Goal: Task Accomplishment & Management: Contribute content

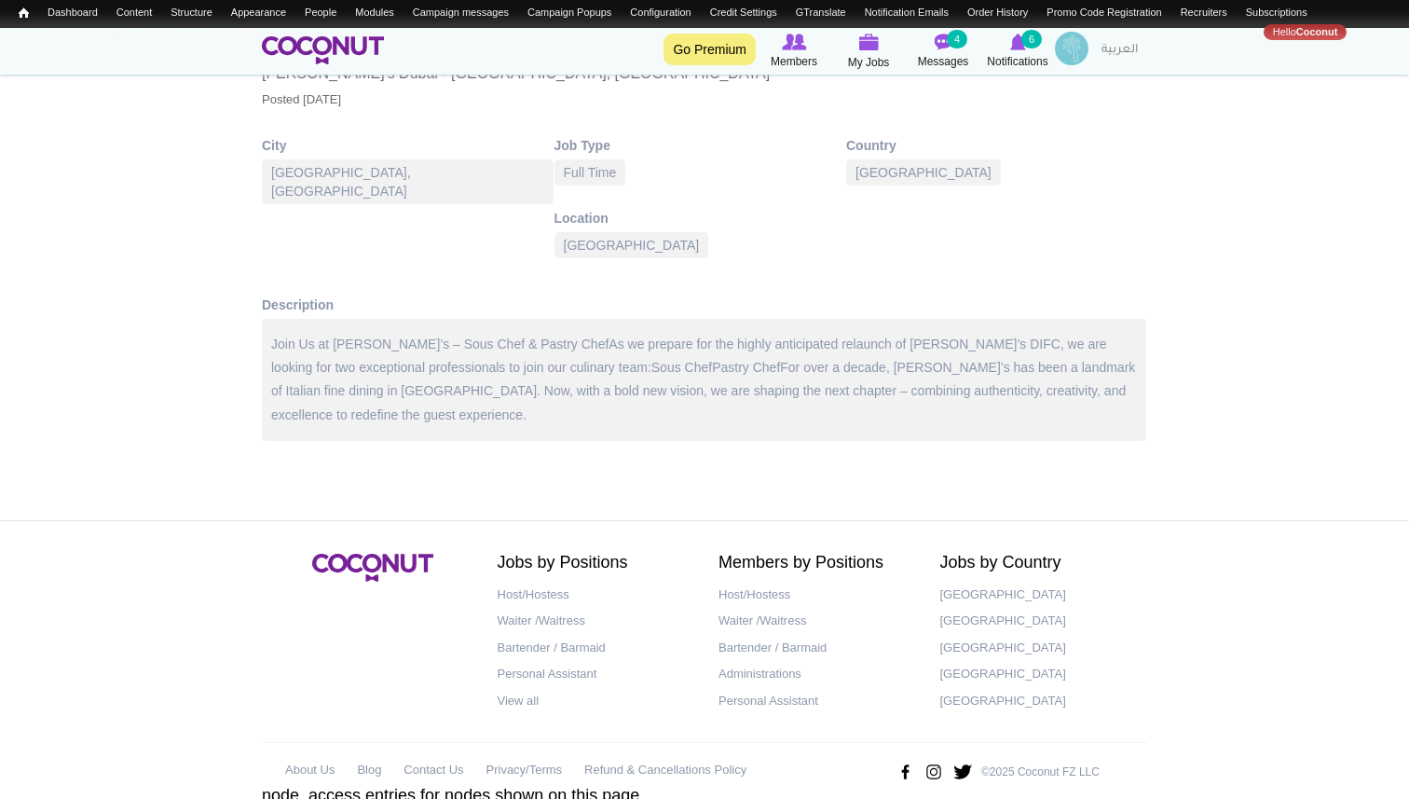
scroll to position [357, 0]
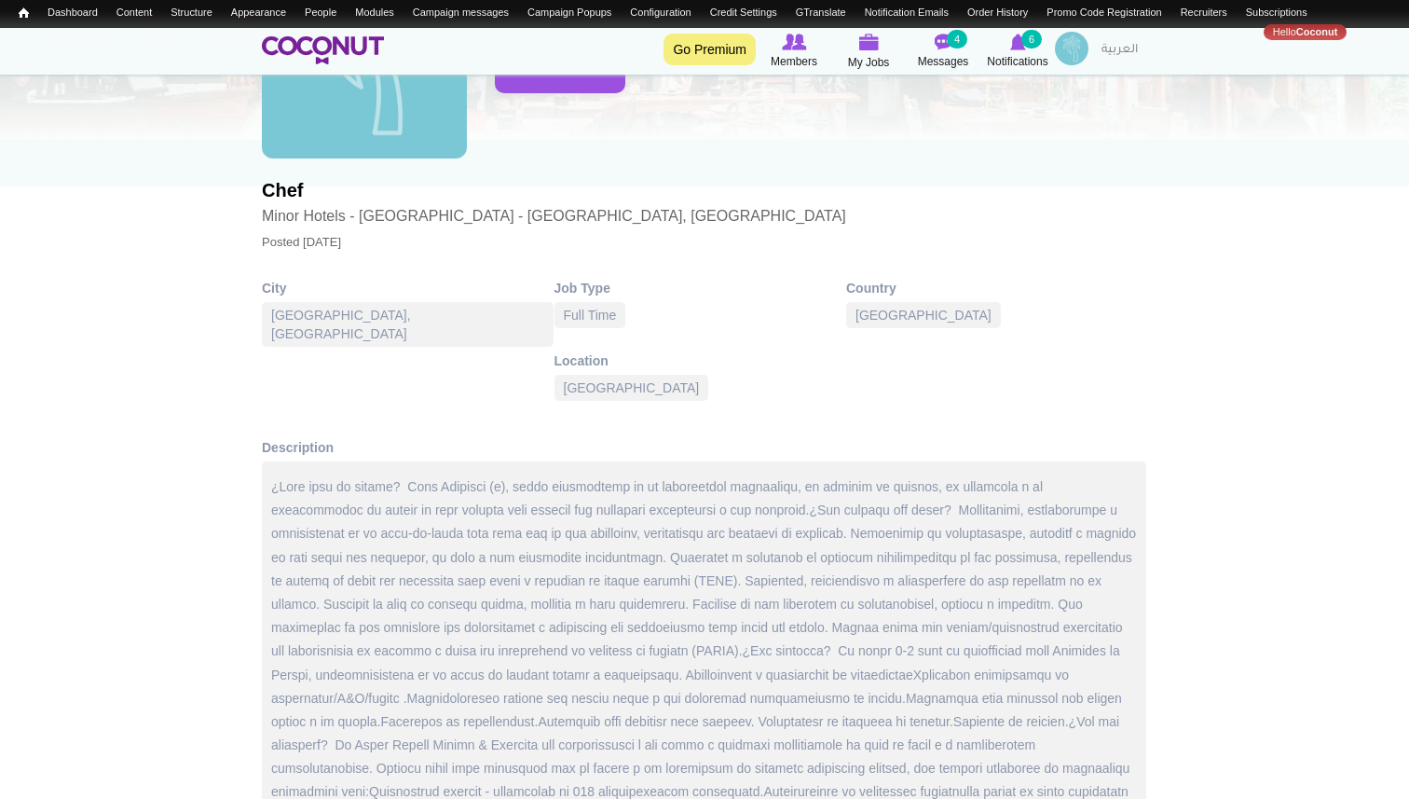
scroll to position [215, 0]
click at [467, 488] on div at bounding box center [704, 684] width 884 height 450
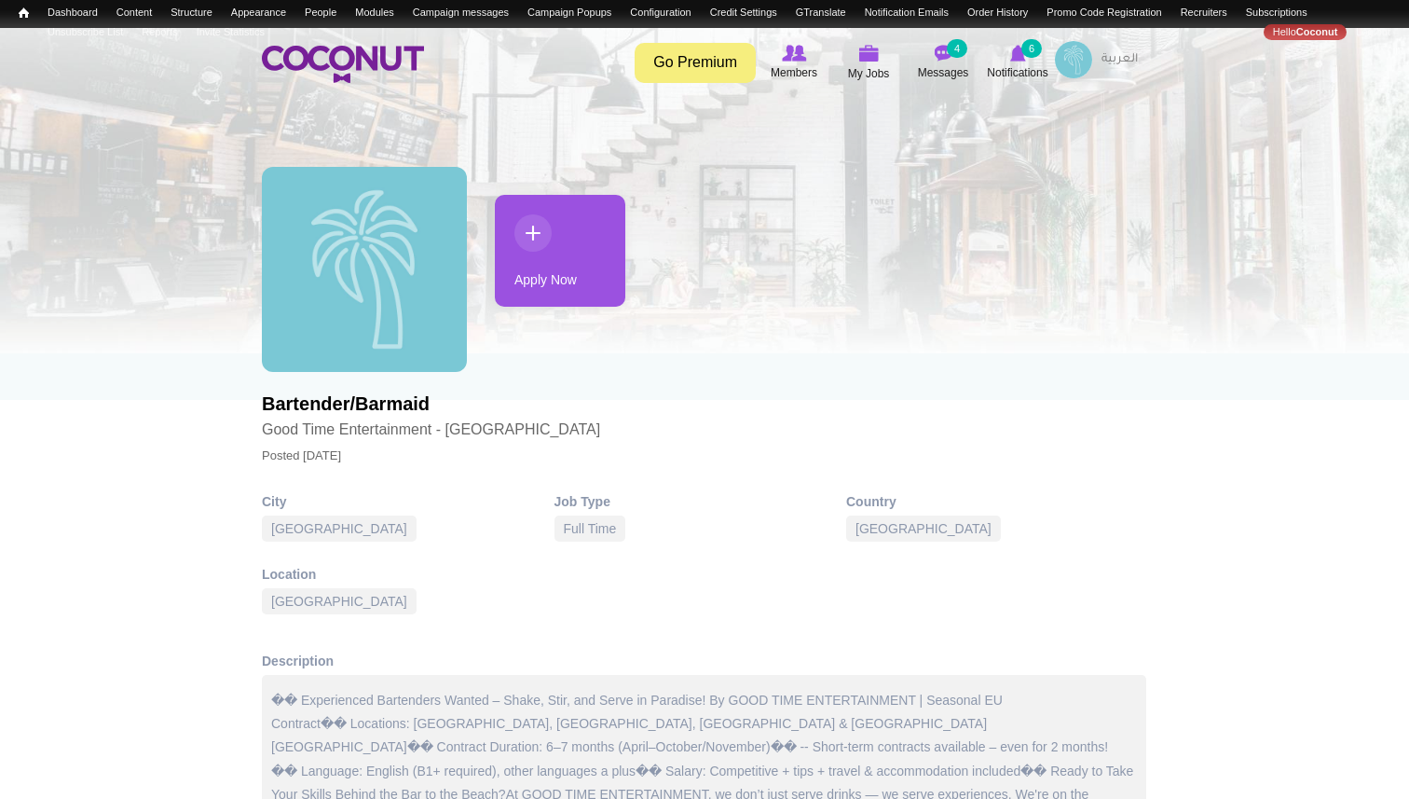
click at [559, 272] on link "Apply Now" at bounding box center [560, 251] width 130 height 112
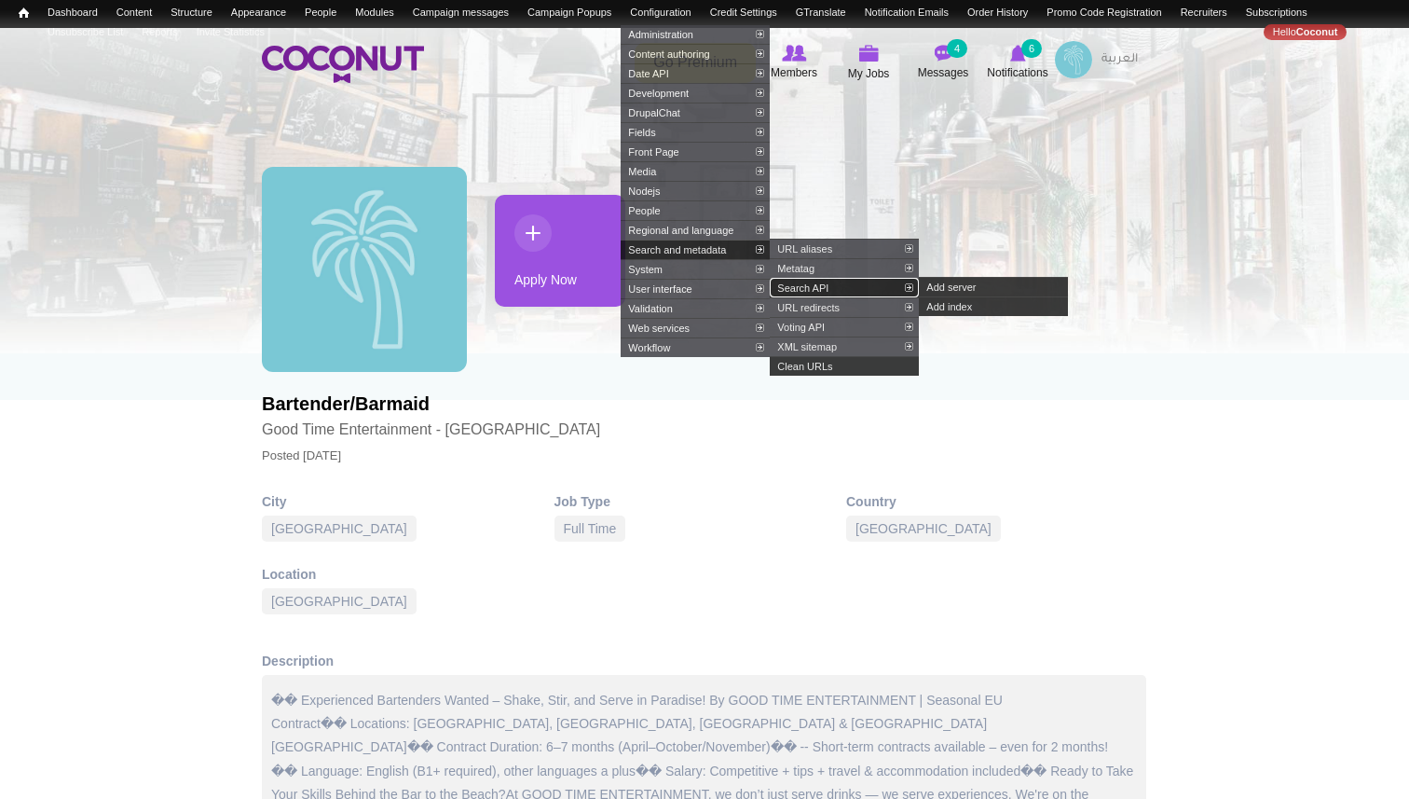
click at [838, 297] on link "Search API" at bounding box center [844, 288] width 149 height 20
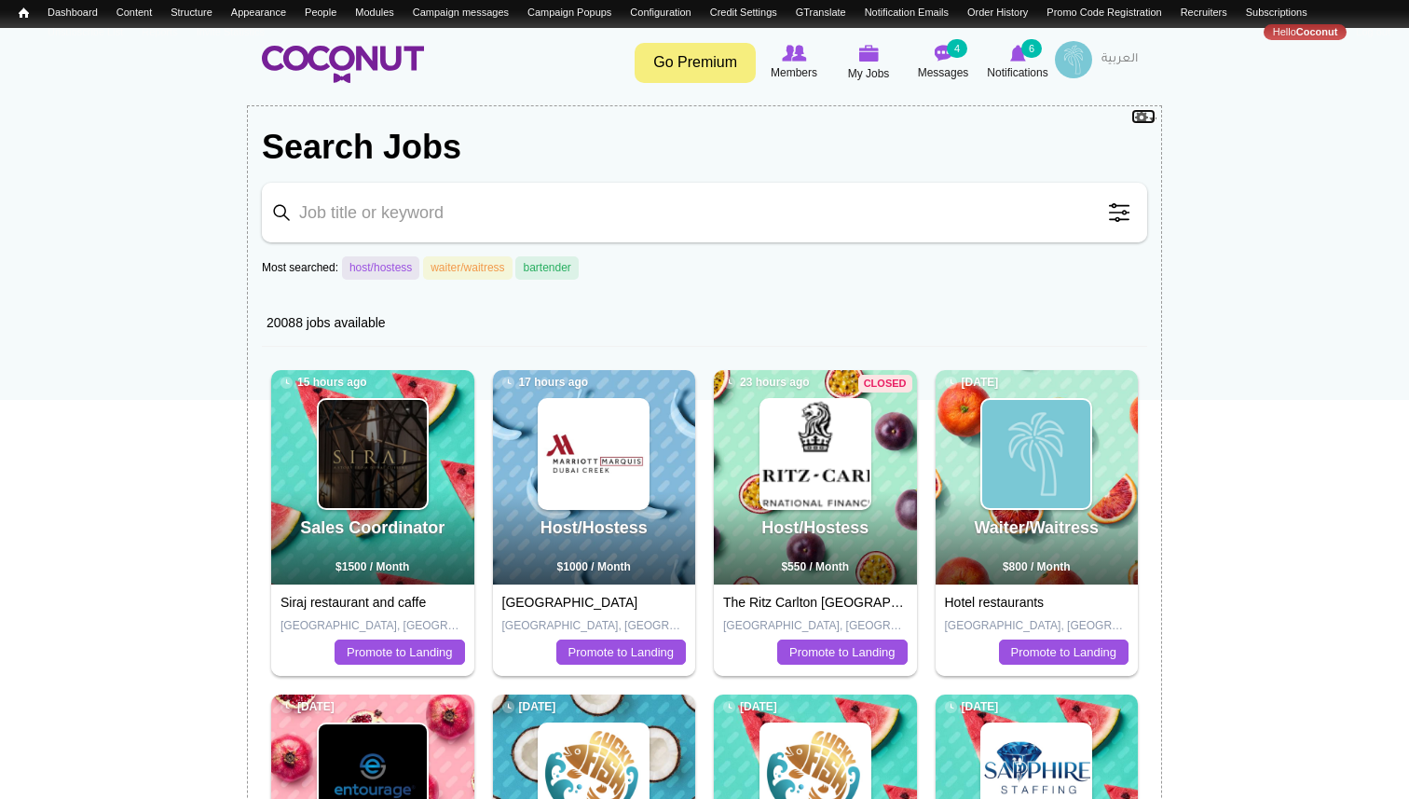
click at [1152, 115] on link "Configure" at bounding box center [1143, 116] width 26 height 17
click at [1127, 140] on link "Edit view" at bounding box center [1123, 140] width 64 height 18
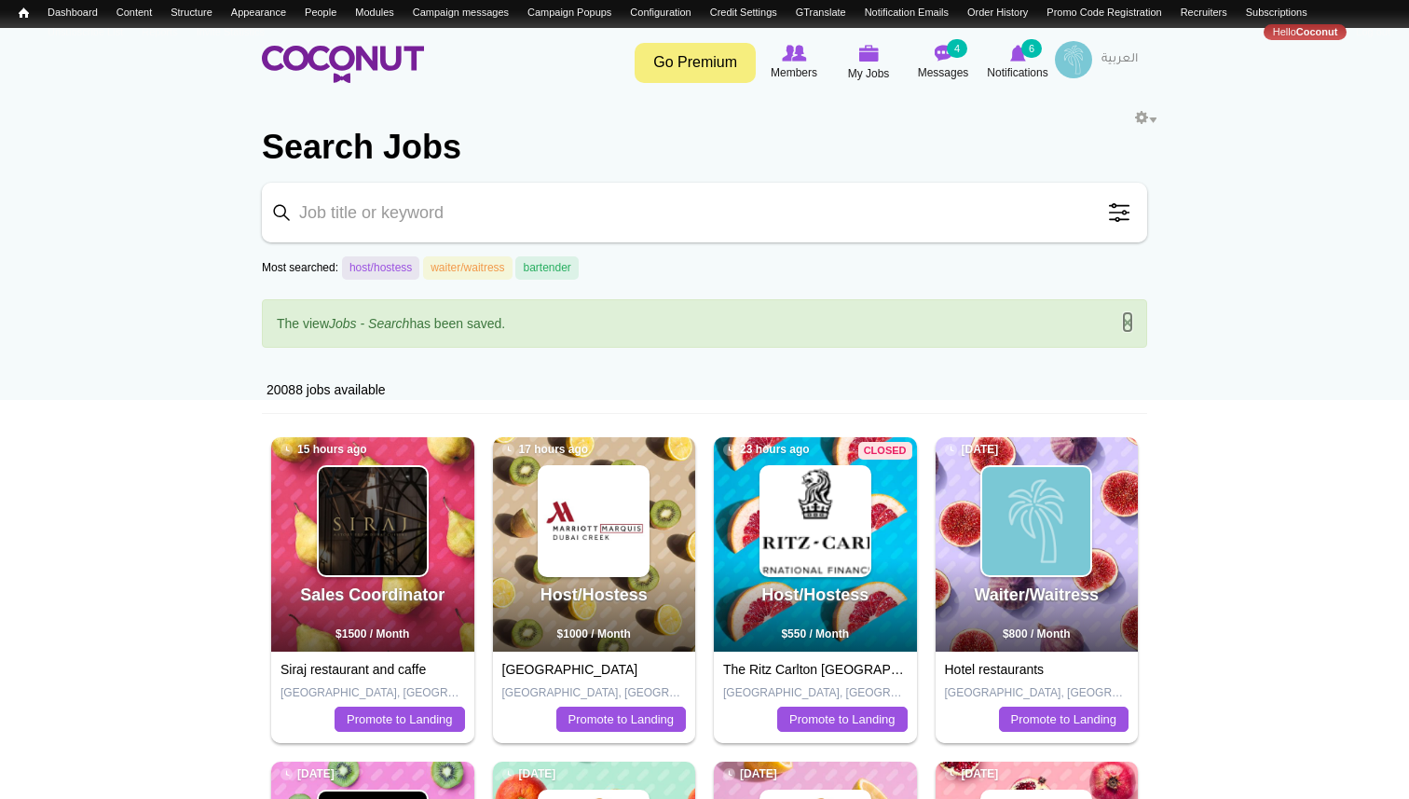
click at [1127, 321] on link "×" at bounding box center [1127, 322] width 11 height 20
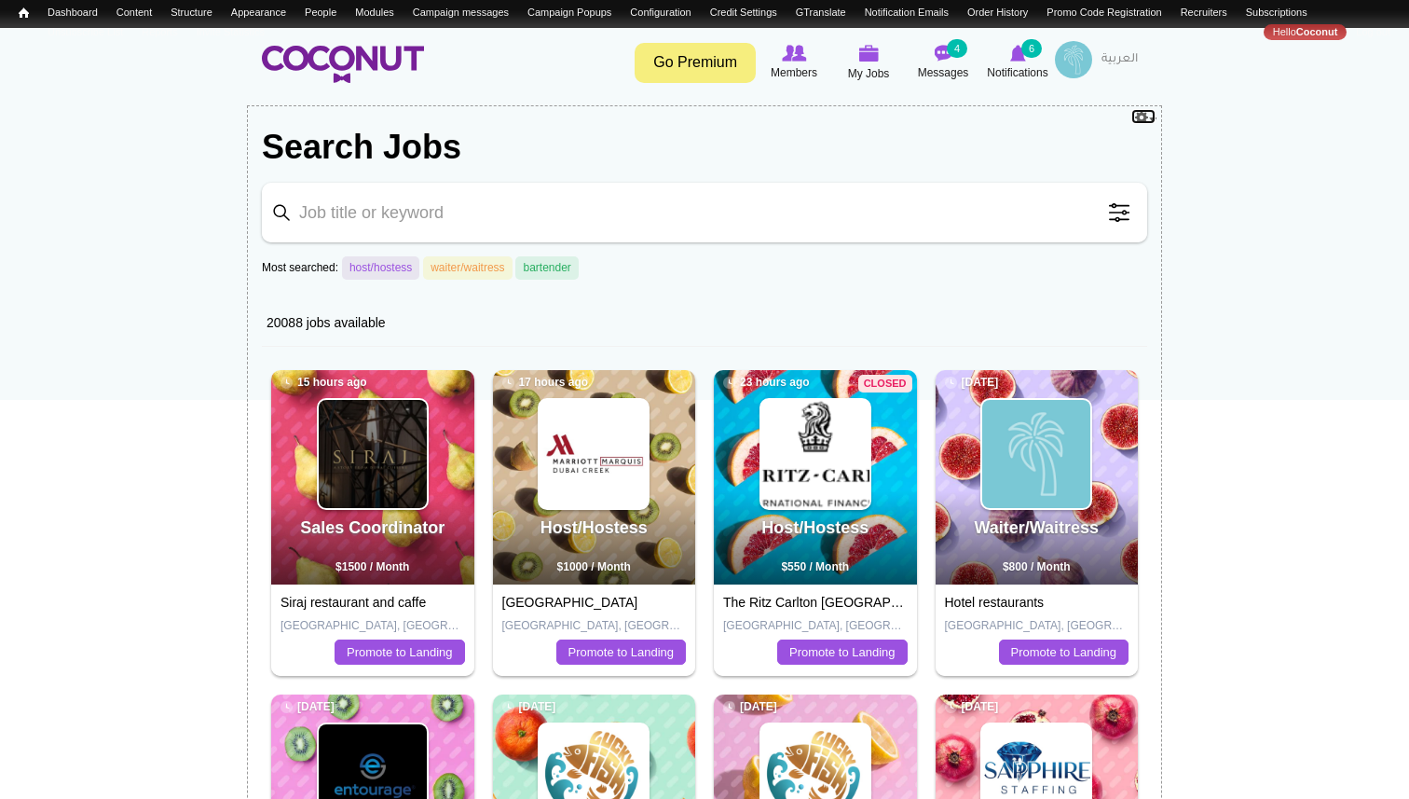
click at [1149, 117] on link "Configure" at bounding box center [1143, 116] width 26 height 17
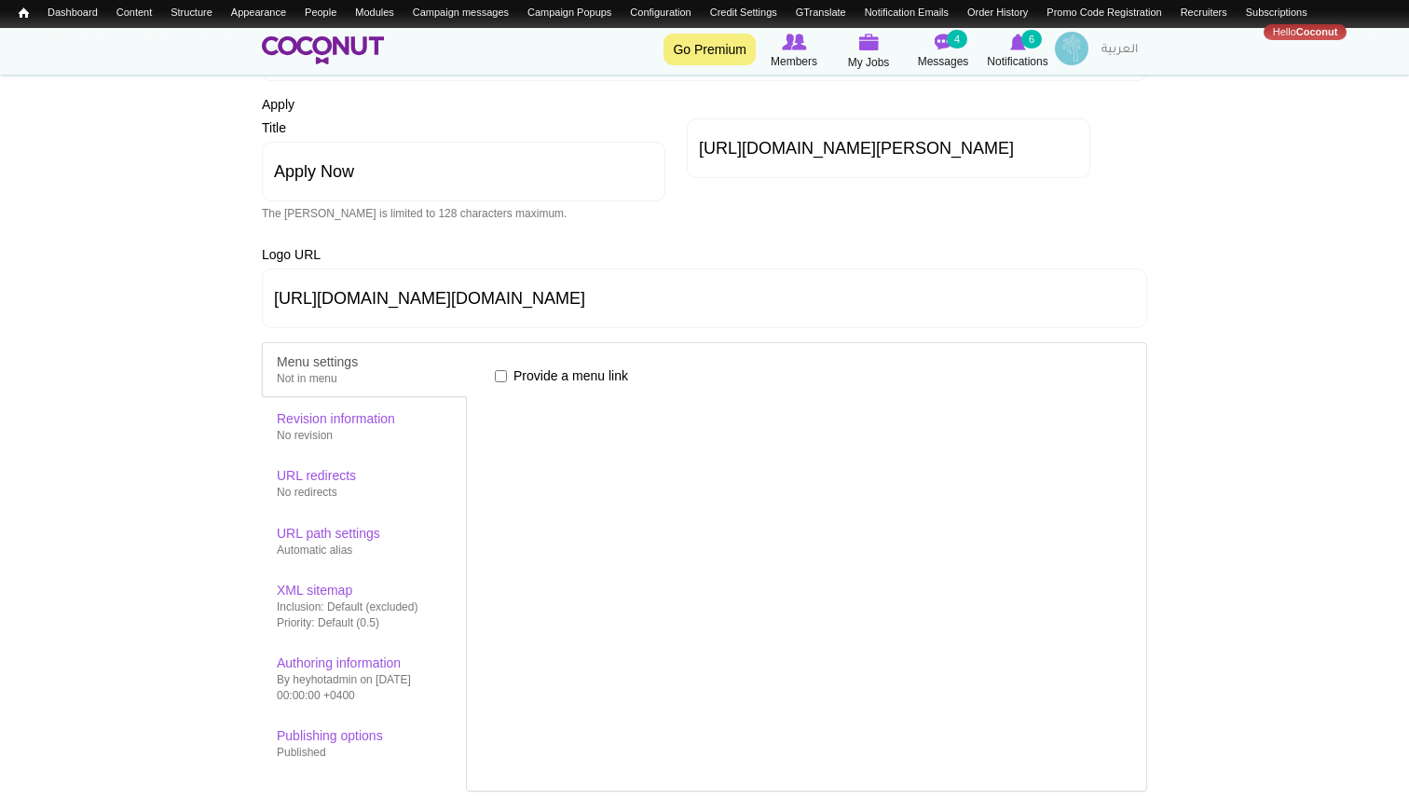
scroll to position [1277, 0]
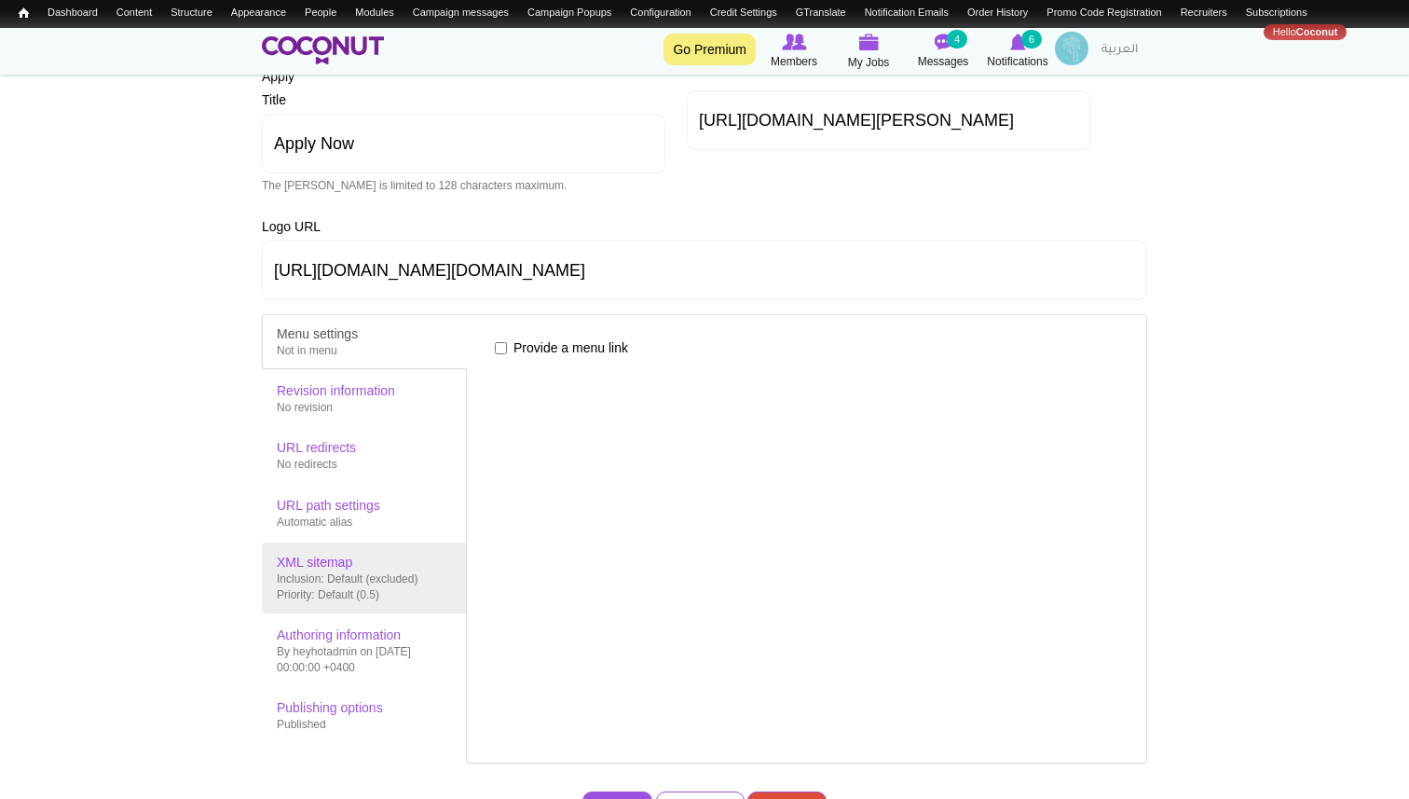
click at [398, 586] on div "Inclusion: Default (excluded) Priority: Default (0.5)" at bounding box center [364, 587] width 175 height 32
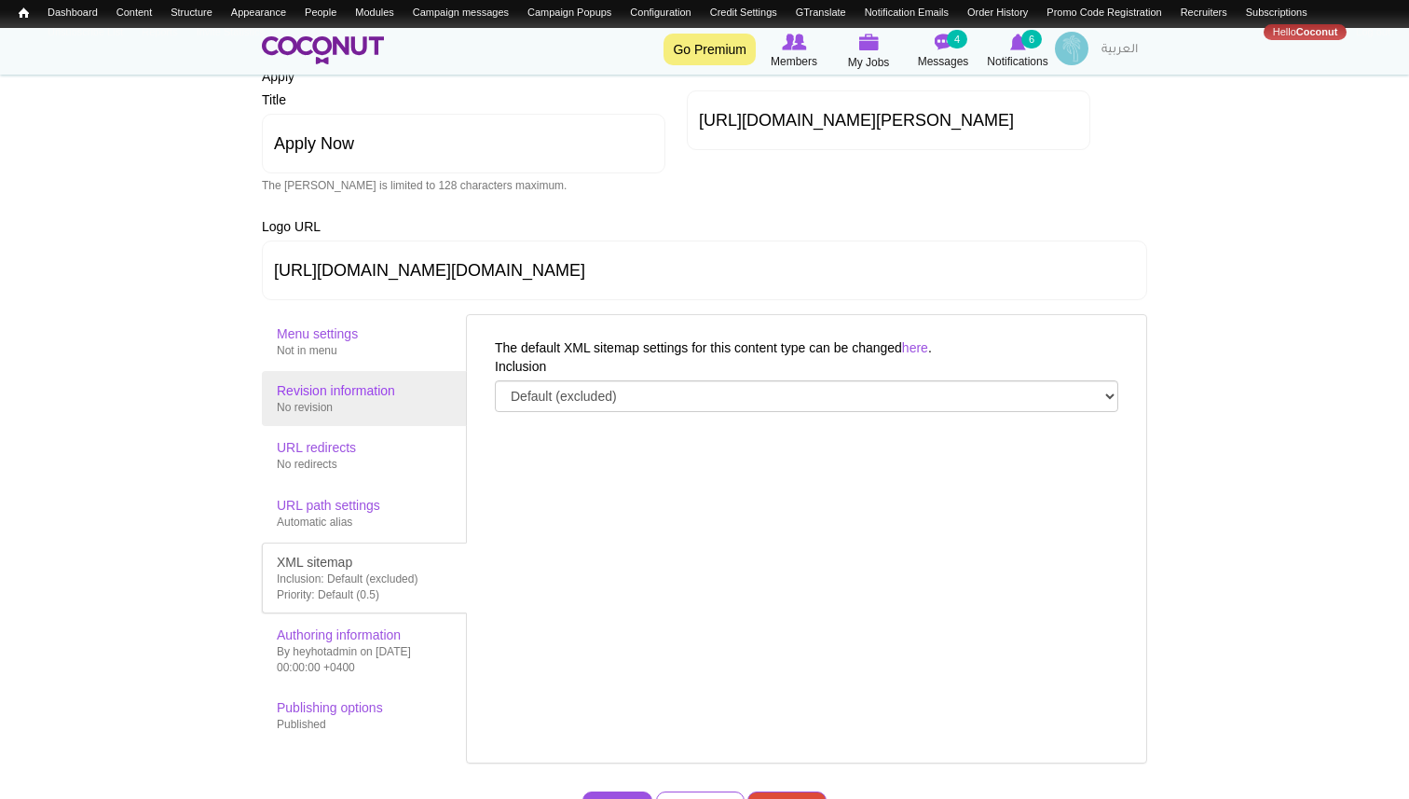
click at [356, 402] on div "No revision" at bounding box center [364, 408] width 175 height 16
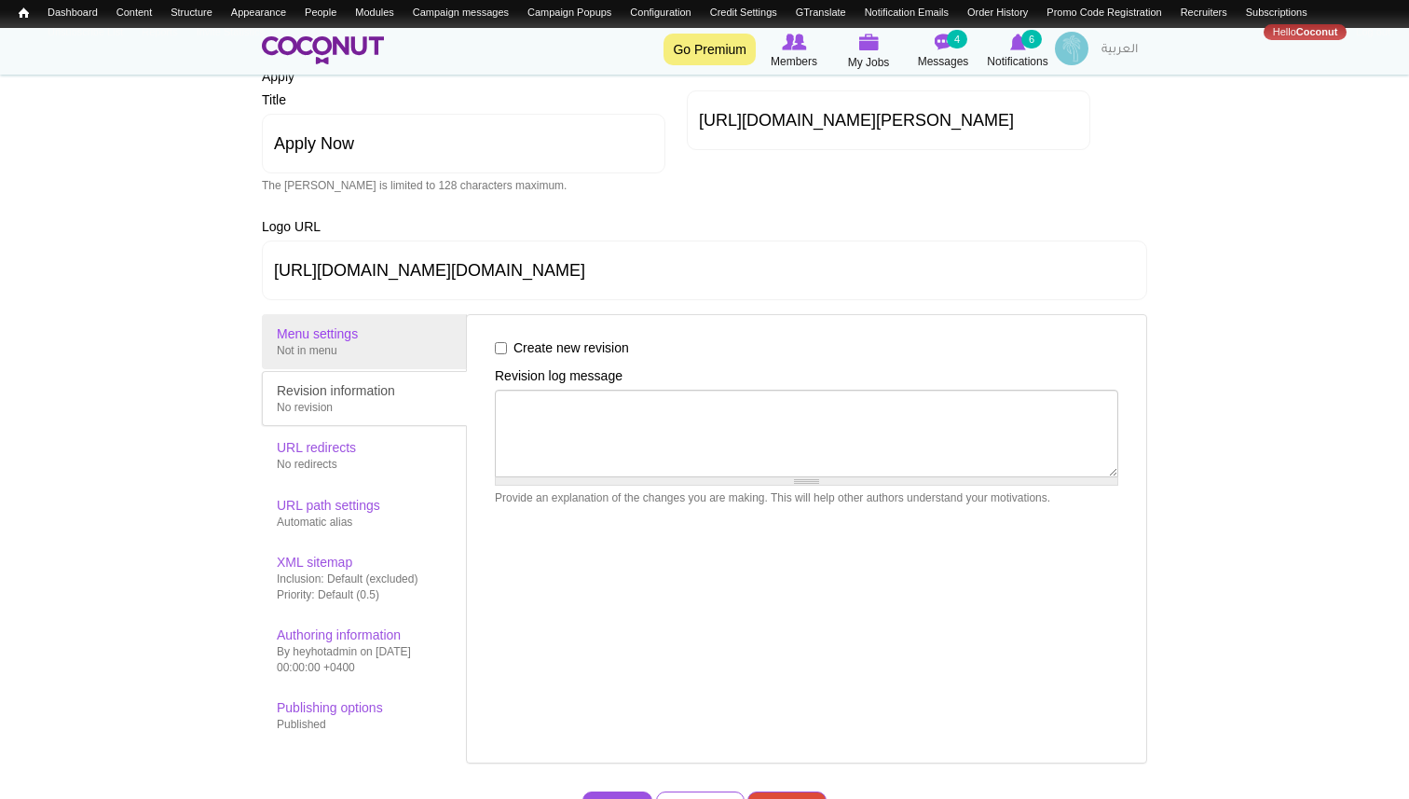
click at [348, 344] on div "Not in menu" at bounding box center [364, 351] width 175 height 16
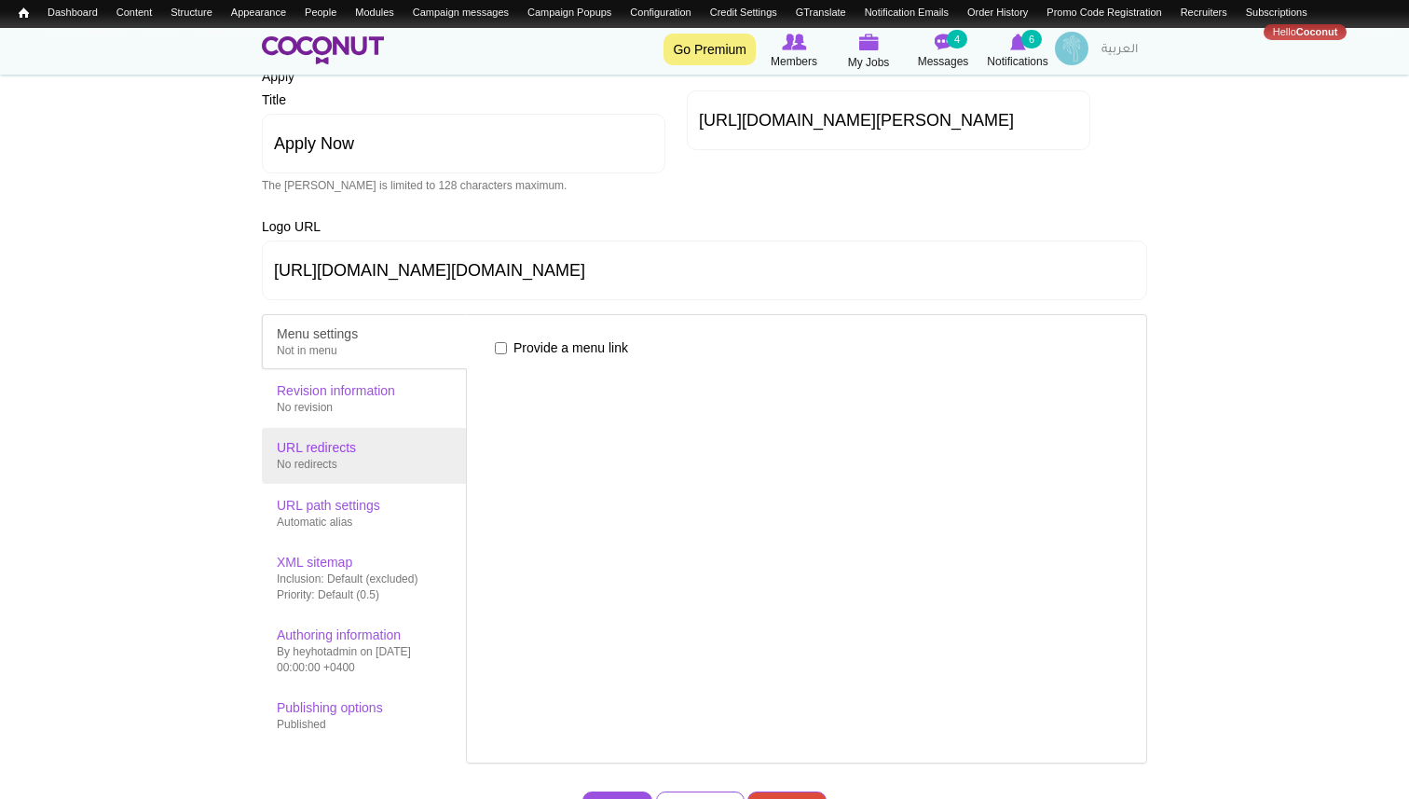
click at [331, 444] on span "URL redirects" at bounding box center [316, 447] width 79 height 15
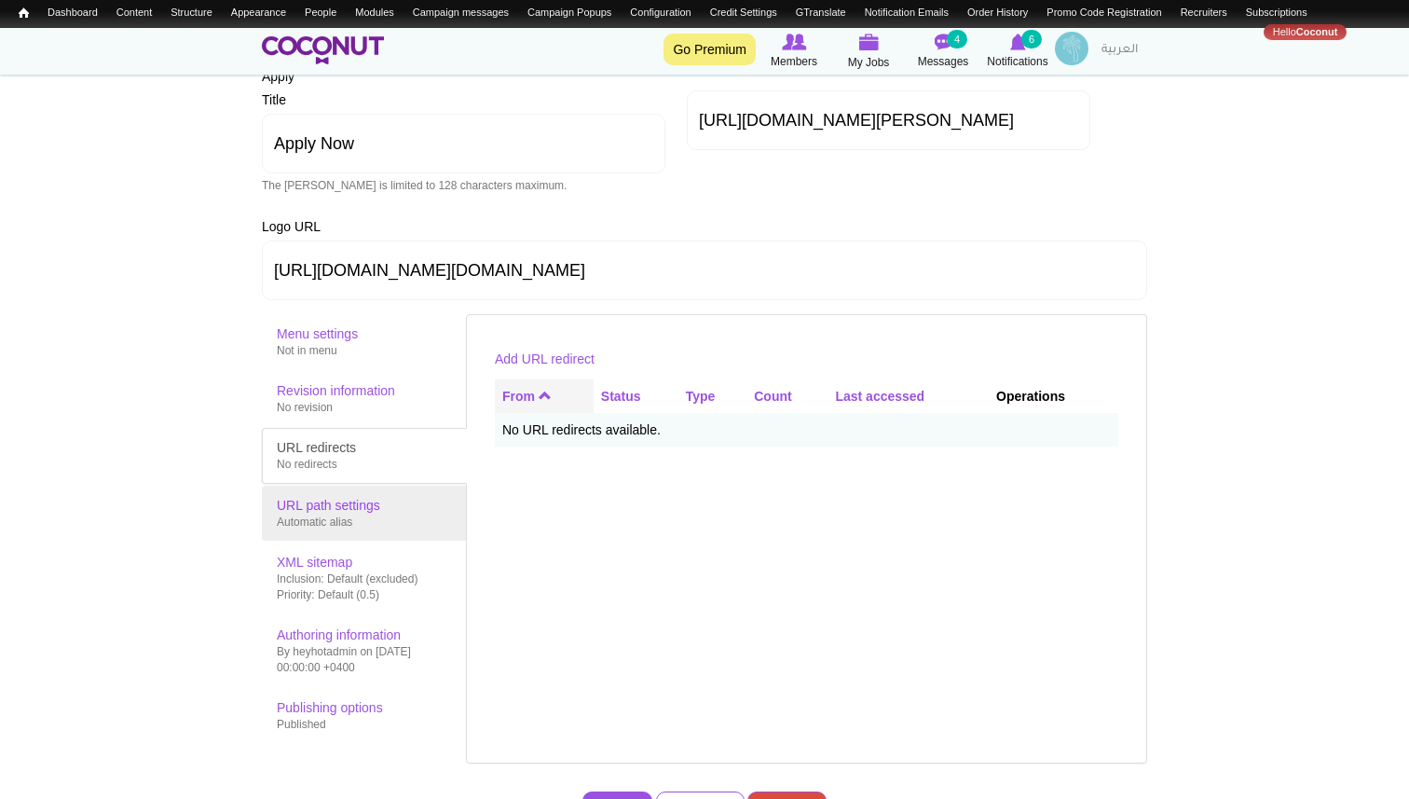
click at [331, 498] on span "URL path settings" at bounding box center [328, 505] width 103 height 15
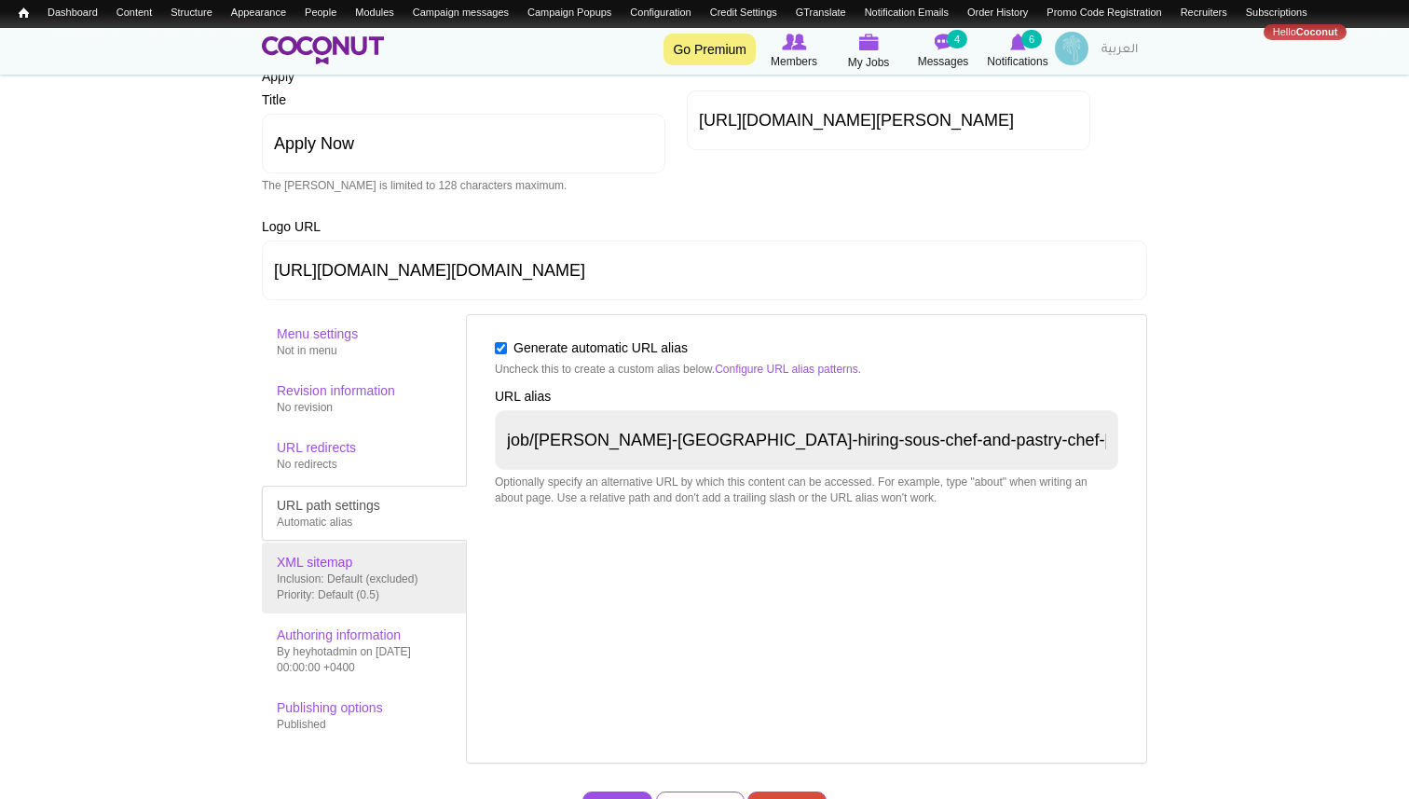
click at [334, 601] on div "Inclusion: Default (excluded) Priority: Default (0.5)" at bounding box center [364, 587] width 175 height 32
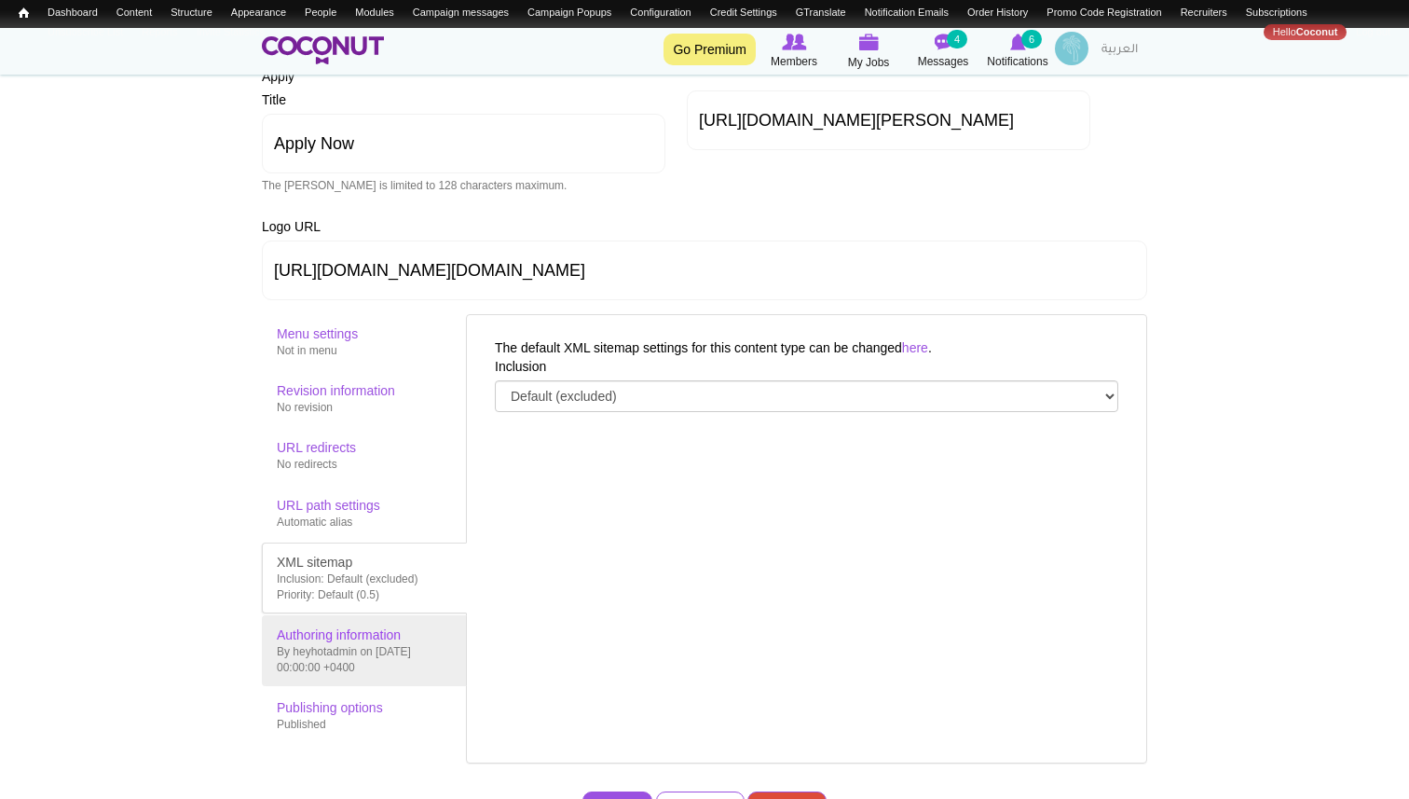
click at [328, 644] on div "By heyhotadmin on [DATE] 00:00:00 +0400" at bounding box center [364, 660] width 175 height 32
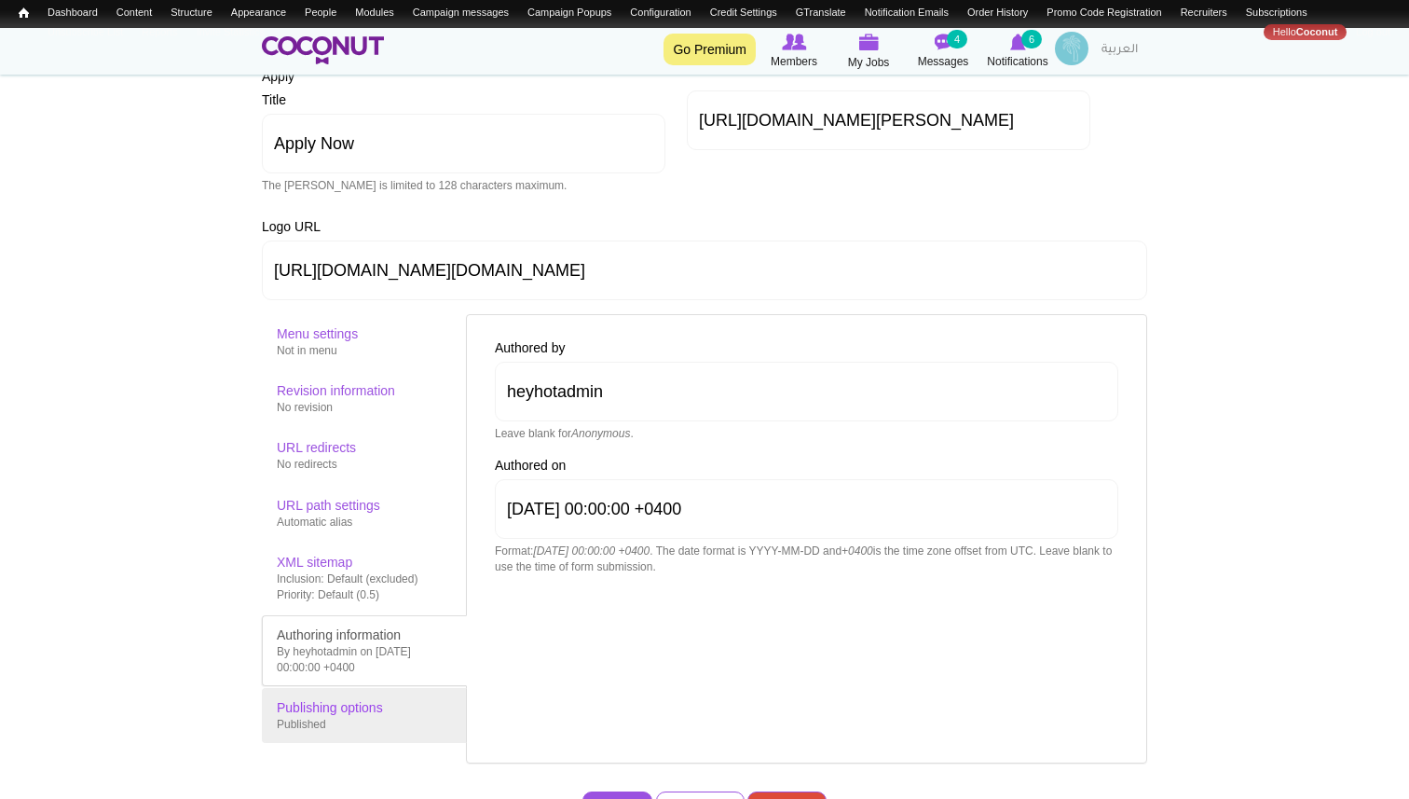
click at [316, 712] on span "Publishing options" at bounding box center [330, 707] width 106 height 15
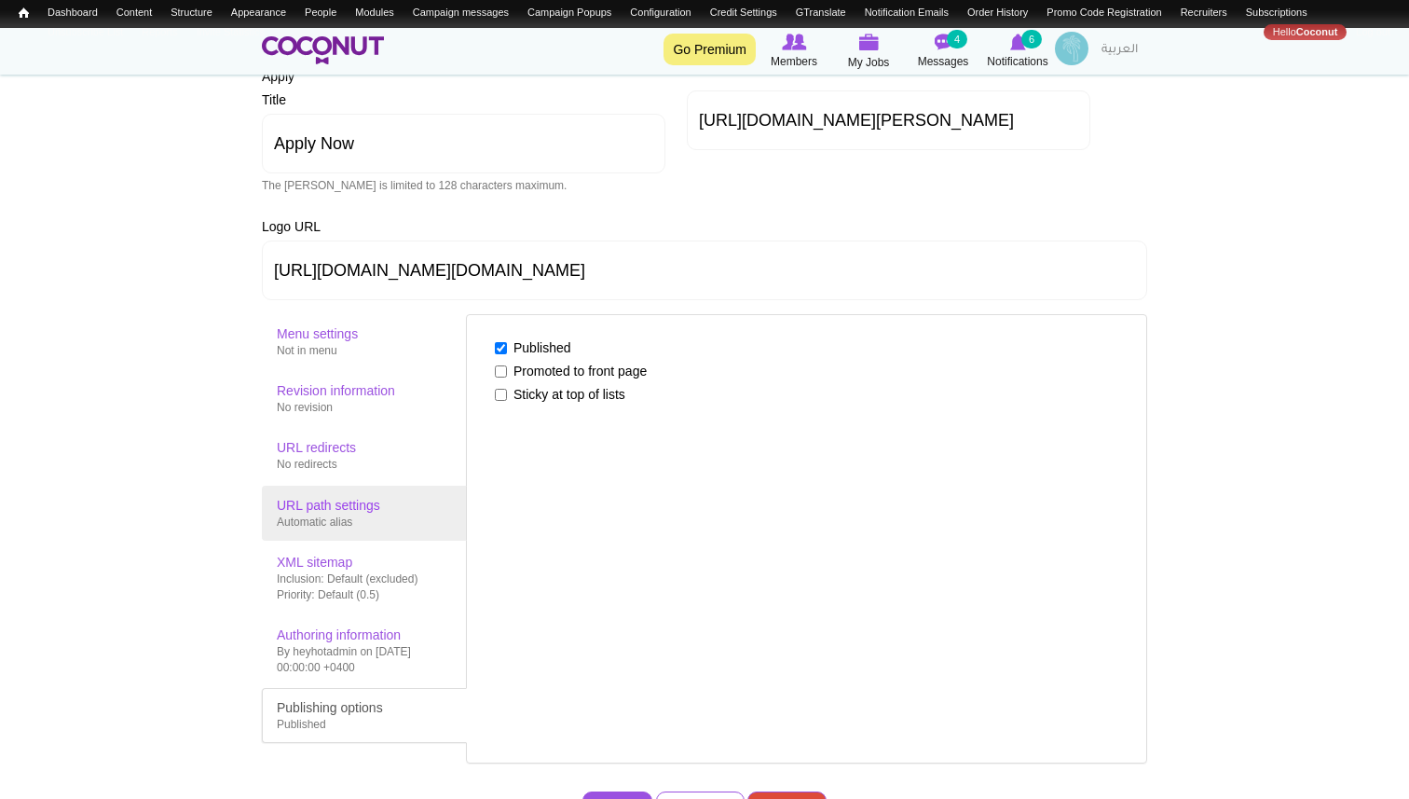
click at [335, 518] on div "Automatic alias" at bounding box center [364, 522] width 175 height 16
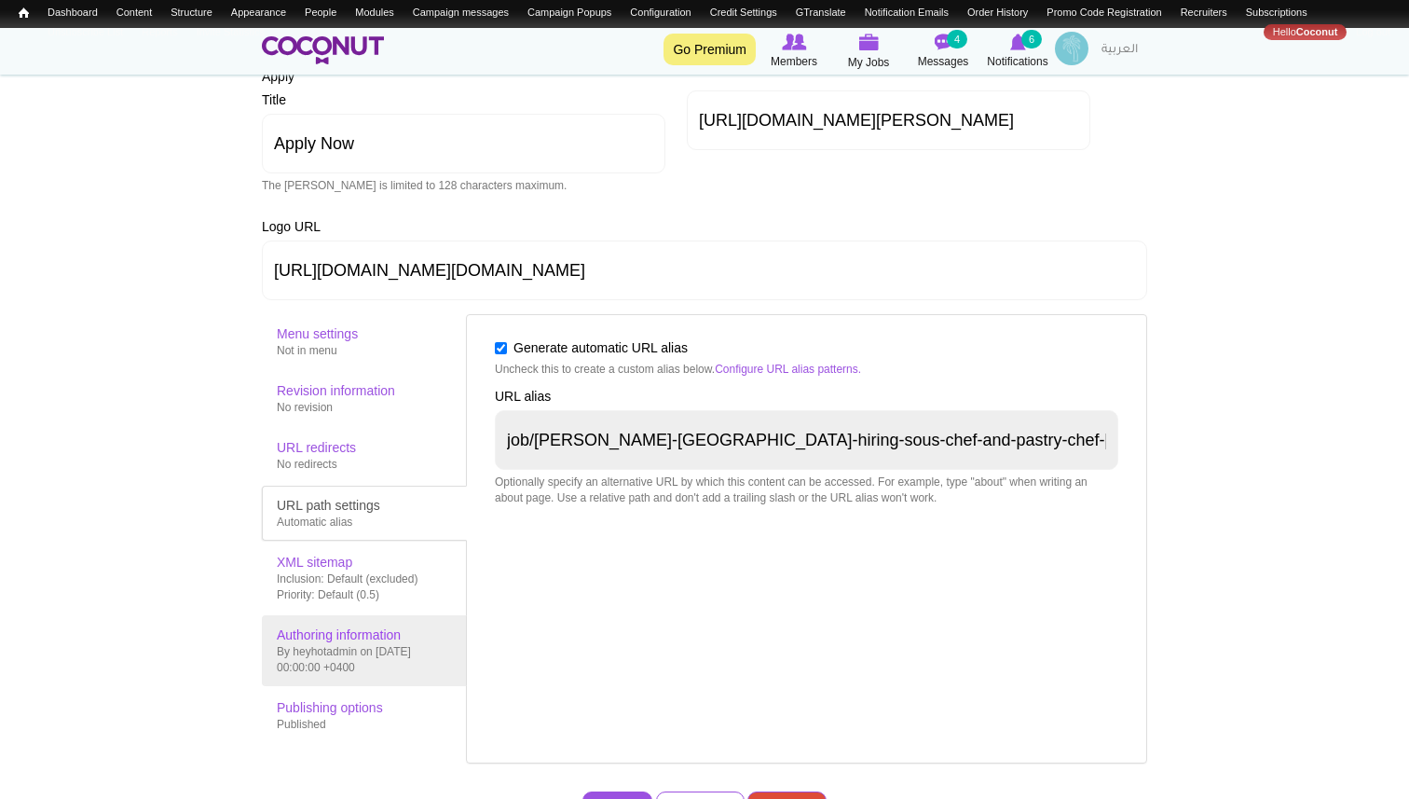
click at [323, 624] on link "Authoring information By heyhotadmin on [DATE] 00:00:00 +0400" at bounding box center [364, 650] width 205 height 71
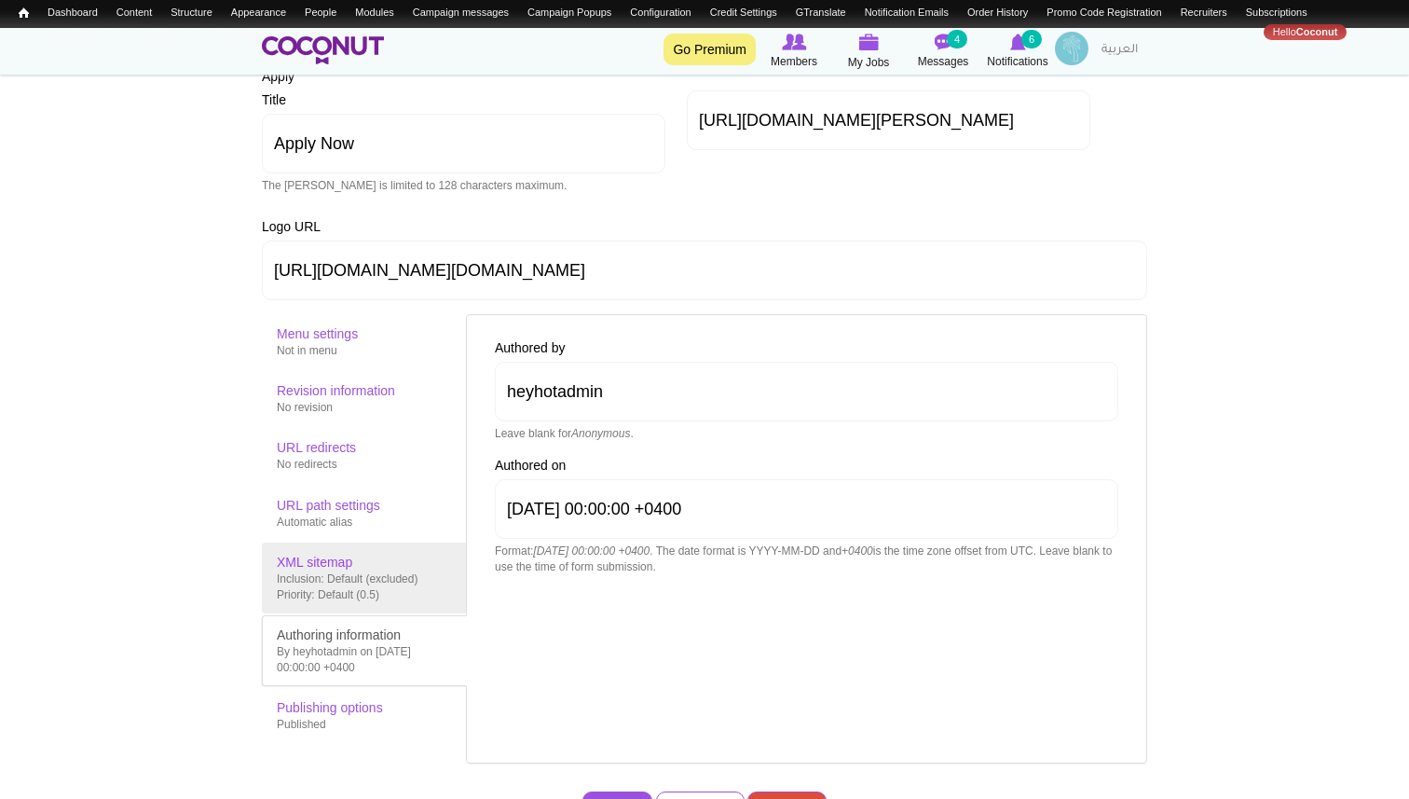
click at [321, 581] on div "Inclusion: Default (excluded) Priority: Default (0.5)" at bounding box center [364, 587] width 175 height 32
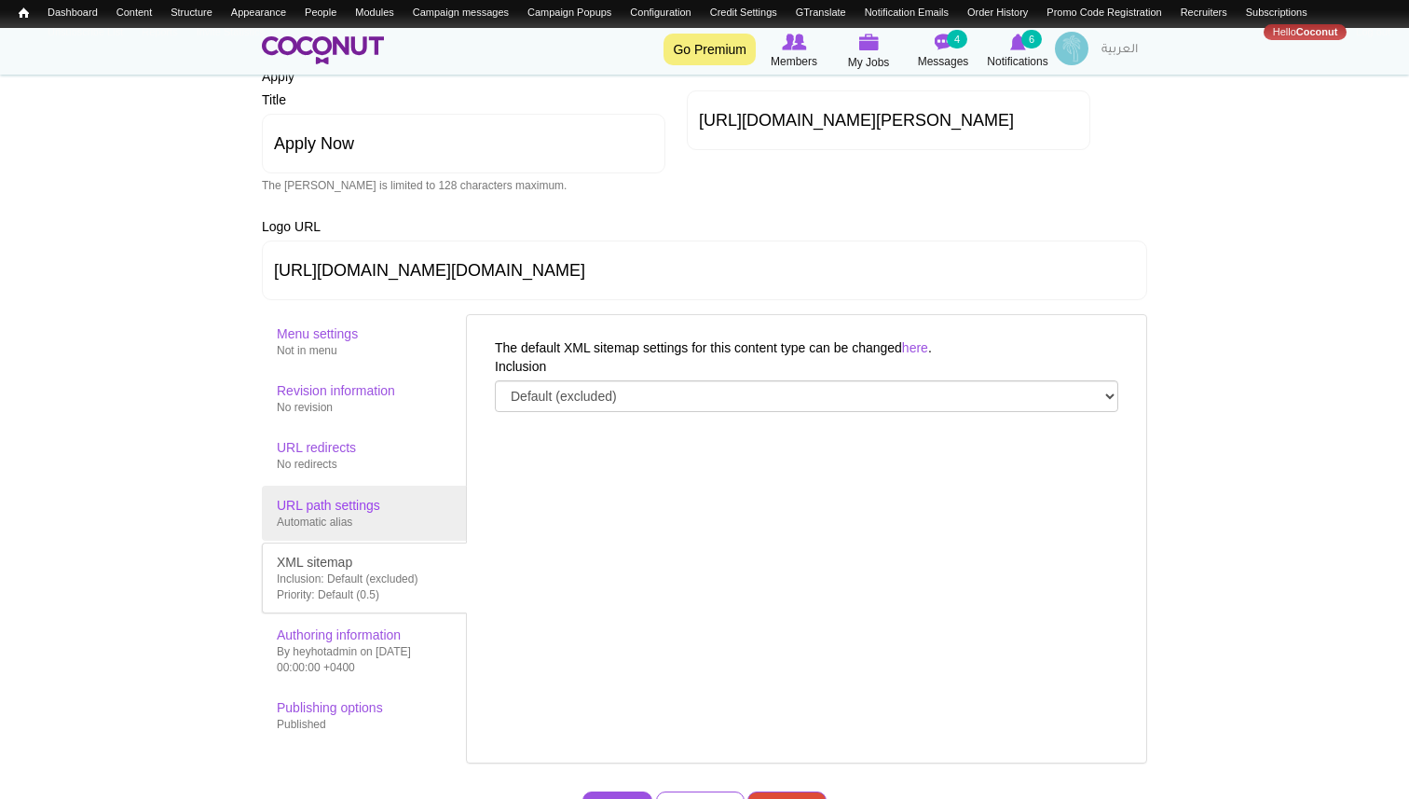
click at [316, 494] on link "URL path settings Automatic alias" at bounding box center [364, 512] width 205 height 55
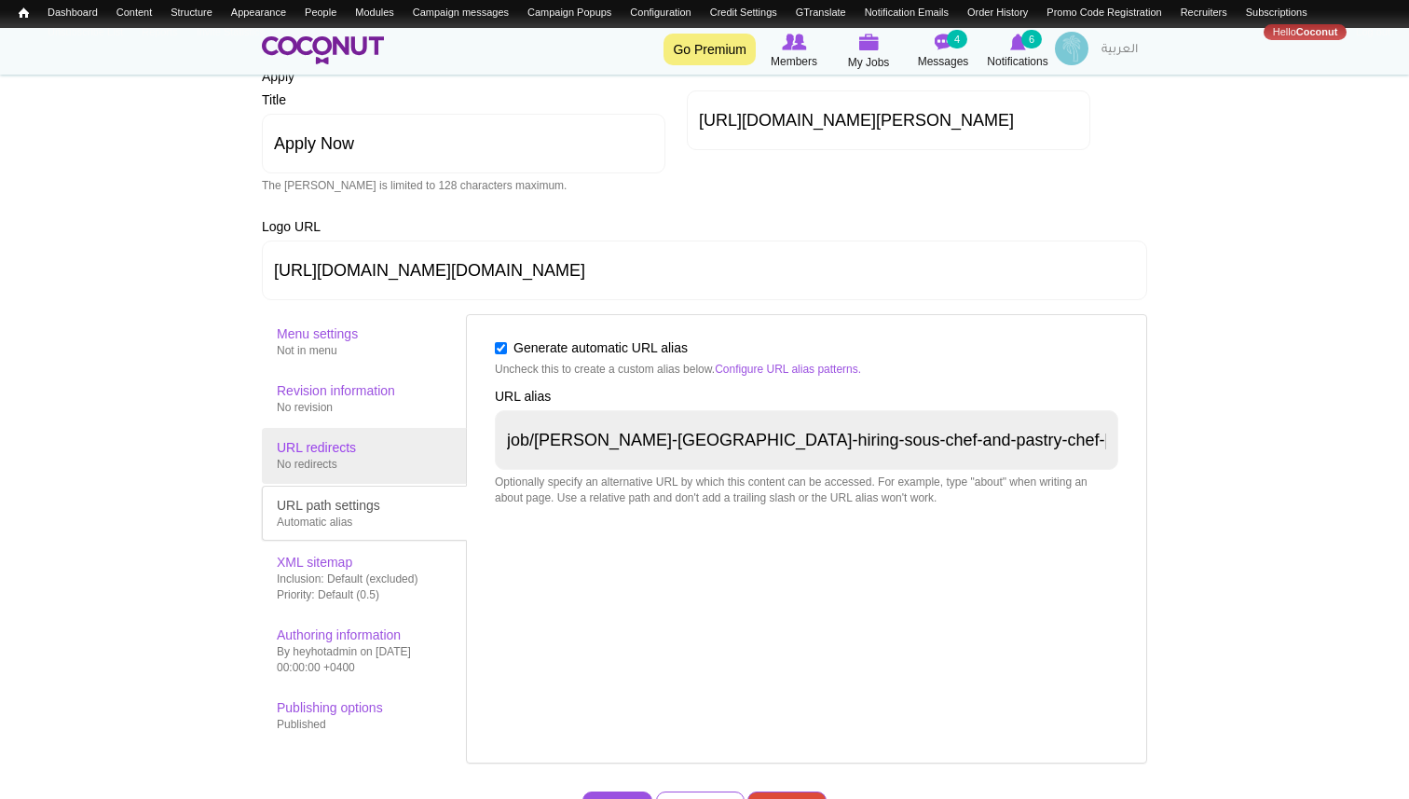
click at [313, 464] on div "No redirects" at bounding box center [364, 465] width 175 height 16
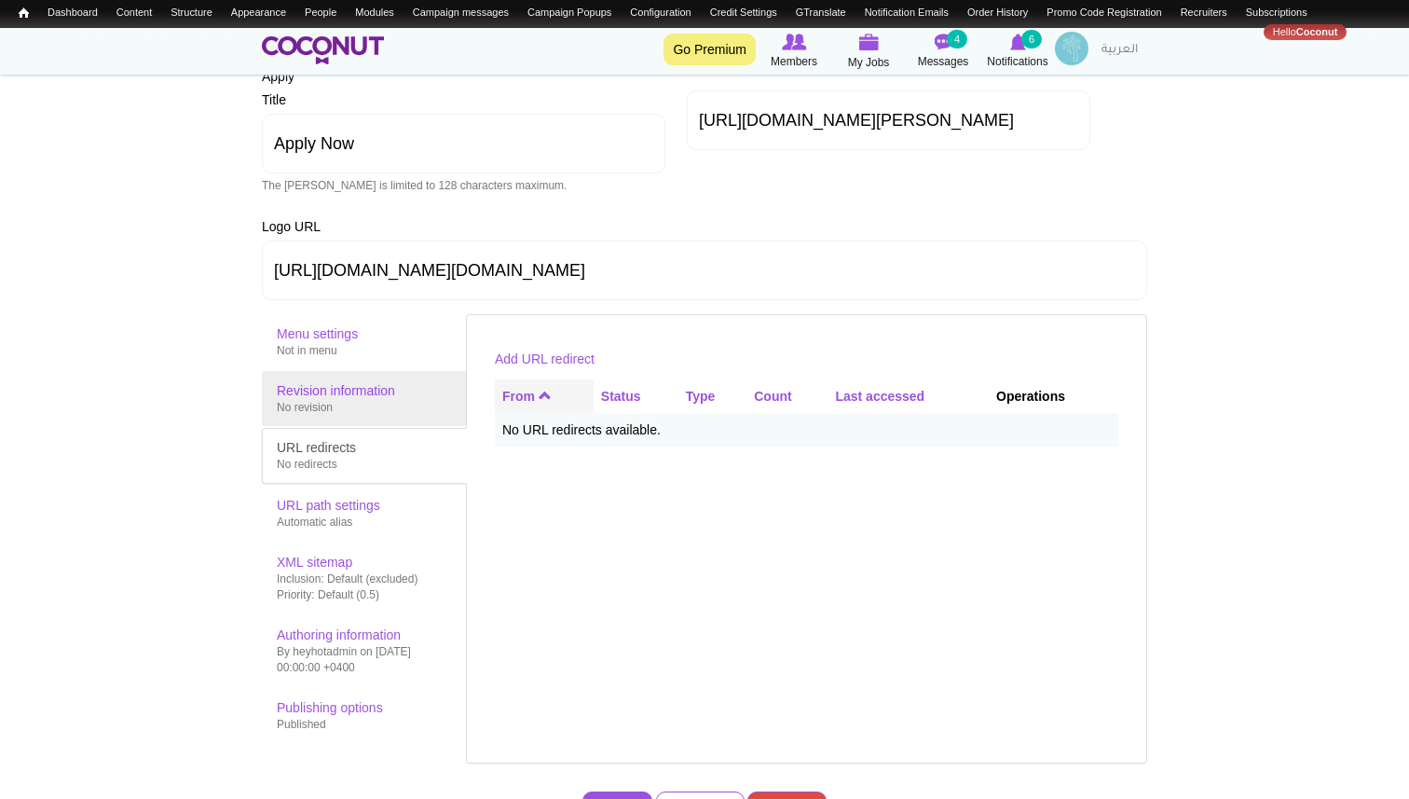
click at [313, 421] on link "Revision information No revision" at bounding box center [364, 398] width 205 height 55
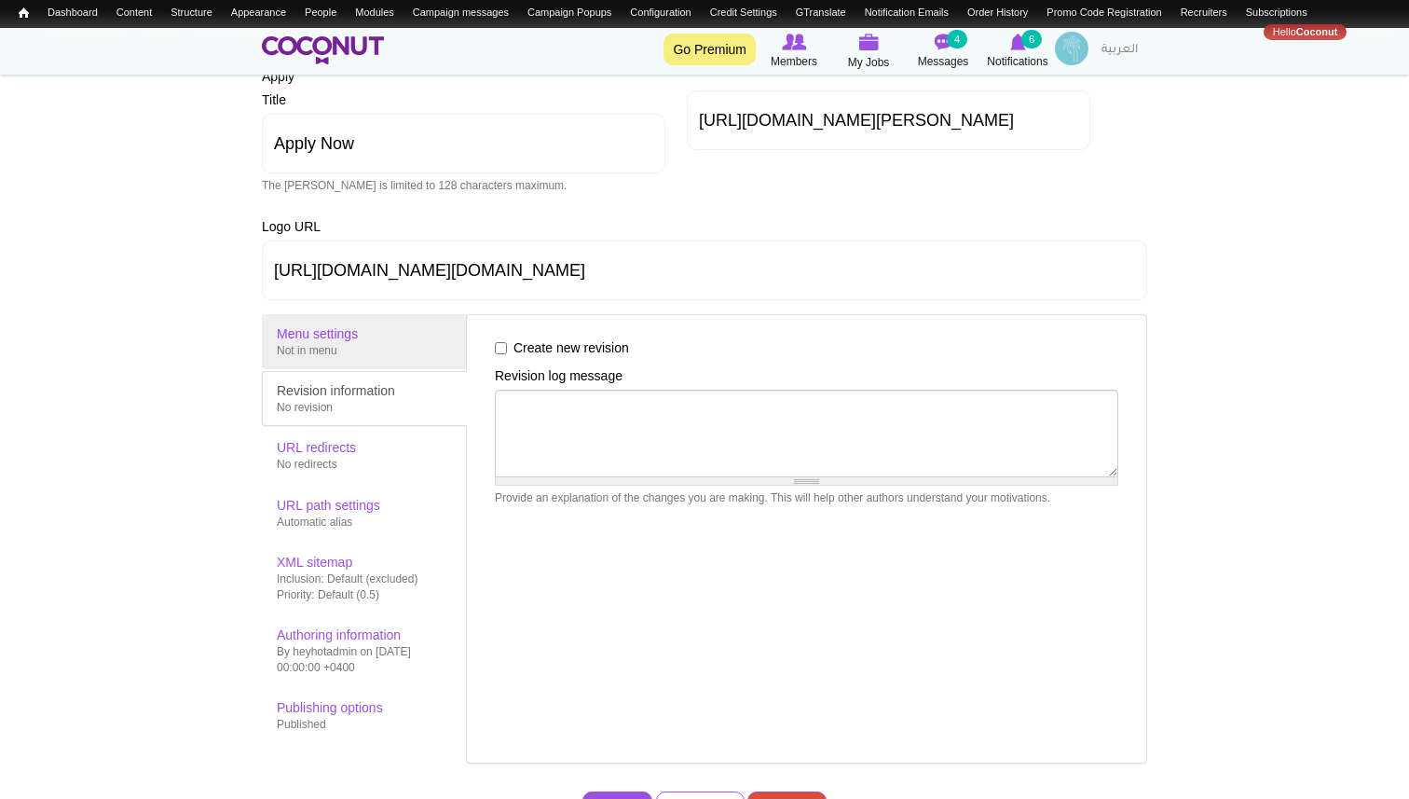
click at [308, 355] on div "Not in menu" at bounding box center [364, 351] width 175 height 16
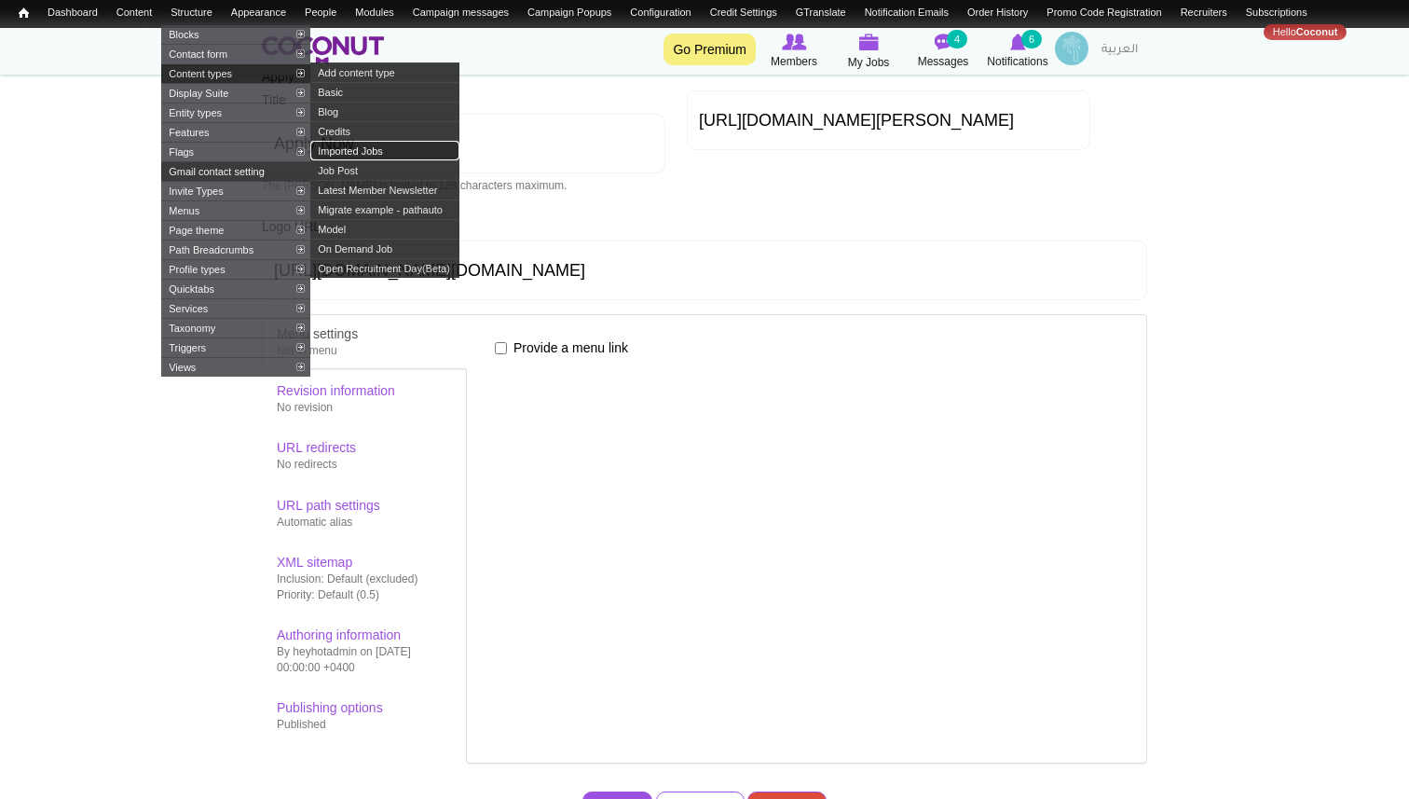
click at [349, 159] on link "Imported Jobs" at bounding box center [384, 151] width 149 height 20
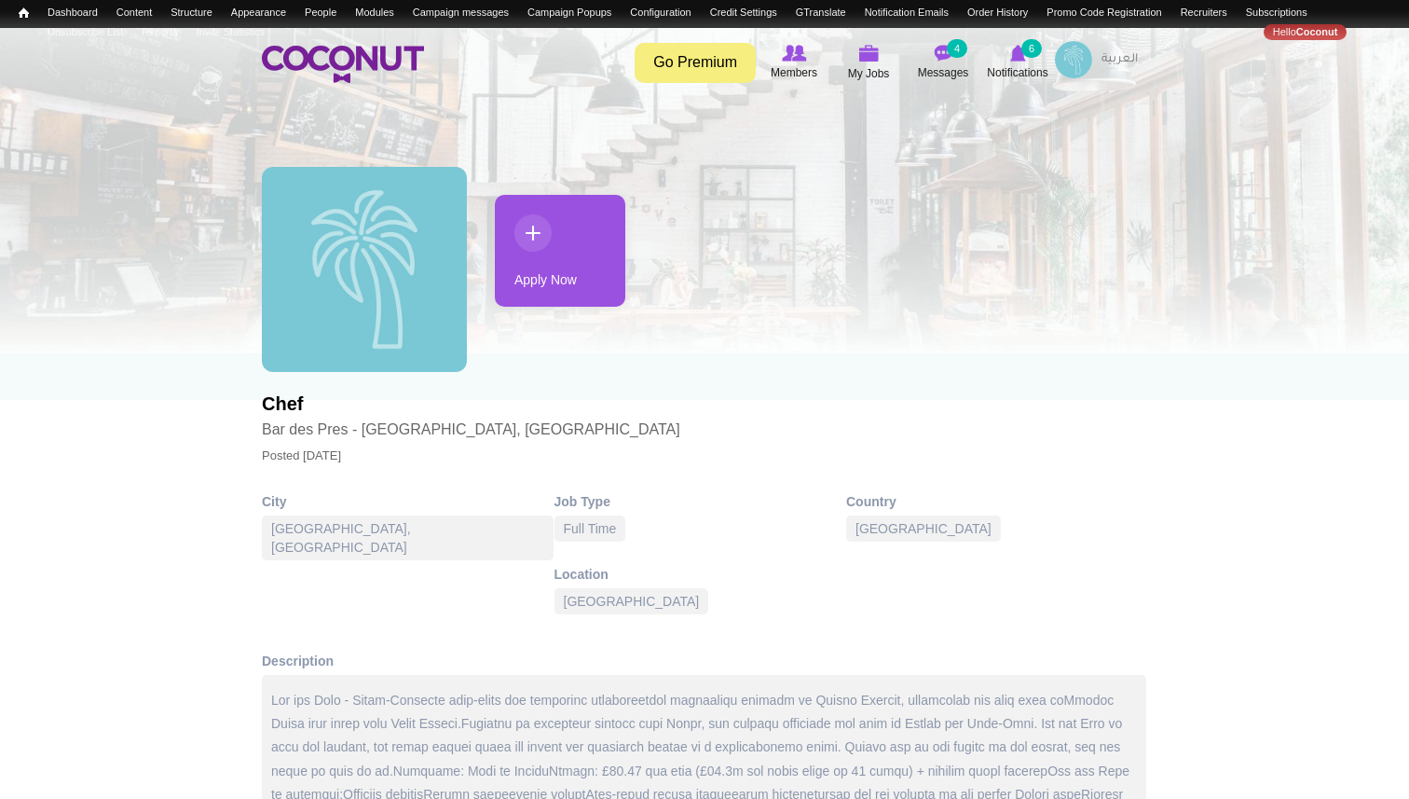
click at [862, 551] on div "City London, United Kingdom Job Type Full Time Country United Kingdom Location …" at bounding box center [704, 564] width 885 height 145
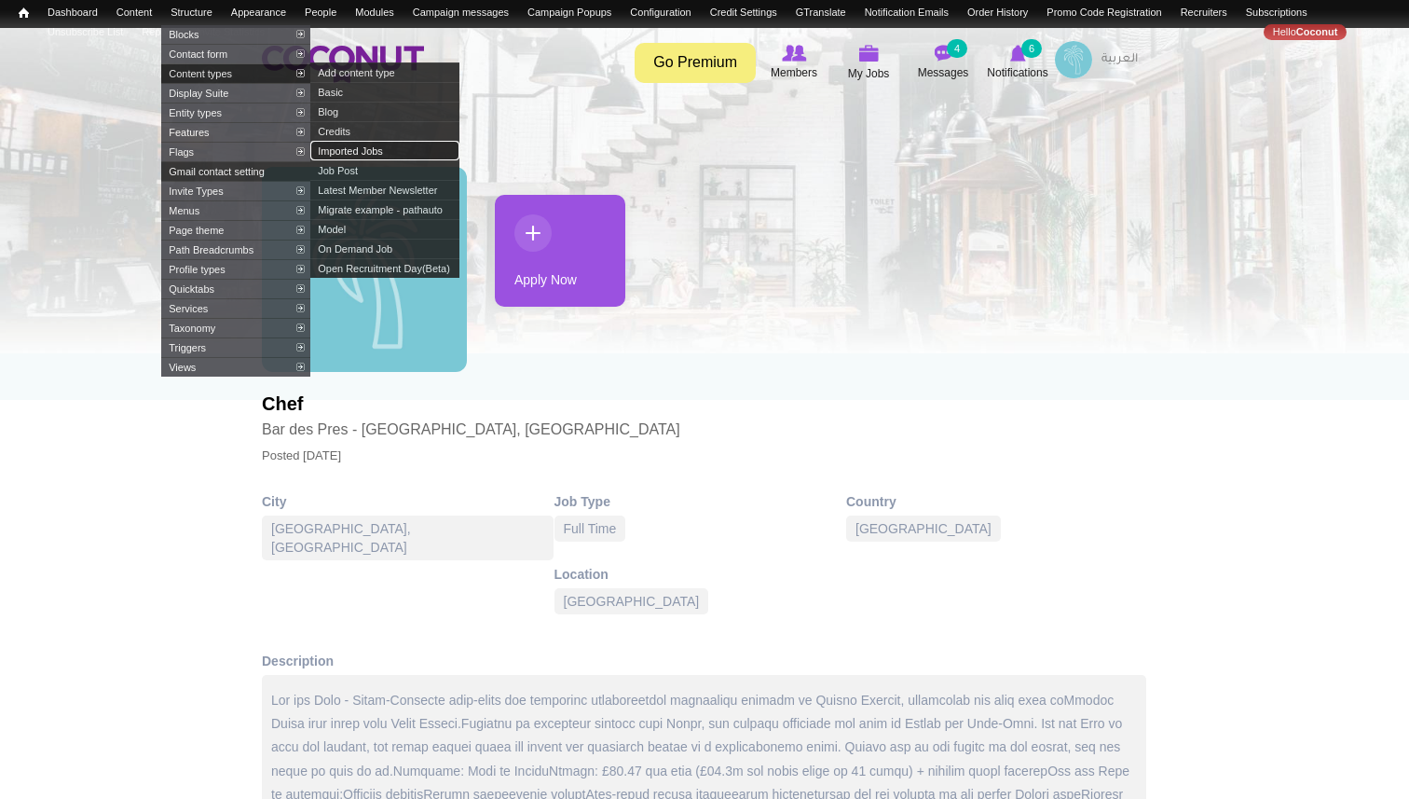
click at [348, 159] on link "Imported Jobs" at bounding box center [384, 151] width 149 height 20
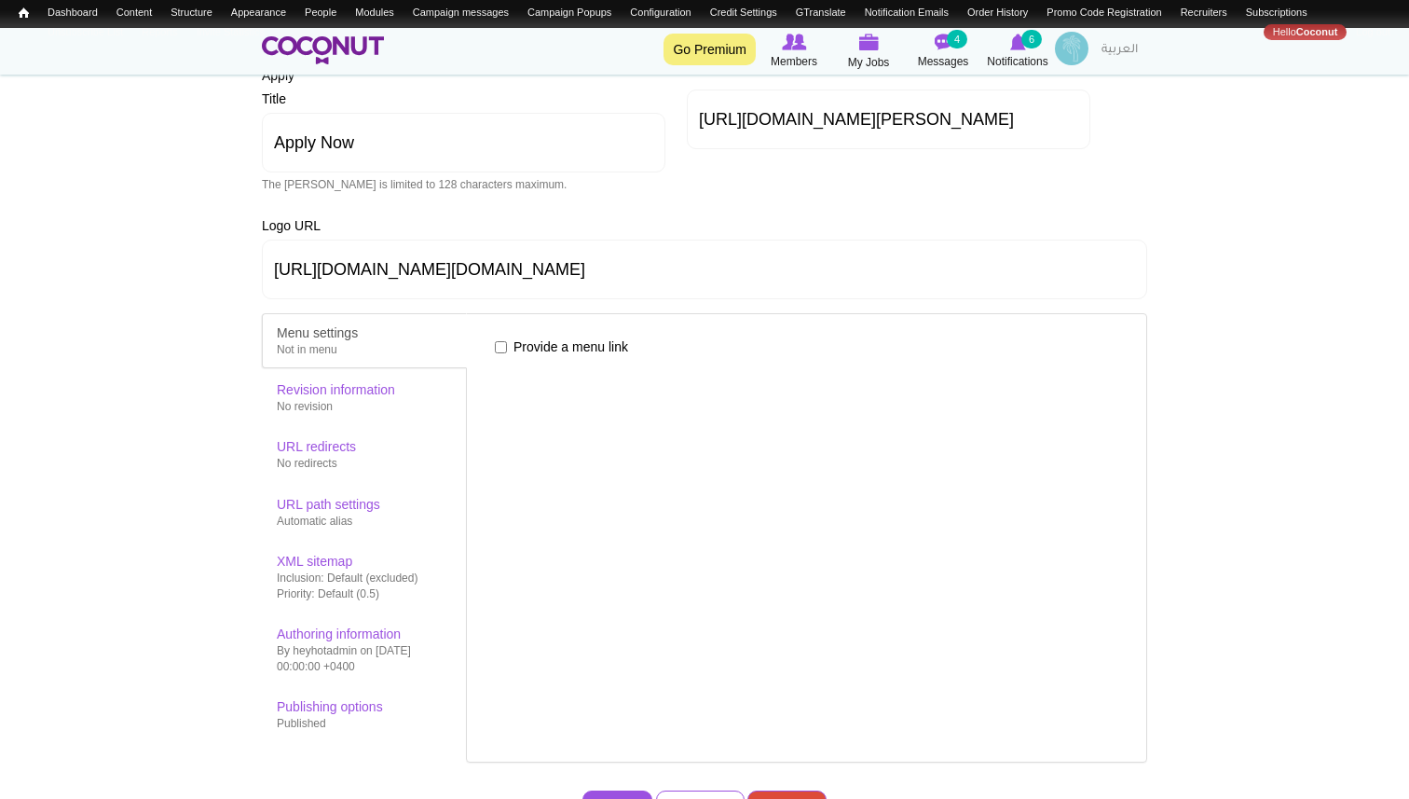
scroll to position [1259, 0]
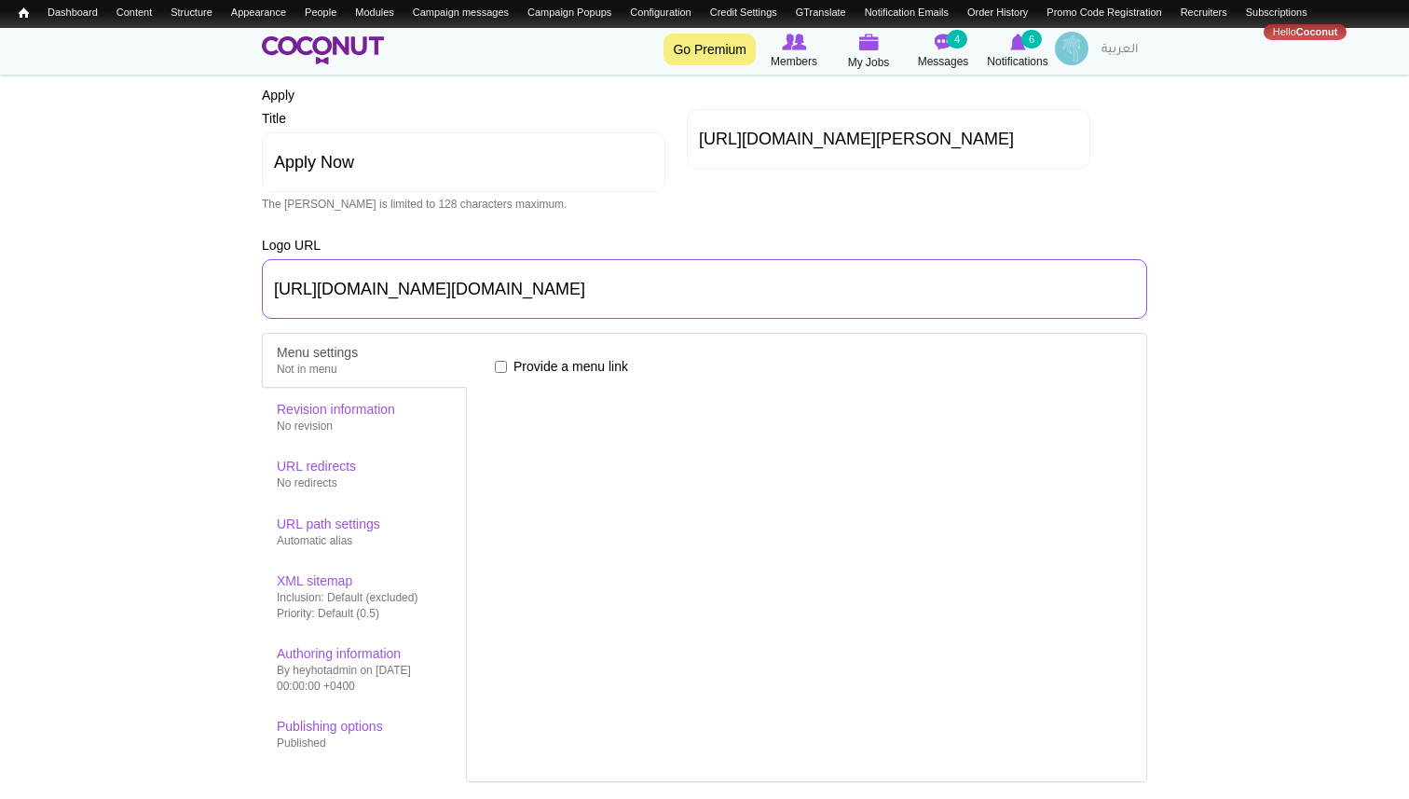
click at [648, 299] on input "https://cdn.hosco.com/_next/image?url=https%3A%2F%2Fwww.hosco.com%2Fimage%2Flog…" at bounding box center [704, 289] width 885 height 60
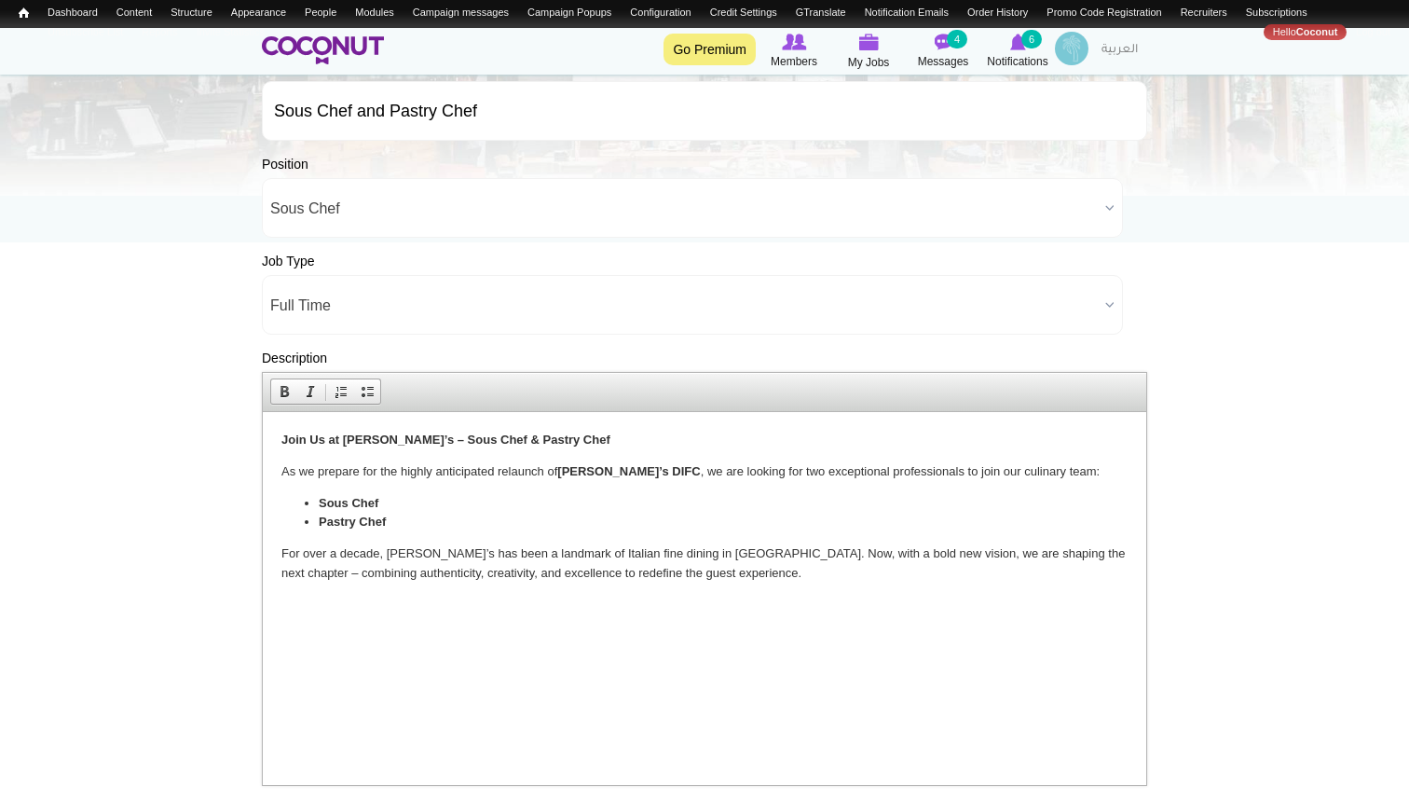
scroll to position [287, 0]
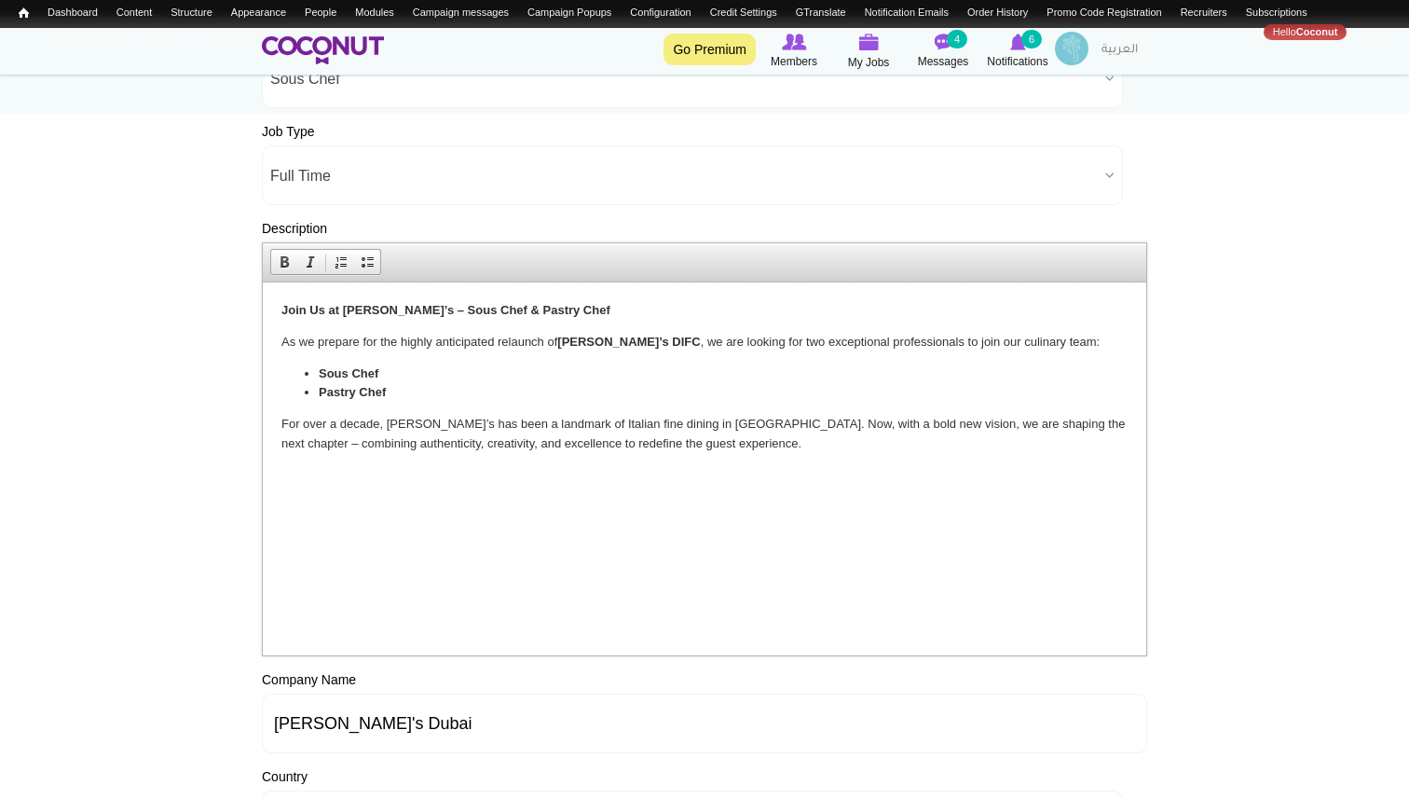
click at [699, 456] on body "Join Us at Roberto’s – Sous Chef & Pastry Chef As we prepare for the highly ant…" at bounding box center [704, 393] width 846 height 184
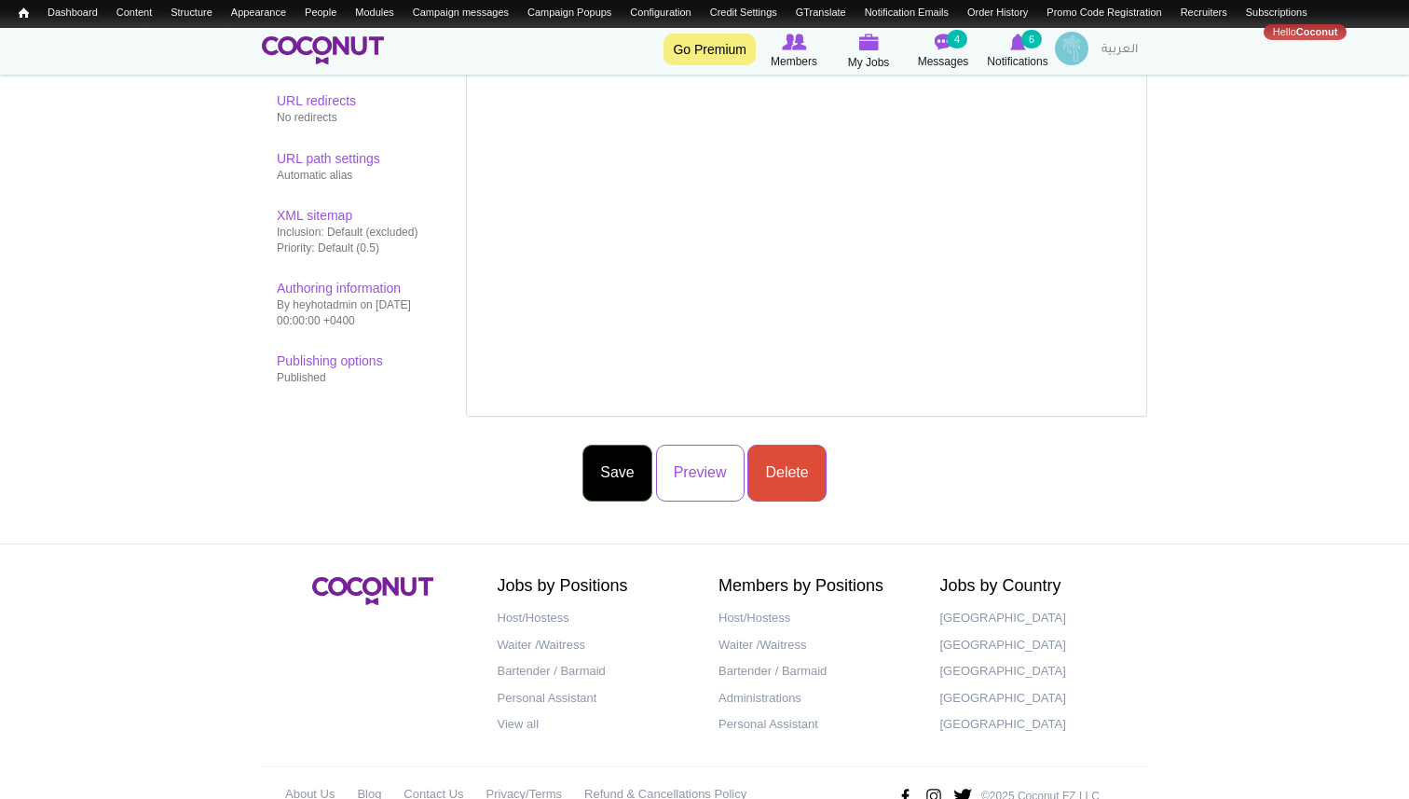
scroll to position [1625, 0]
click at [612, 476] on button "Save" at bounding box center [616, 472] width 69 height 57
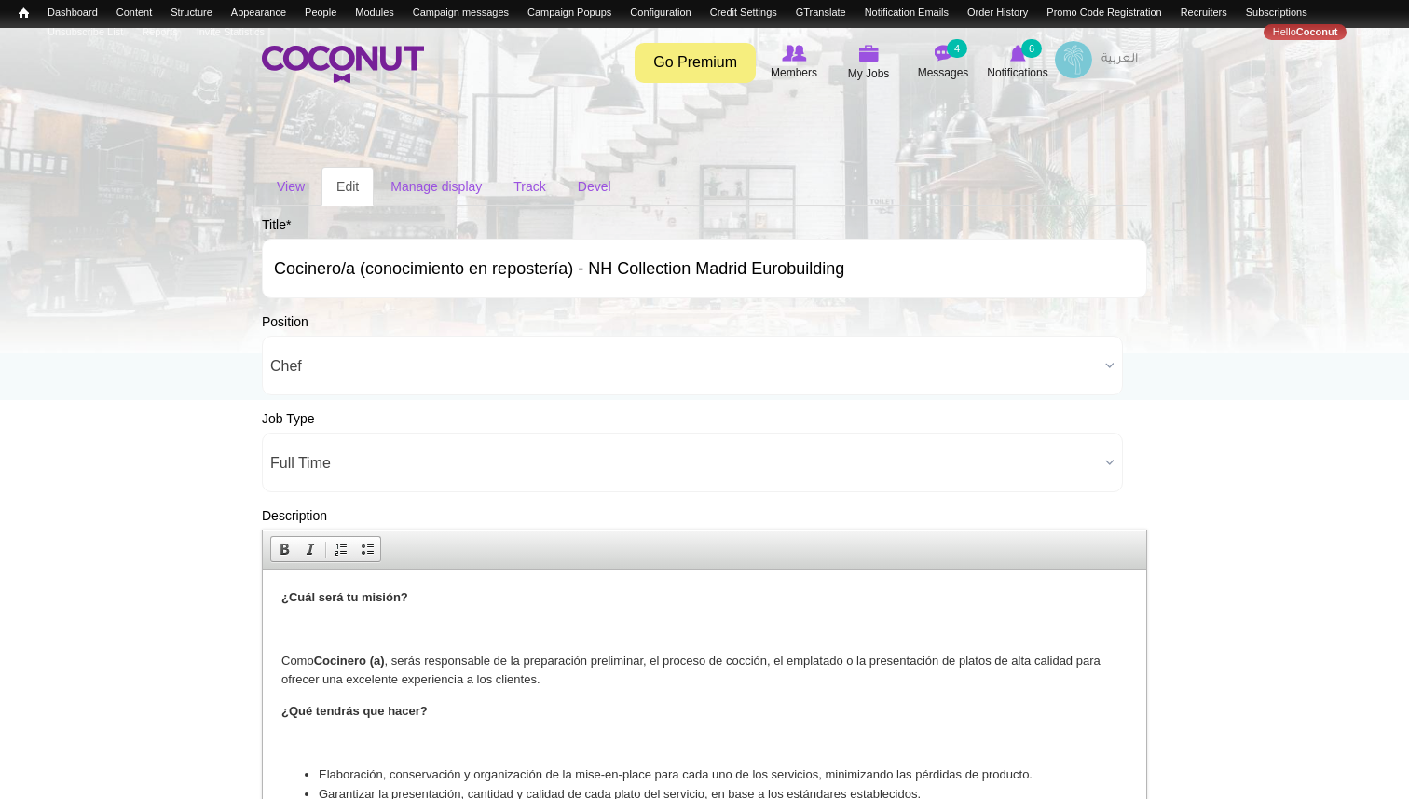
click at [389, 636] on p at bounding box center [704, 630] width 846 height 20
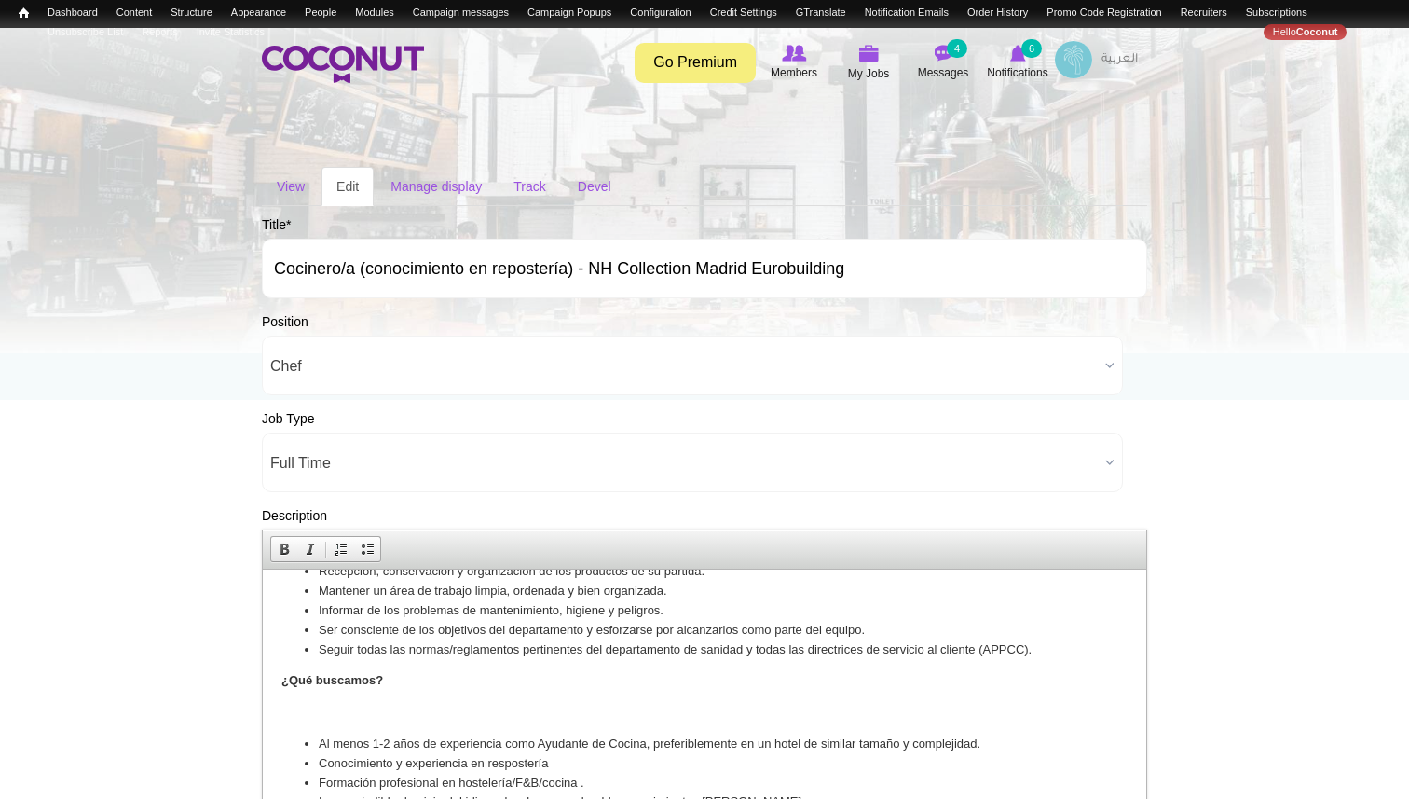
scroll to position [219, 0]
click at [316, 704] on p at bounding box center [704, 711] width 846 height 20
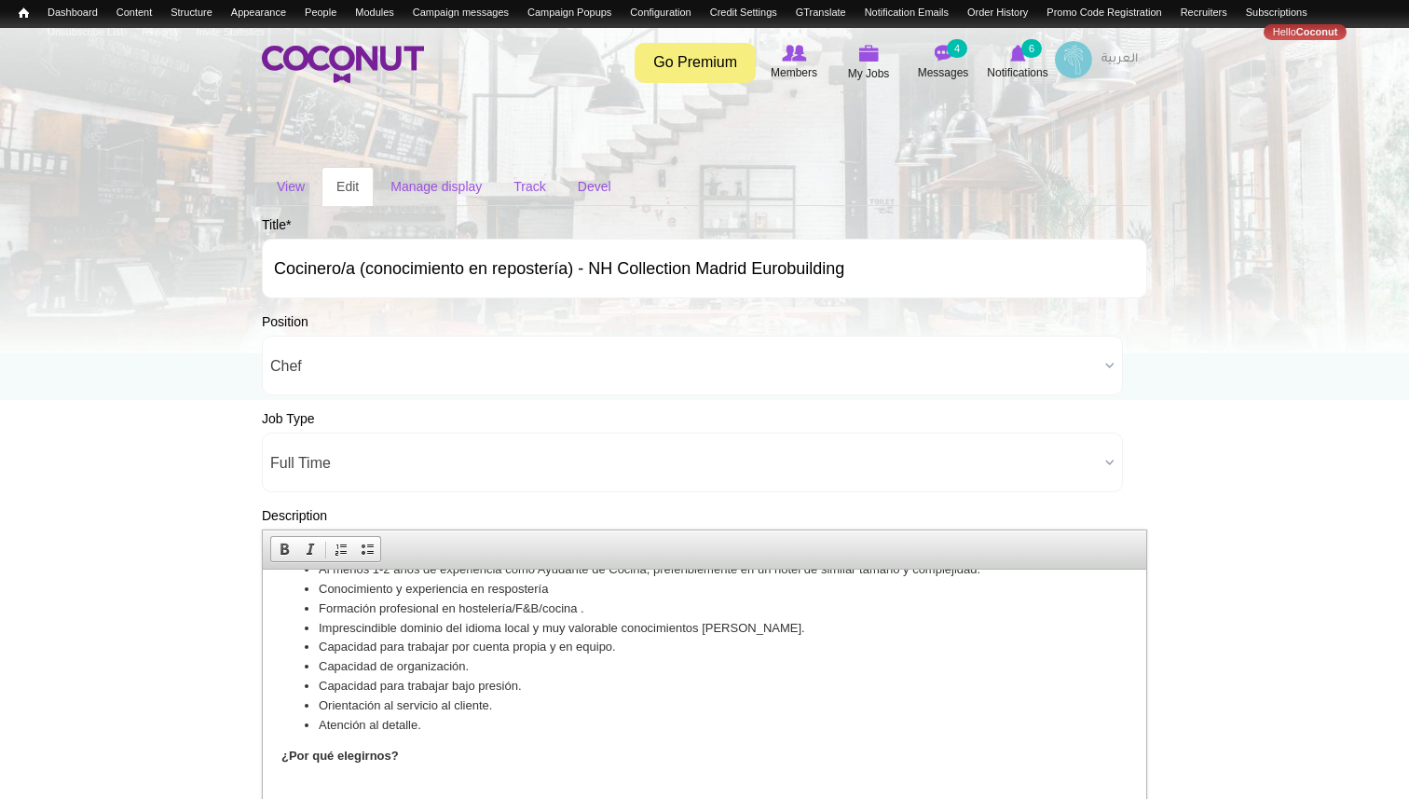
scroll to position [452, 0]
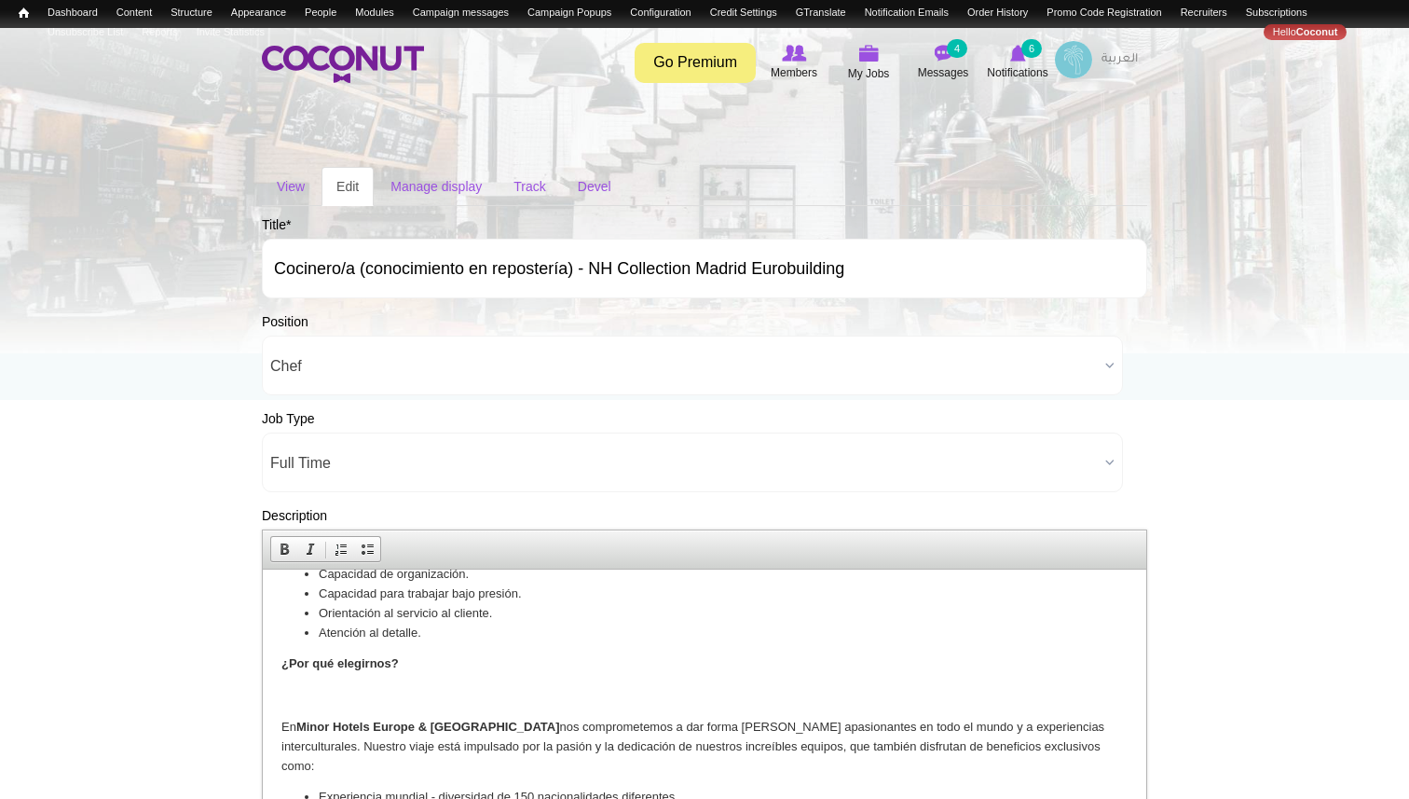
click at [303, 697] on p at bounding box center [704, 696] width 846 height 20
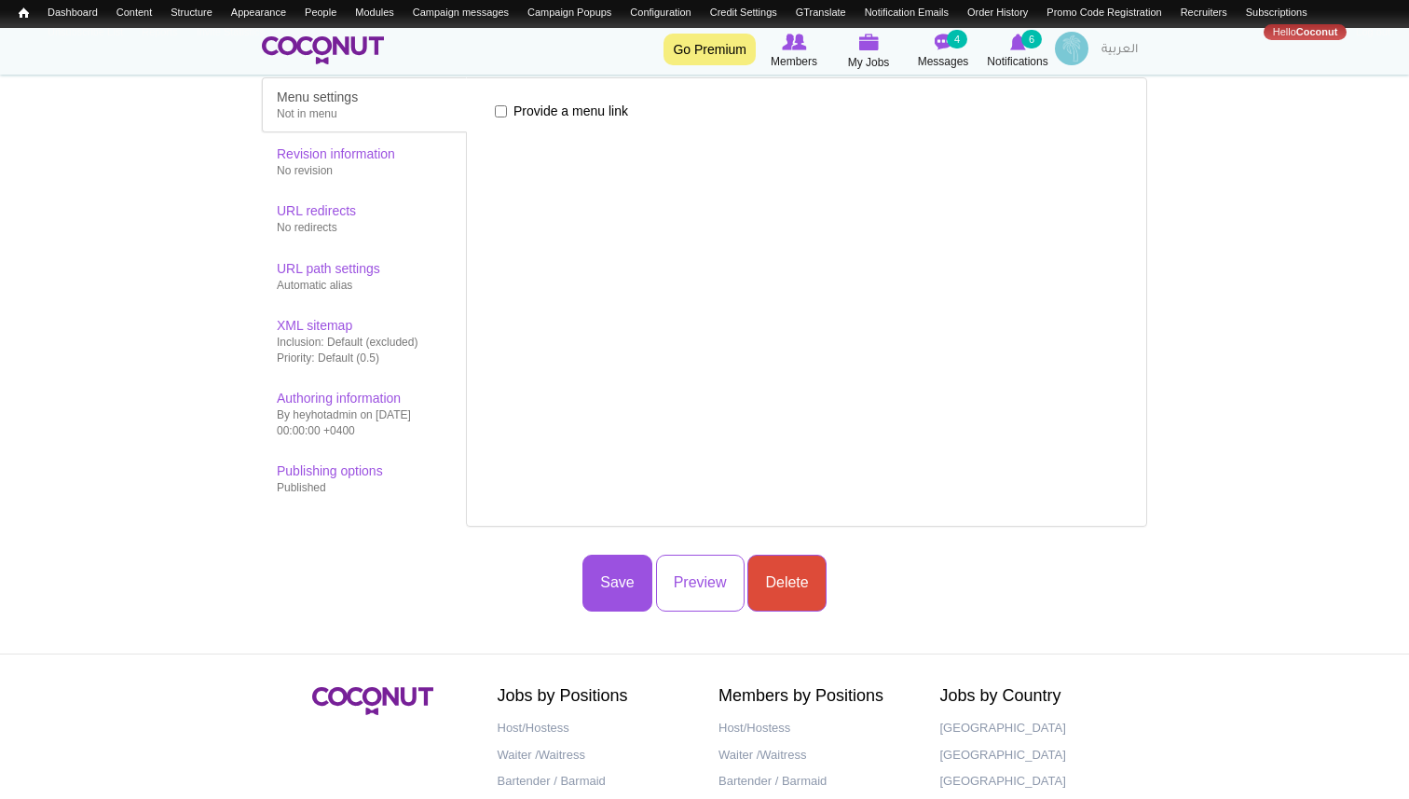
scroll to position [1553, 0]
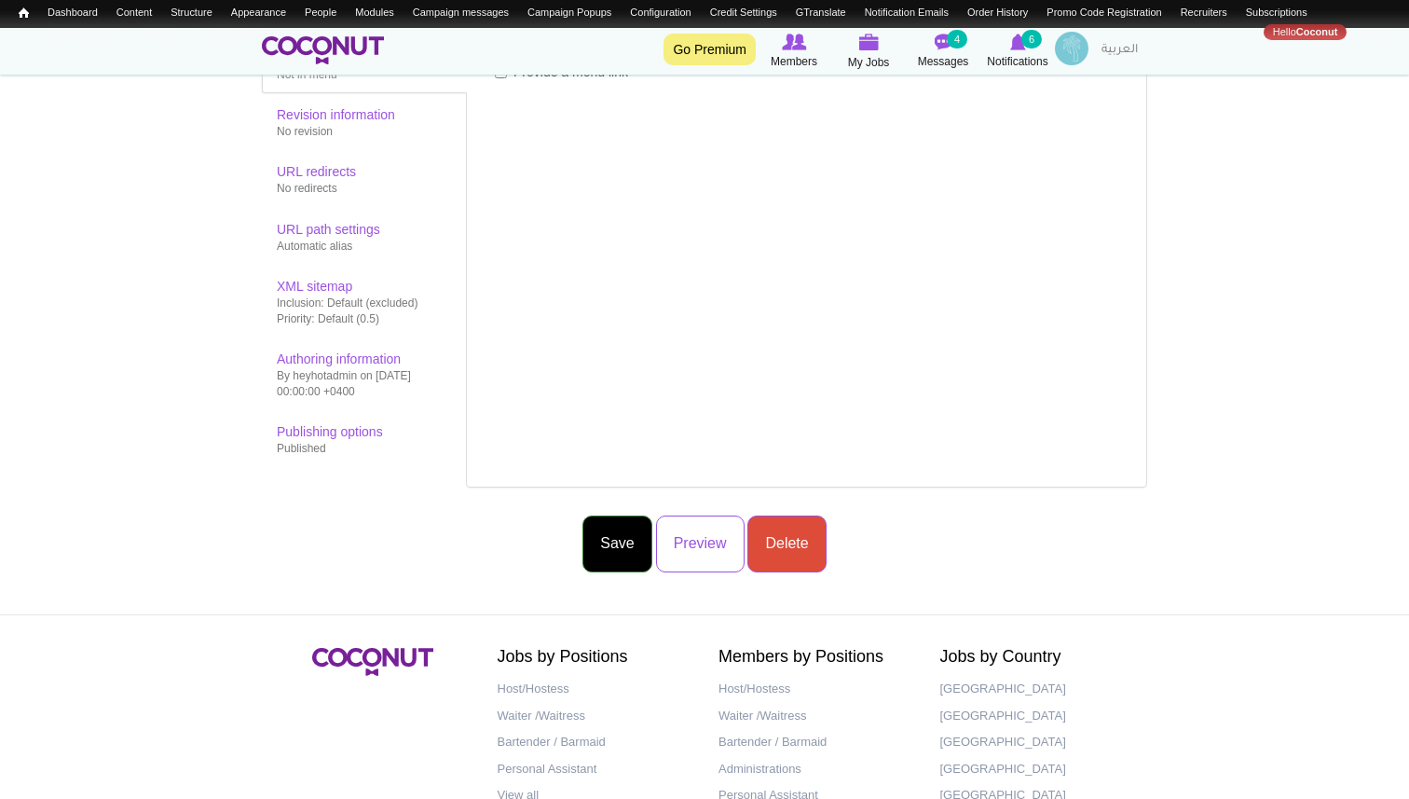
click at [627, 558] on button "Save" at bounding box center [616, 543] width 69 height 57
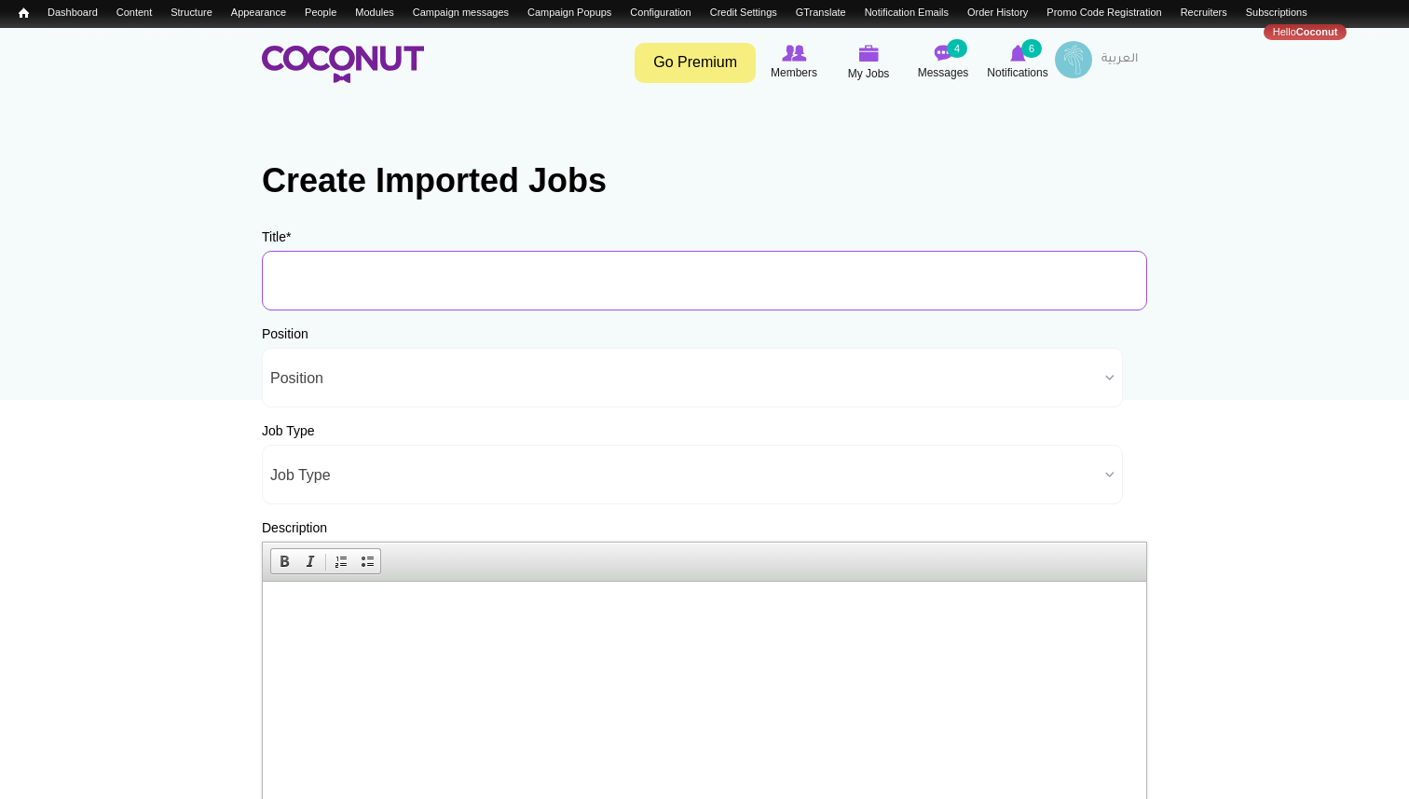
click at [392, 280] on input "Title *" at bounding box center [704, 281] width 885 height 60
type input "Test"
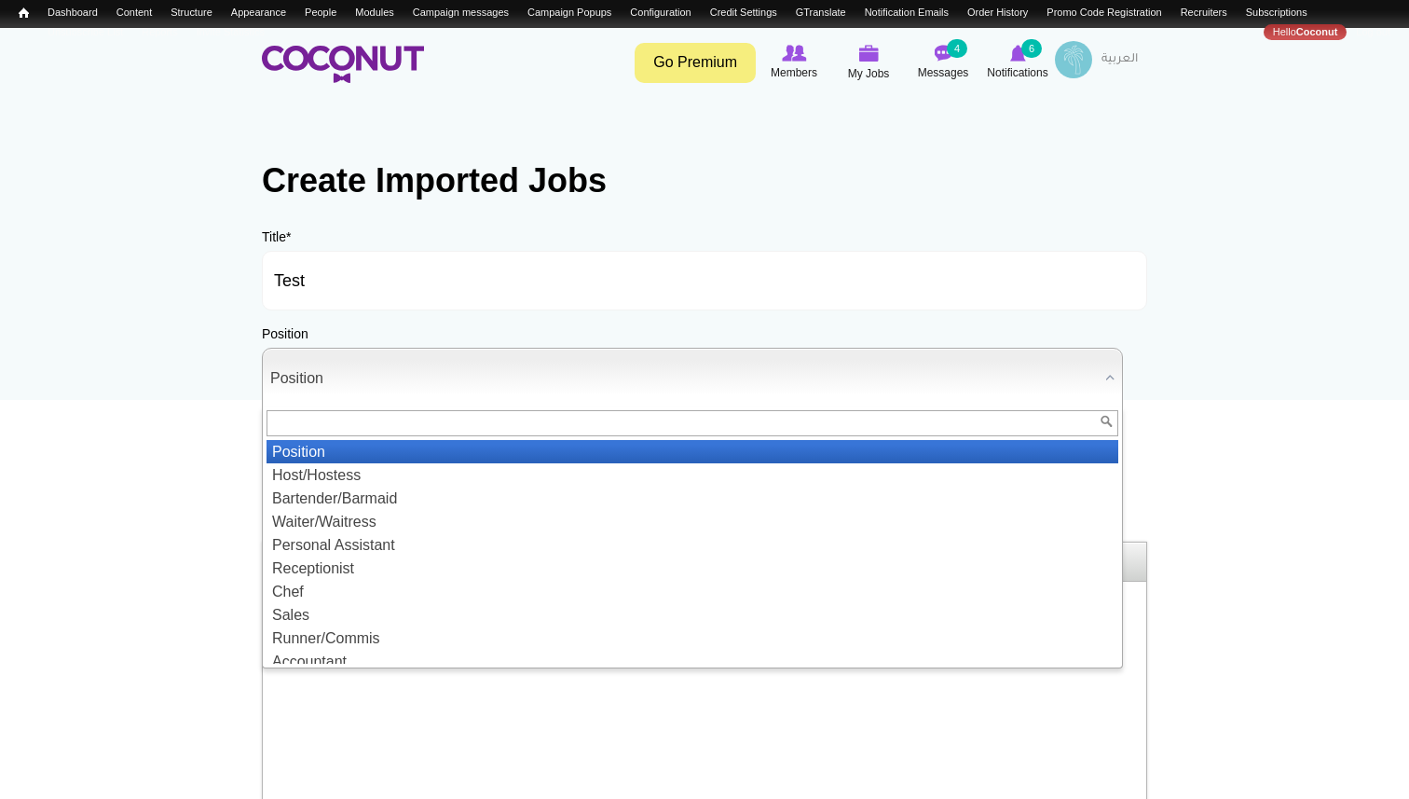
click at [361, 384] on span "Position" at bounding box center [683, 378] width 827 height 60
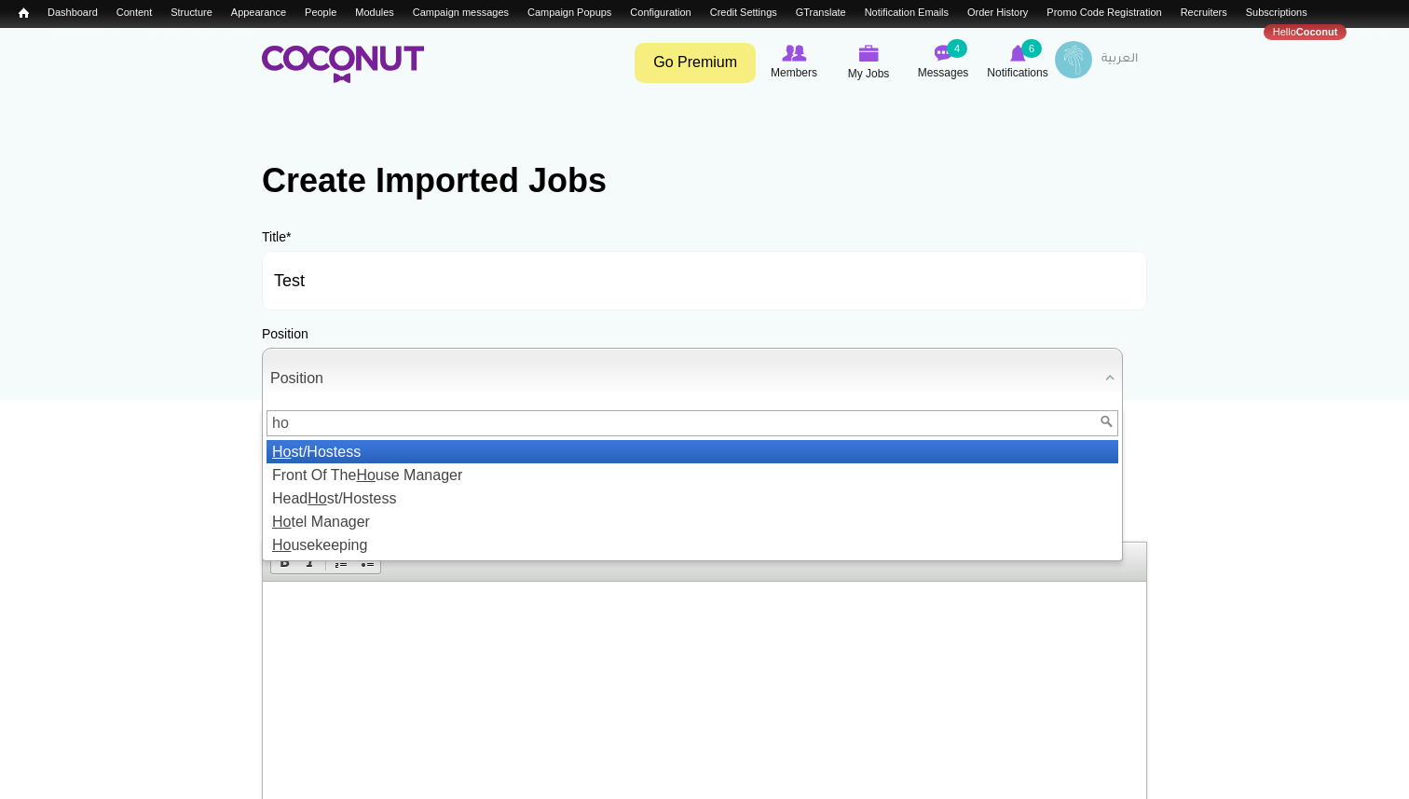
type input "ho"
click at [362, 452] on li "Ho st/Hostess" at bounding box center [692, 451] width 852 height 23
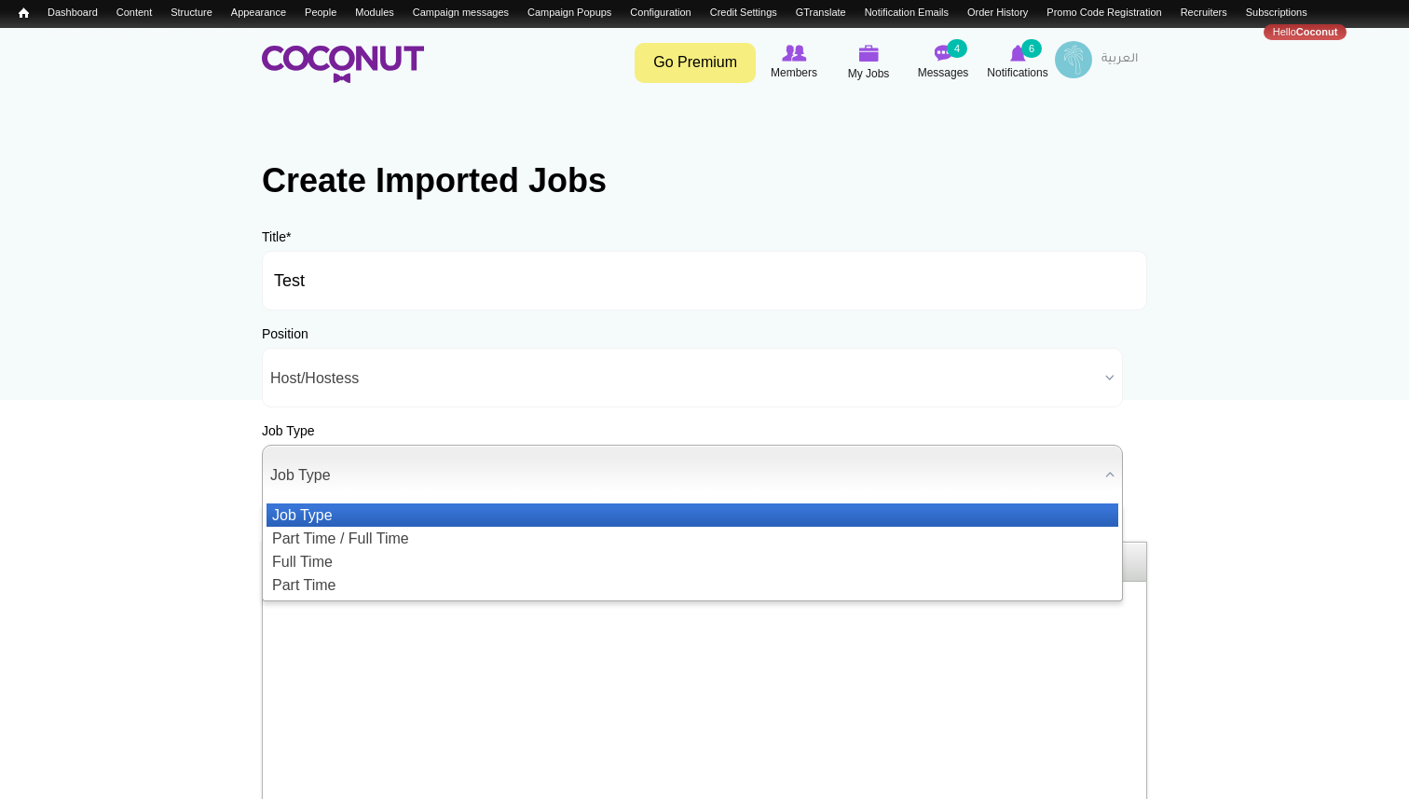
click at [342, 486] on span "Job Type" at bounding box center [683, 475] width 827 height 60
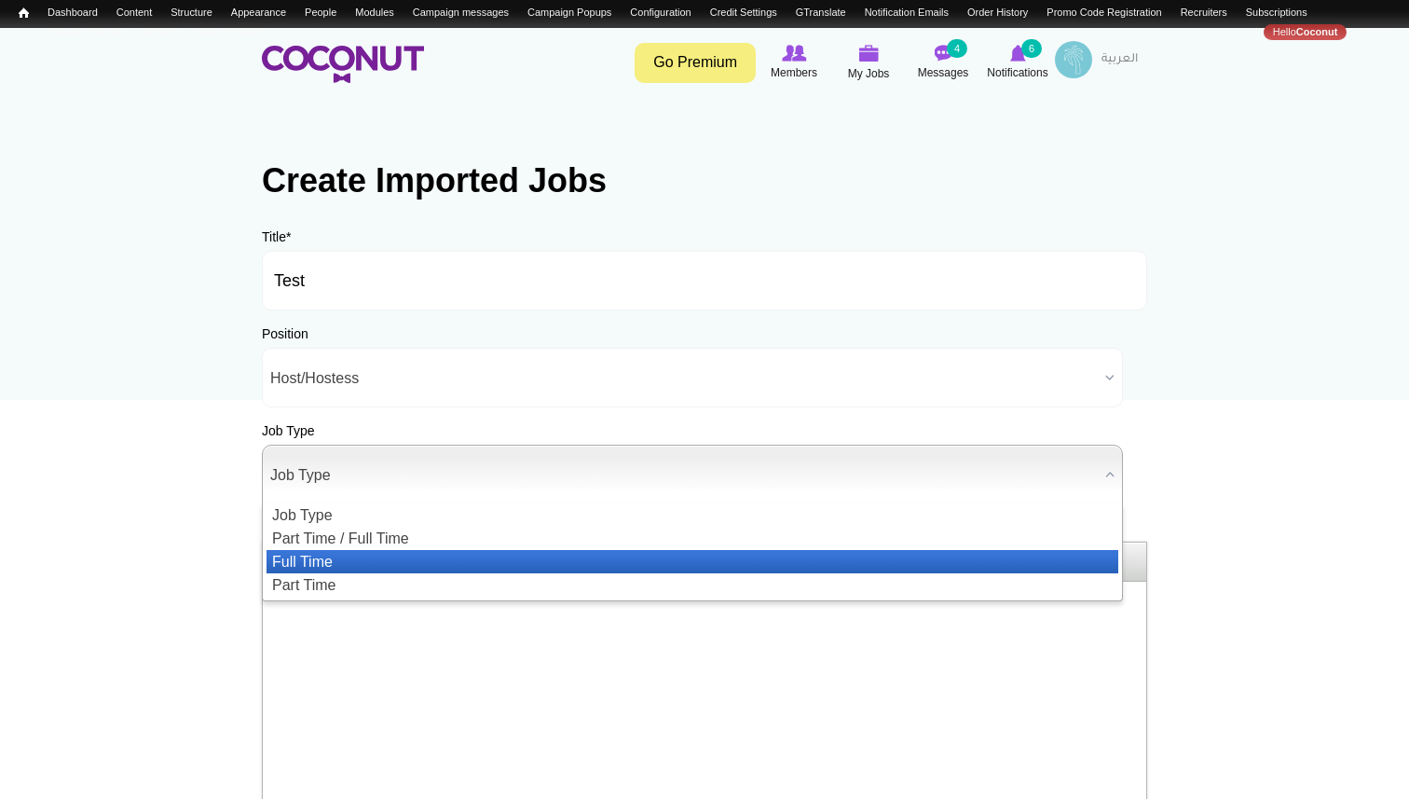
click at [317, 558] on li "Full Time" at bounding box center [692, 561] width 852 height 23
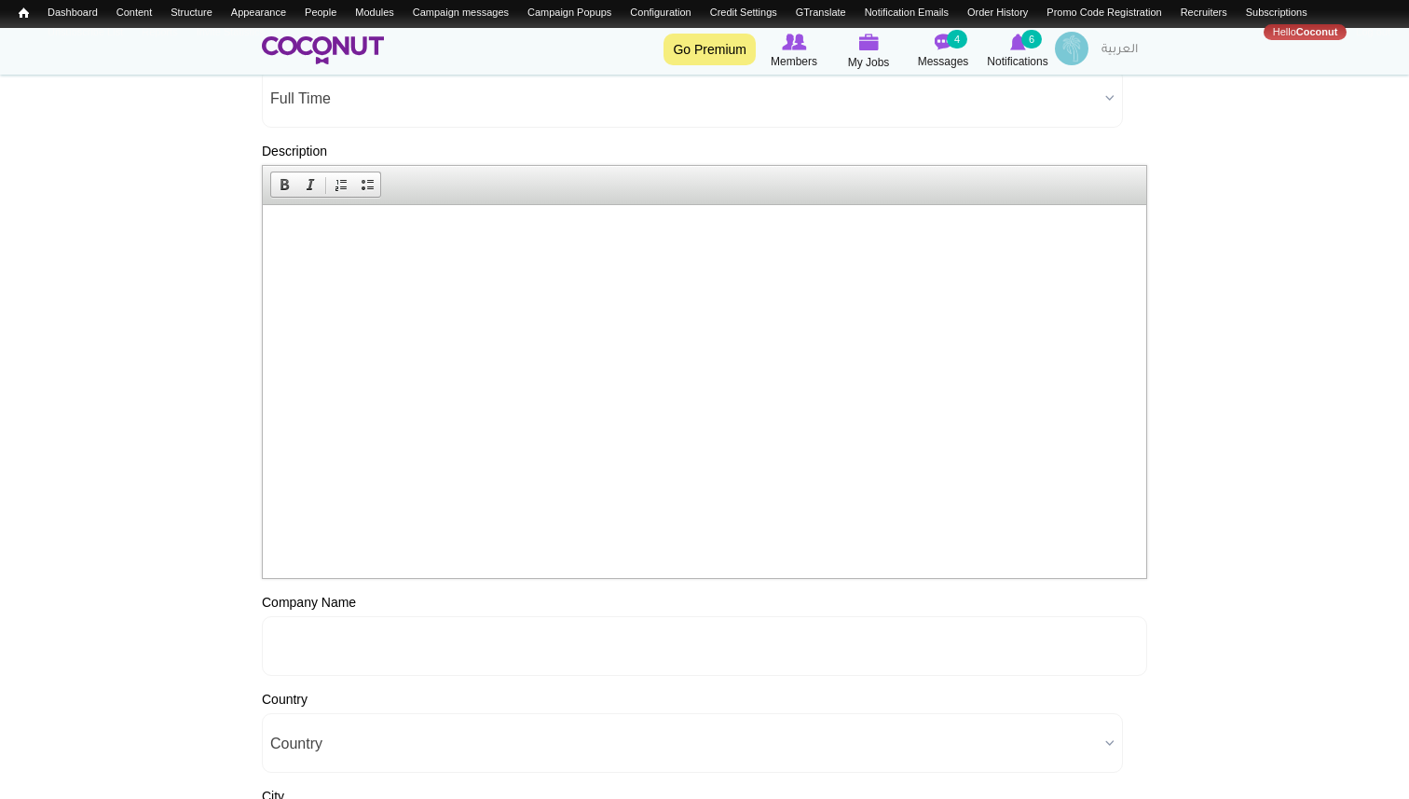
scroll to position [401, 0]
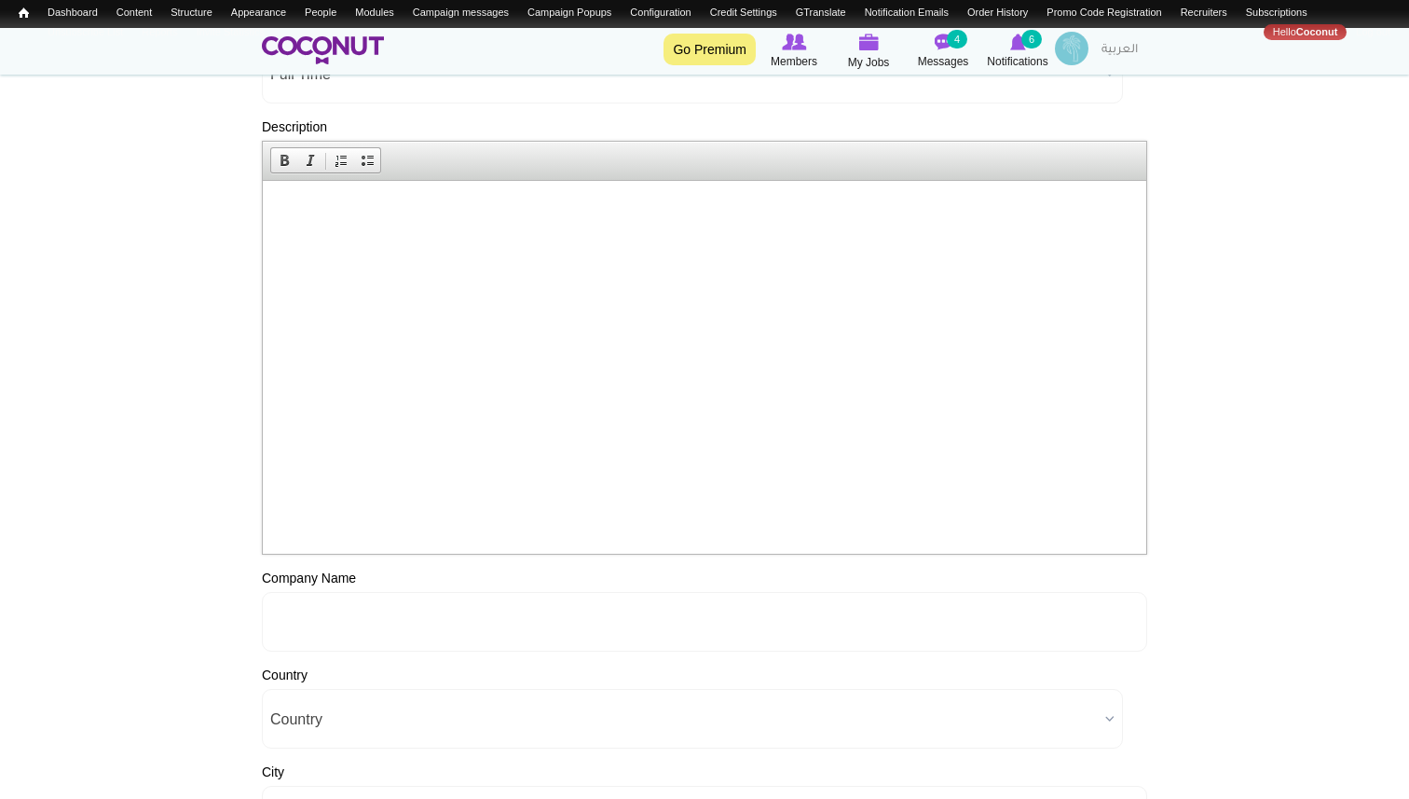
click at [408, 237] on html at bounding box center [704, 208] width 883 height 57
click at [328, 622] on input "Company Name" at bounding box center [704, 622] width 885 height 60
type input "Coconut"
click at [315, 733] on span "Country" at bounding box center [683, 720] width 827 height 60
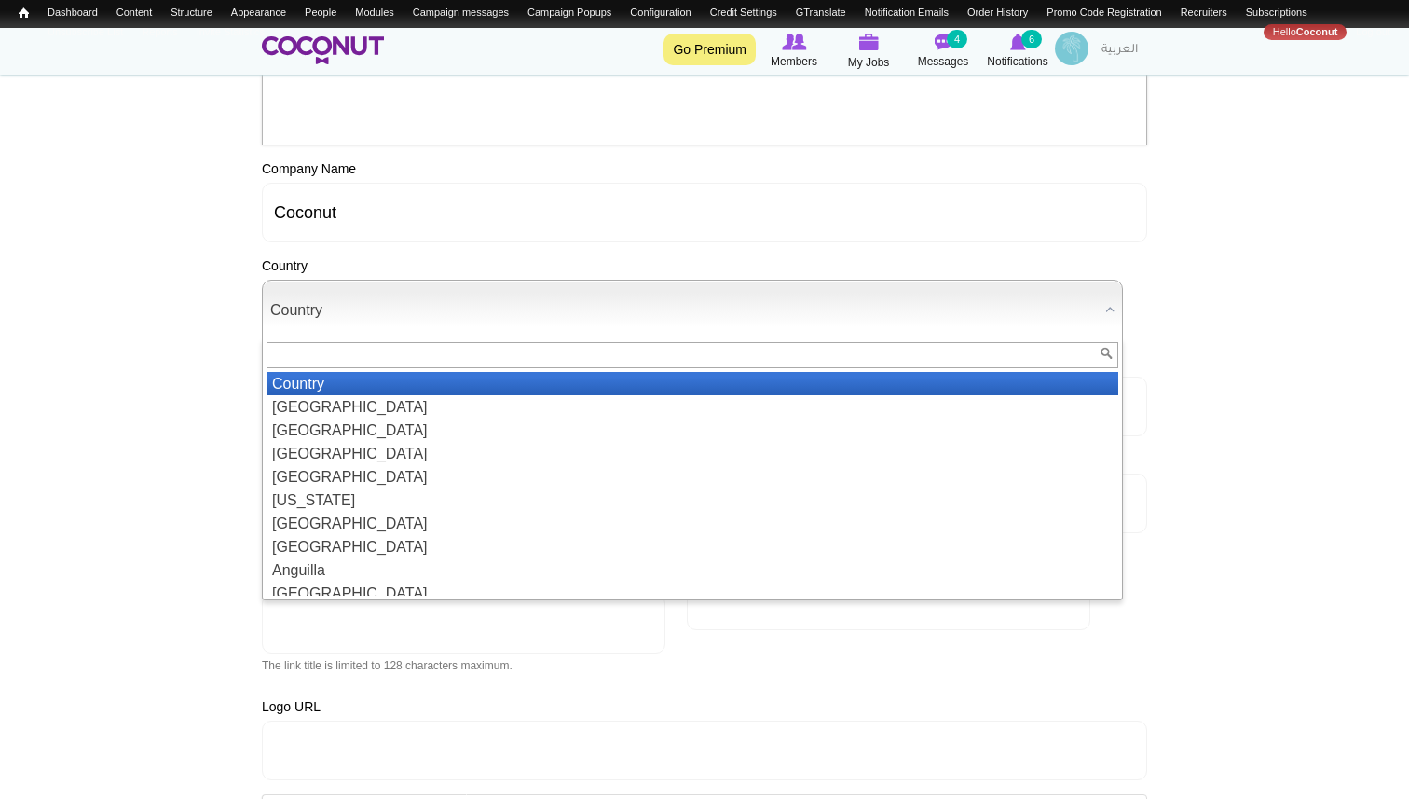
scroll to position [812, 0]
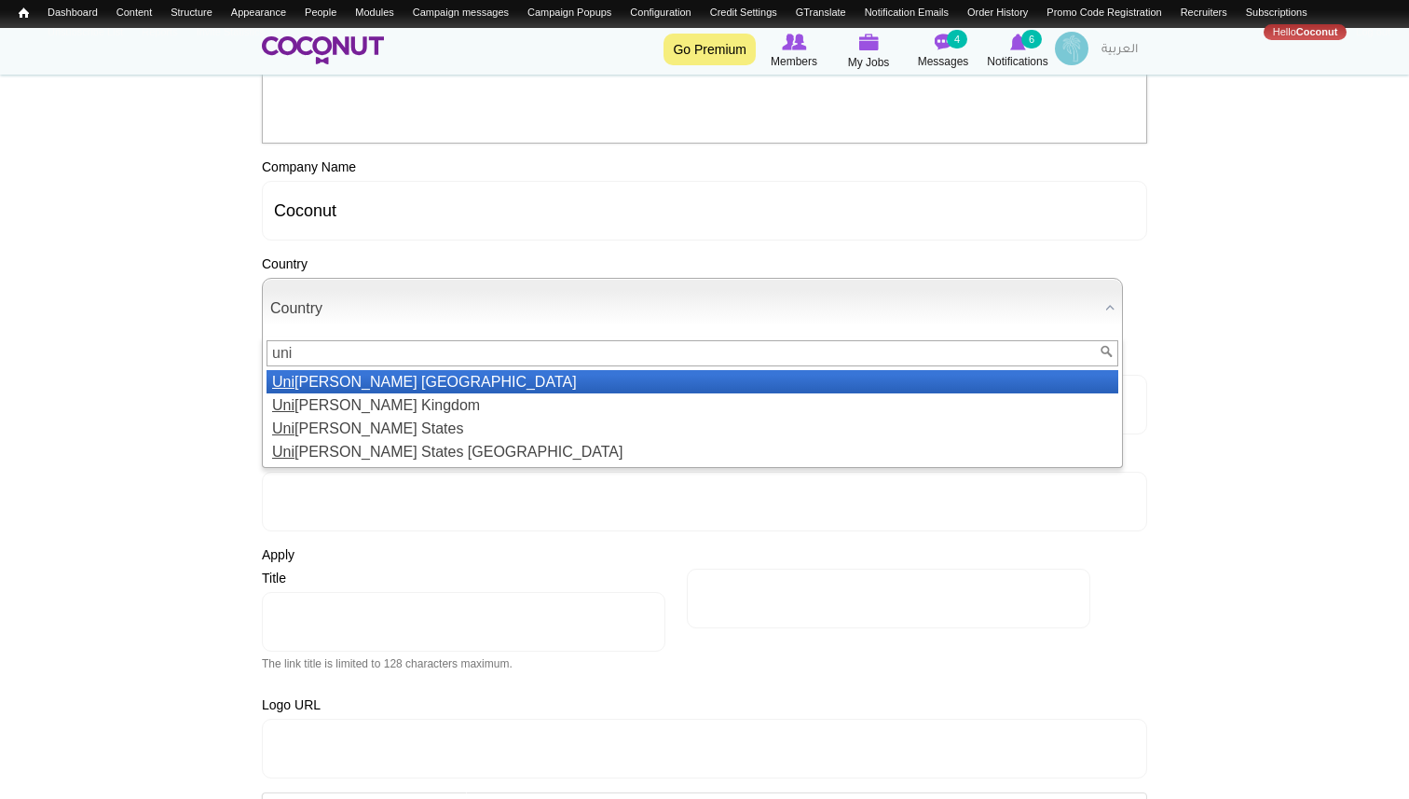
type input "uni"
click at [329, 391] on li "Uni ted Arab Emirates" at bounding box center [692, 381] width 852 height 23
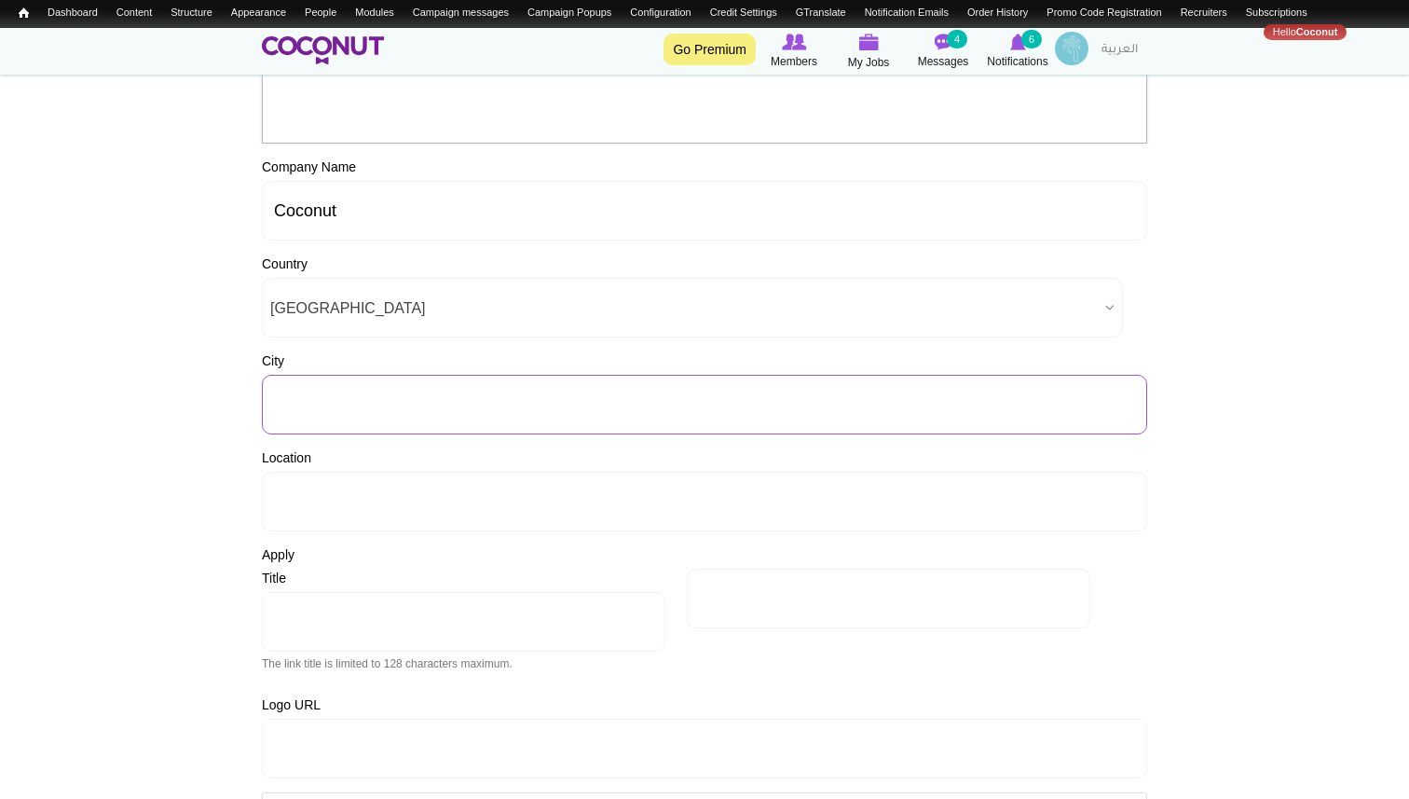
click at [315, 415] on input "City" at bounding box center [704, 405] width 885 height 60
type input "Dubai"
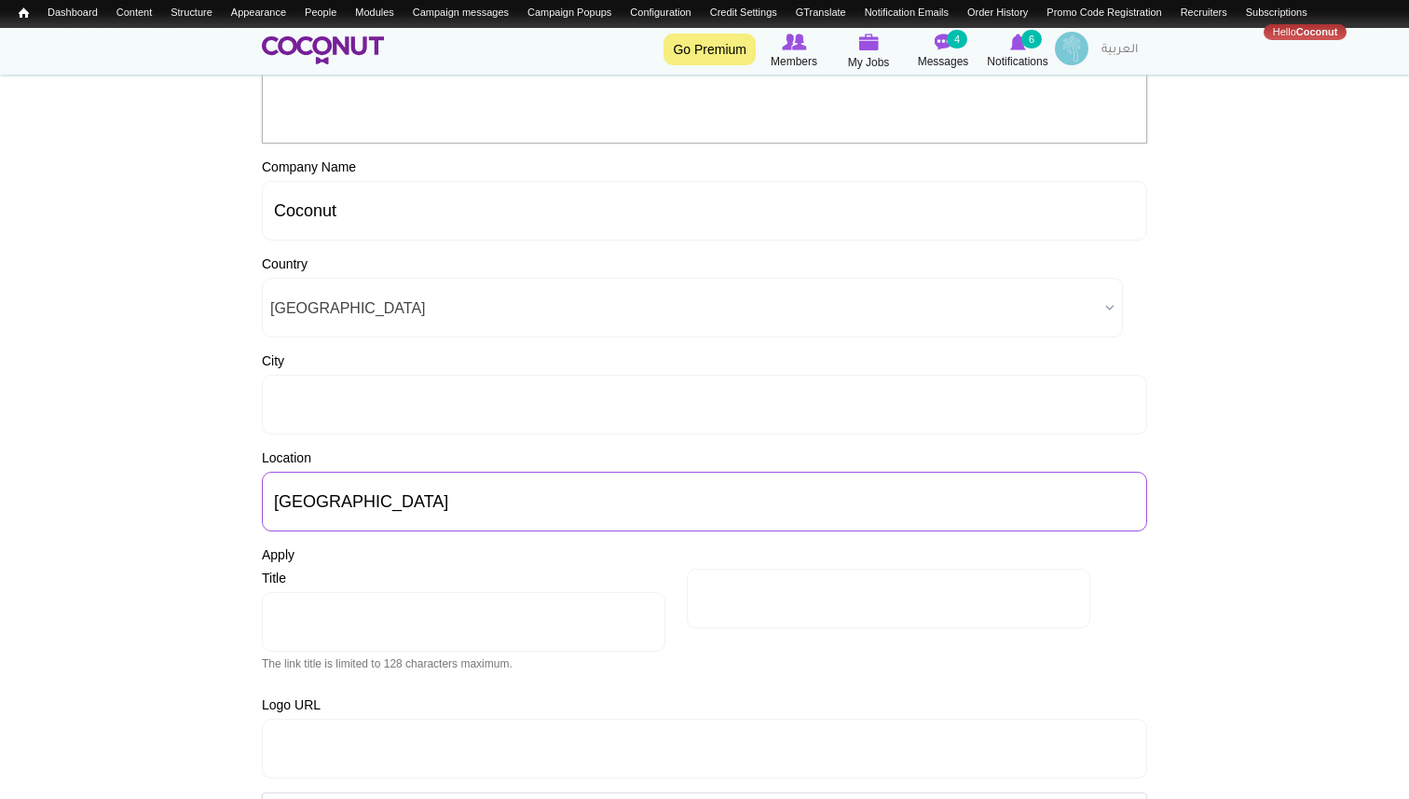
type input "Dubai"
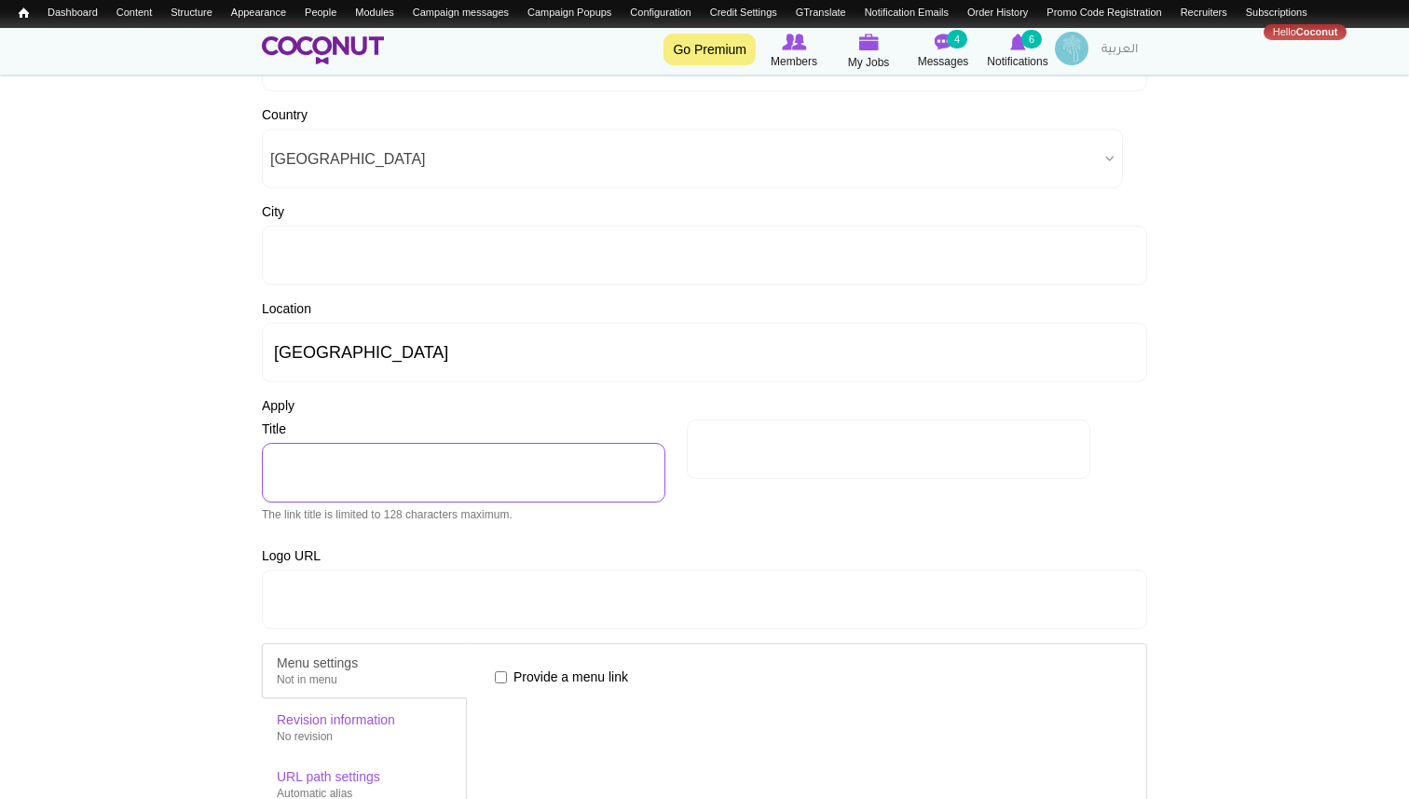
scroll to position [967, 0]
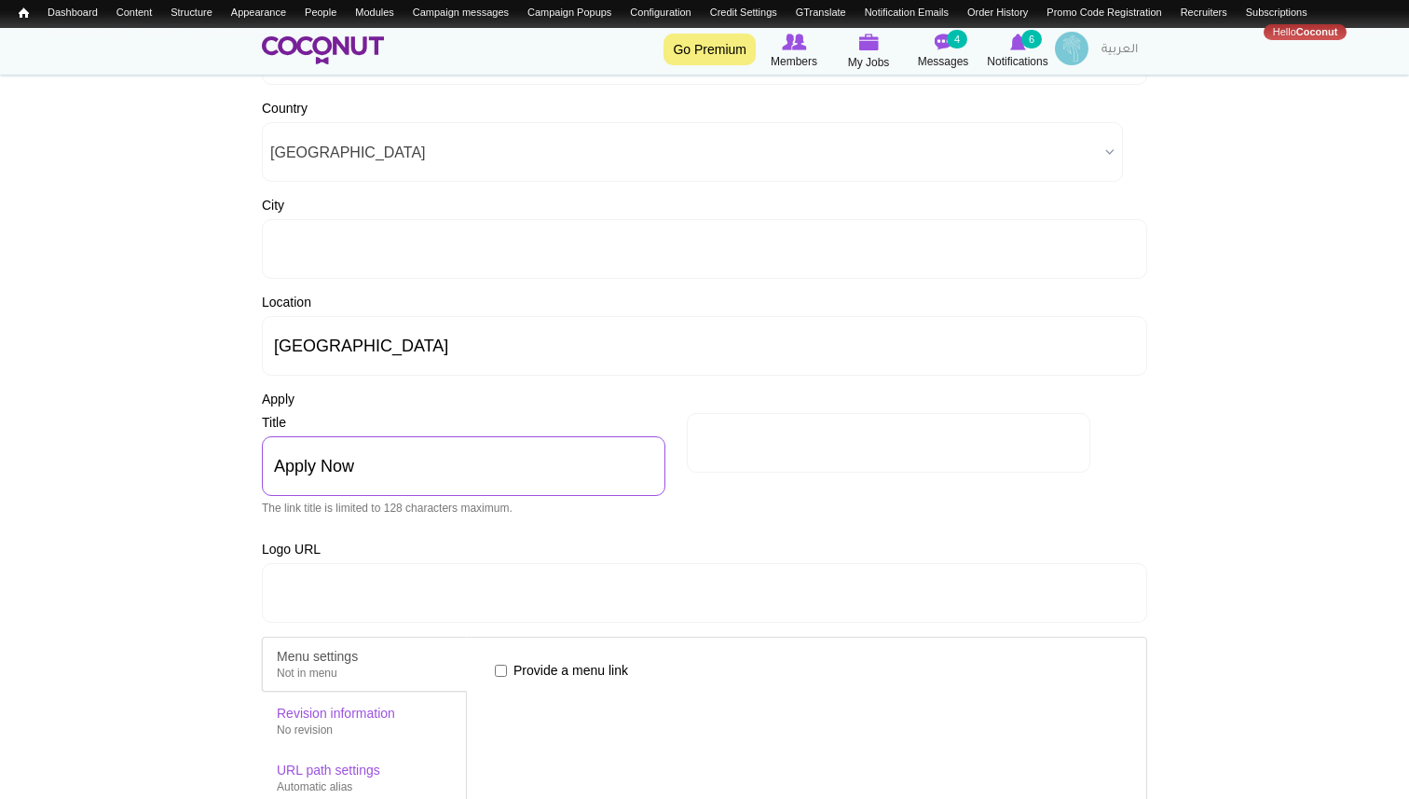
type input "Apply Now"
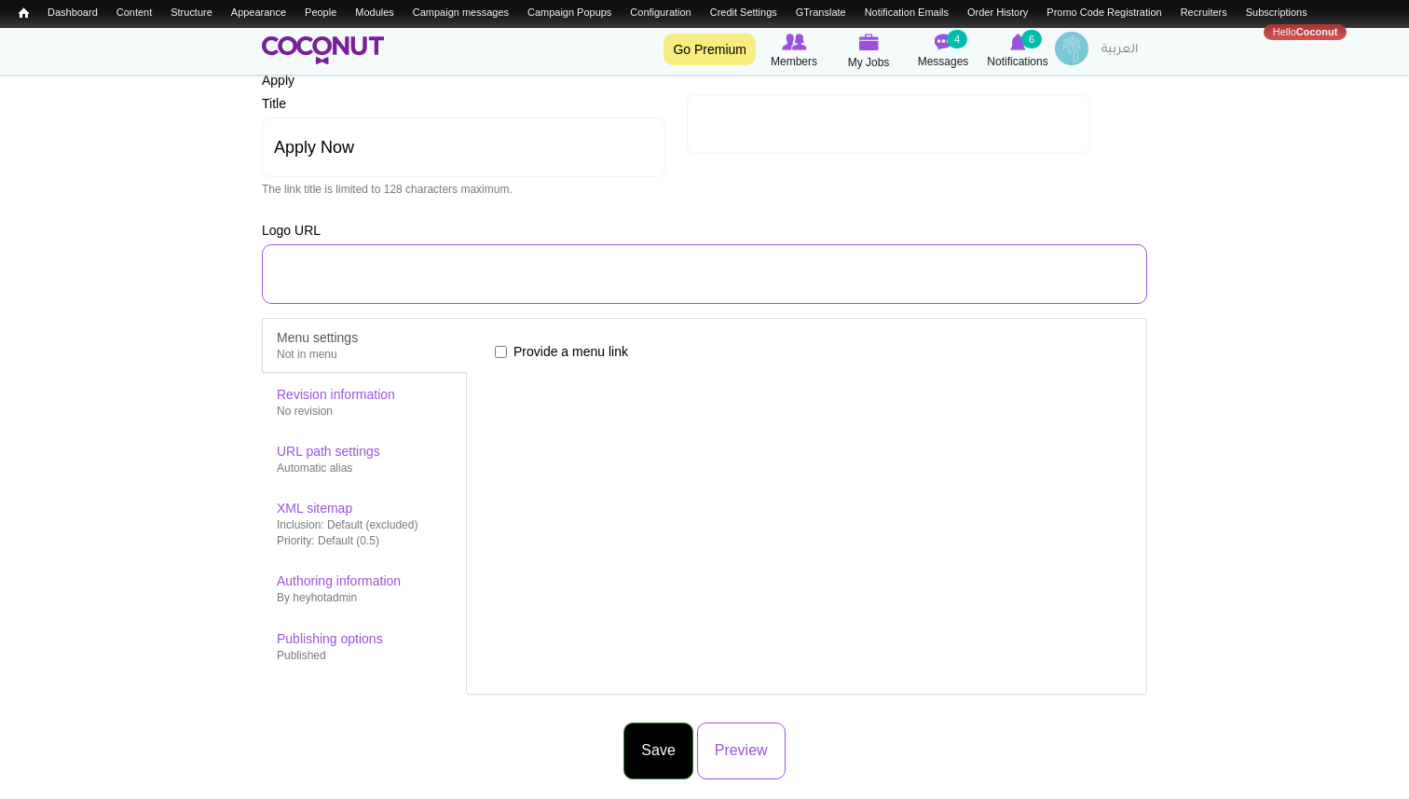
scroll to position [1252, 0]
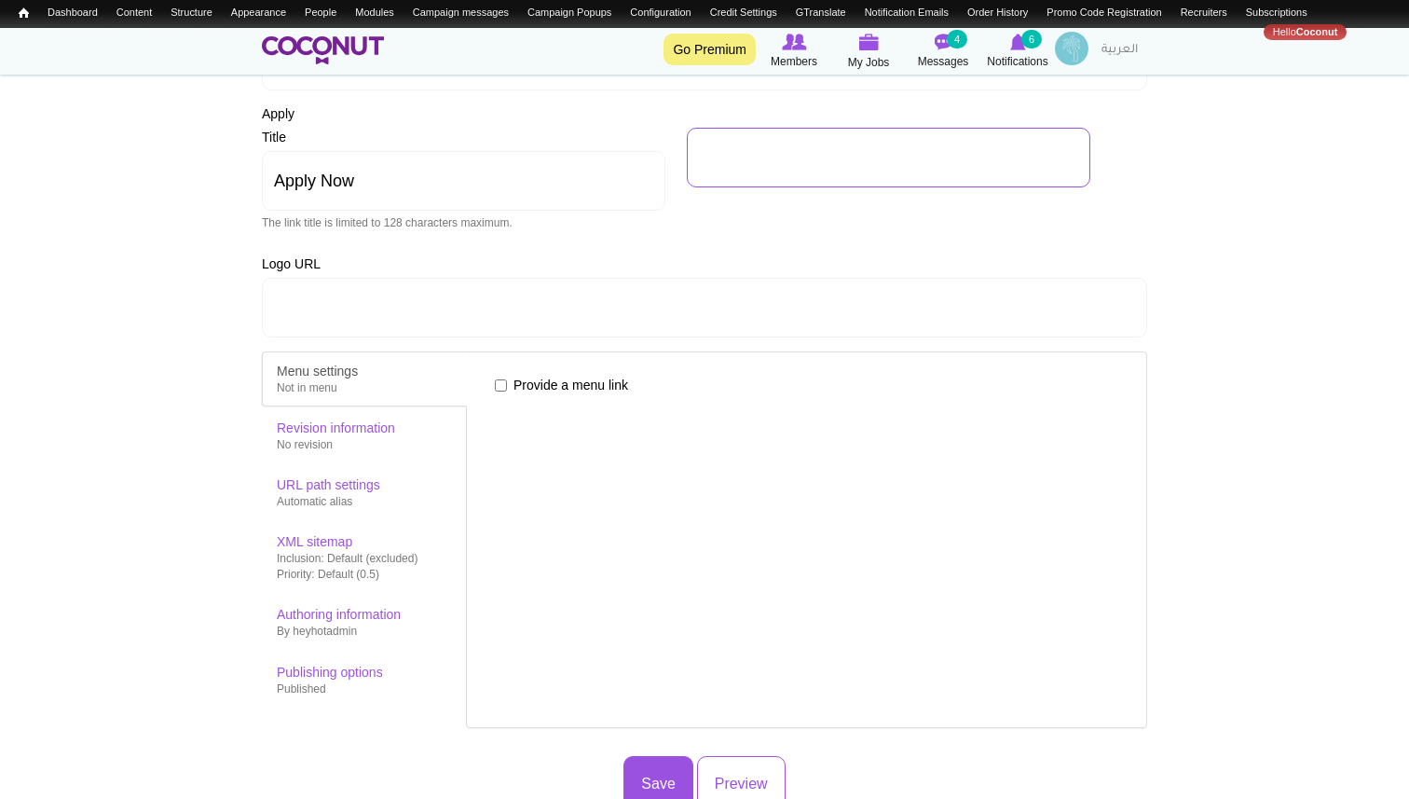
click at [745, 176] on input "URL" at bounding box center [888, 158] width 403 height 60
paste input "https://www.coconutjobs.com/"
type input "https://www.coconutjobs.com/"
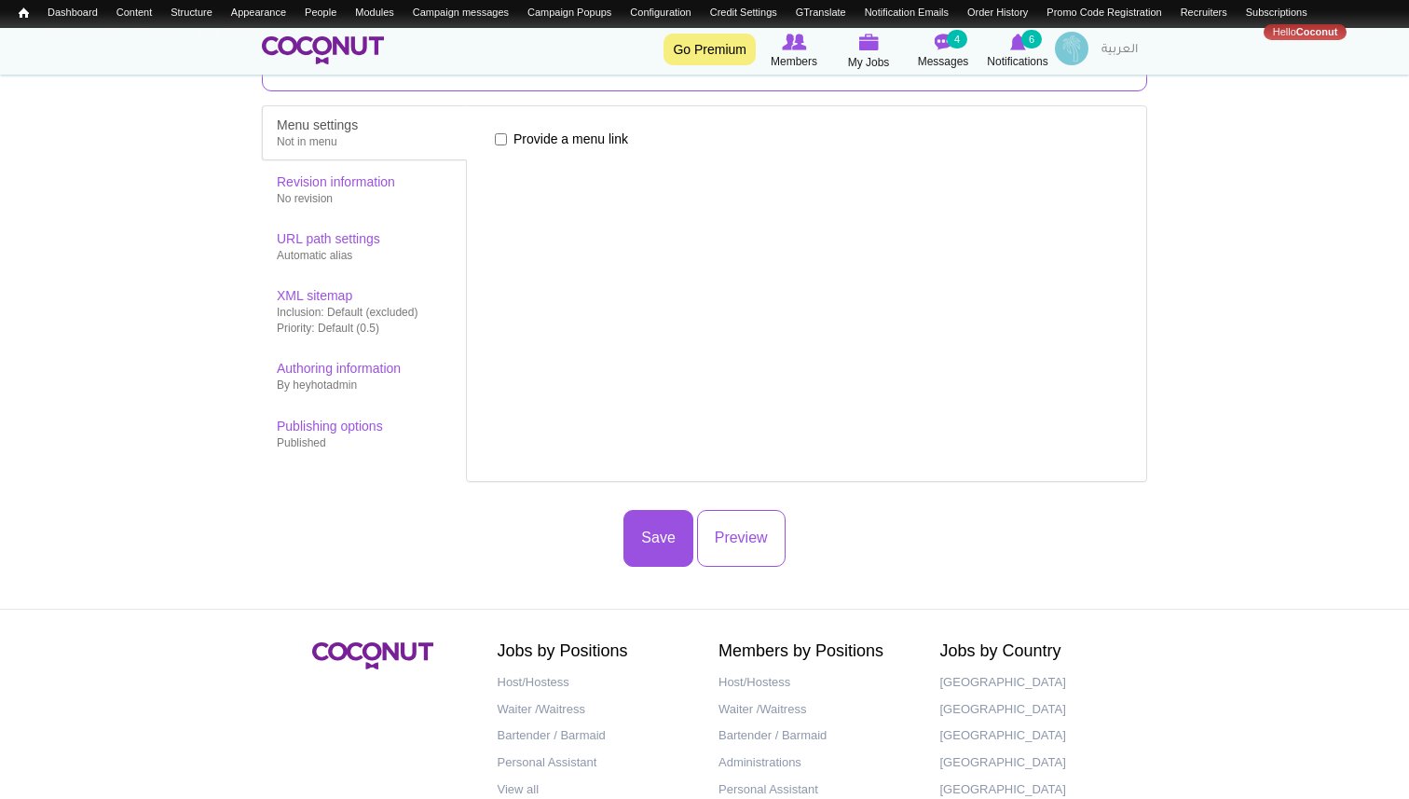
scroll to position [1499, 0]
click at [396, 321] on div "Inclusion: Default (excluded) Priority: Default (0.5)" at bounding box center [364, 320] width 175 height 32
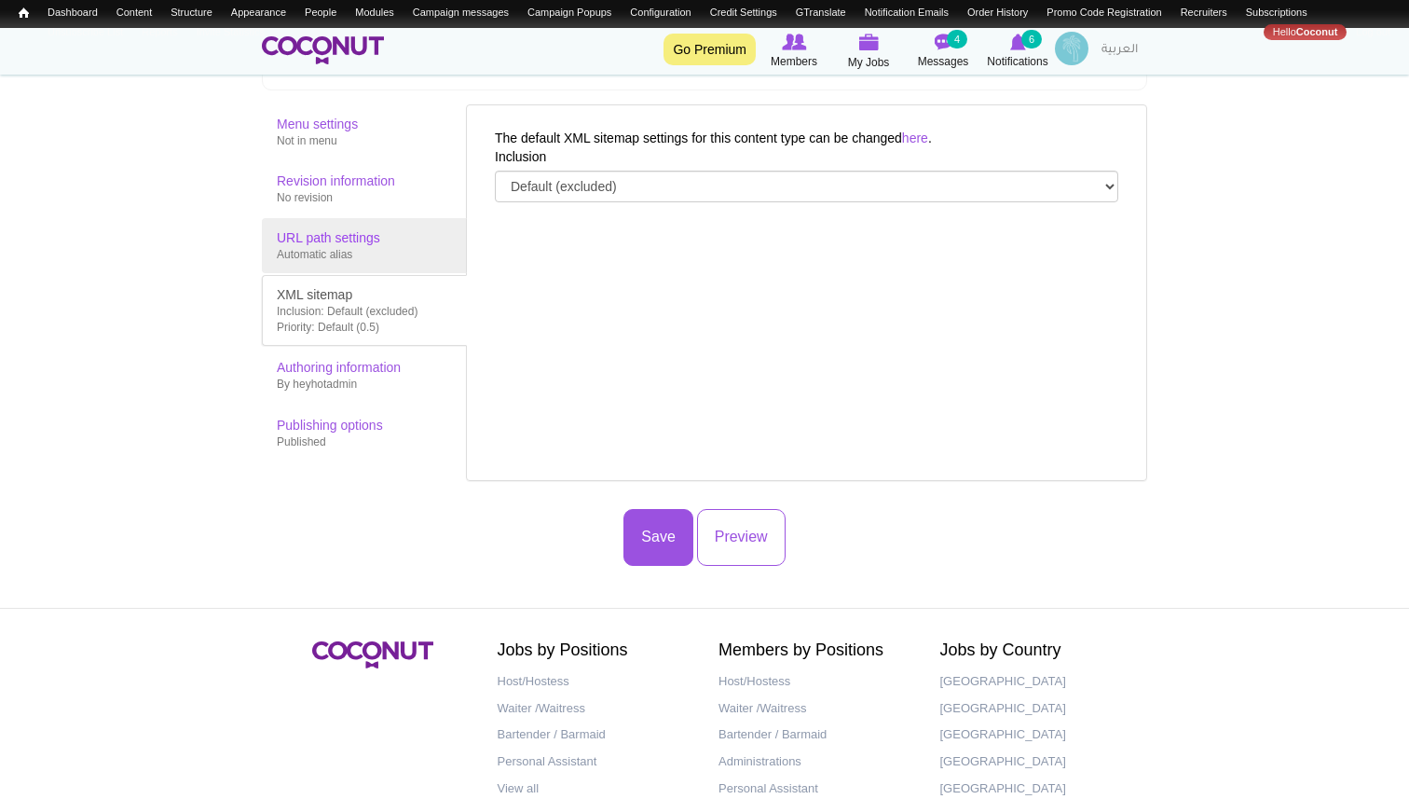
click at [381, 257] on div "Automatic alias" at bounding box center [364, 255] width 175 height 16
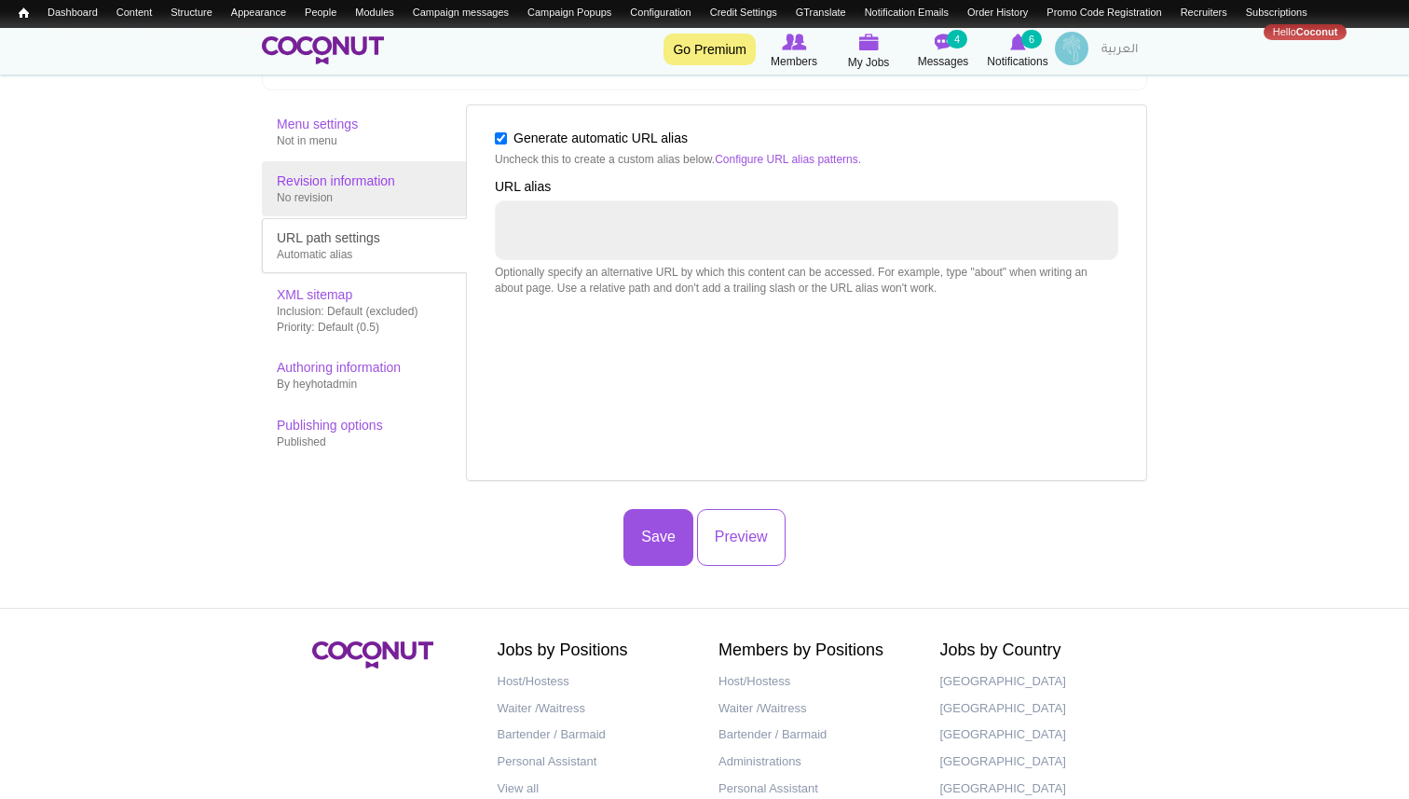
click at [364, 193] on div "No revision" at bounding box center [364, 198] width 175 height 16
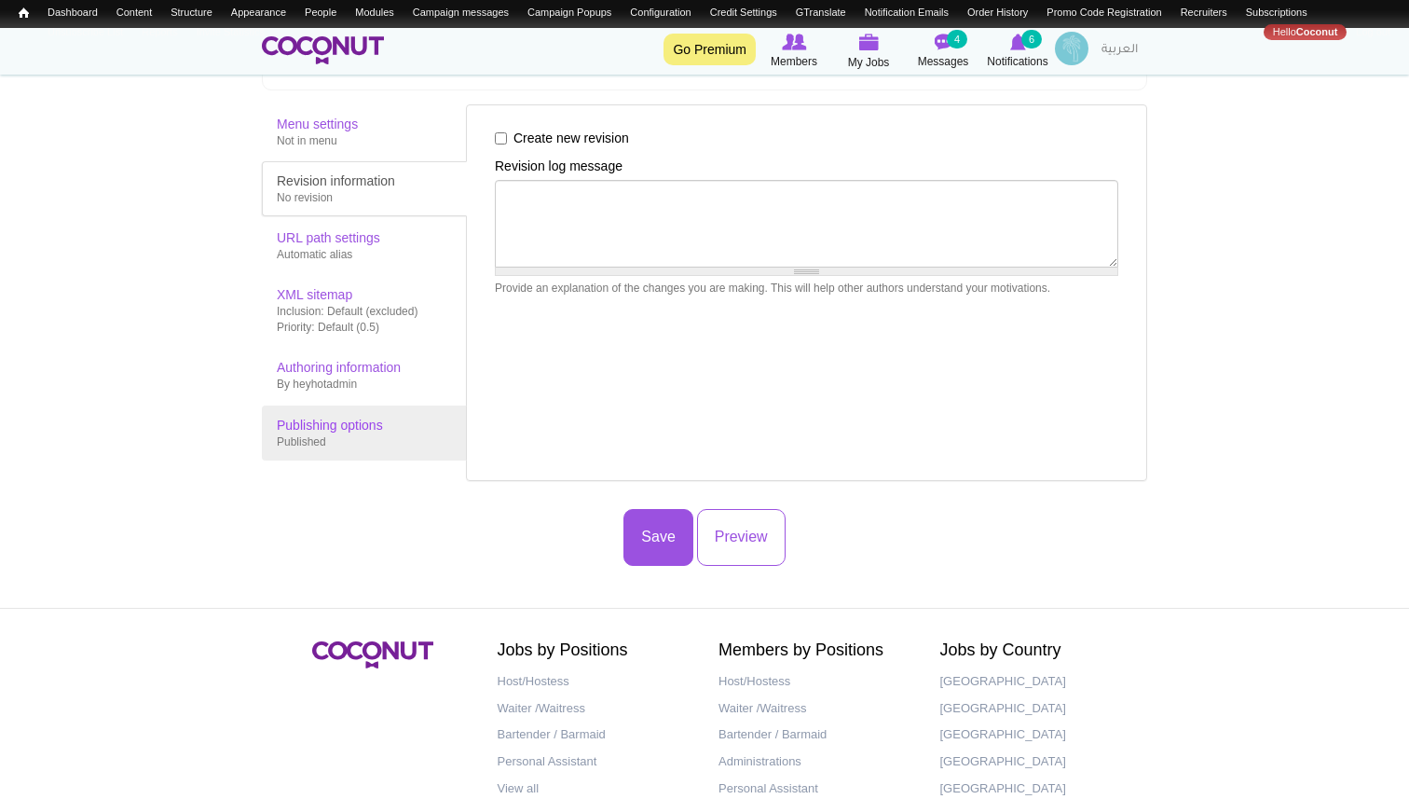
click at [343, 448] on div "Published" at bounding box center [364, 442] width 175 height 16
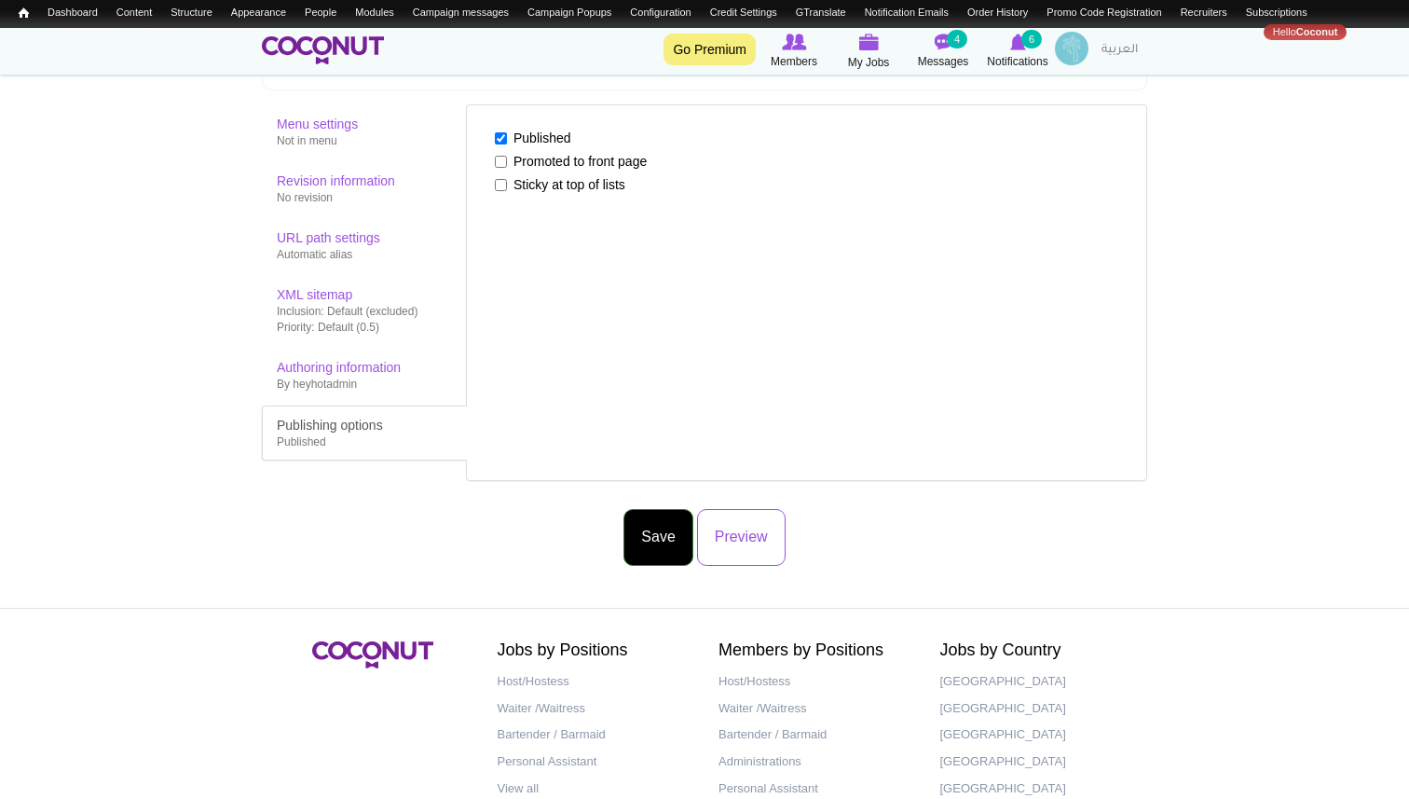
click at [639, 522] on button "Save" at bounding box center [657, 537] width 69 height 57
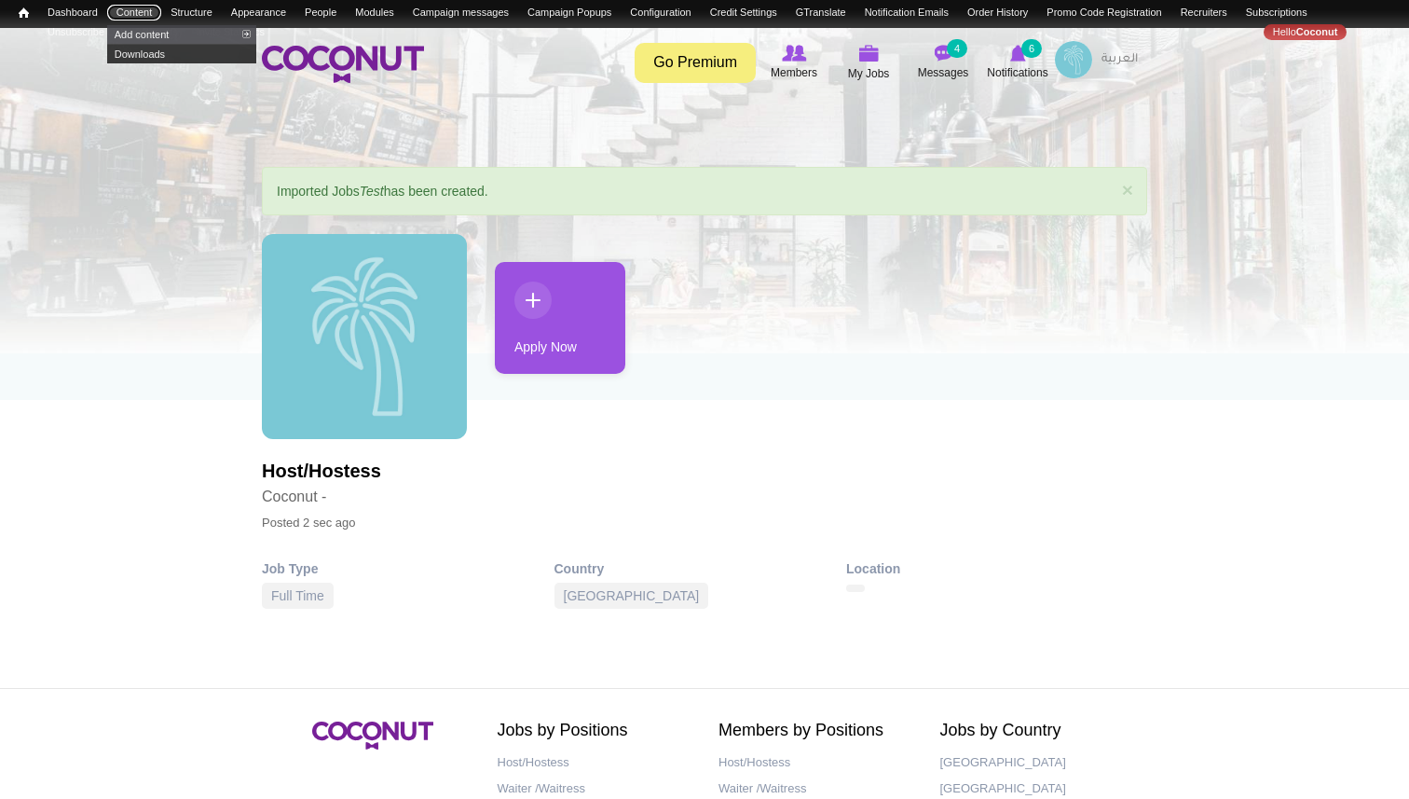
click at [142, 17] on link "Content" at bounding box center [134, 13] width 54 height 16
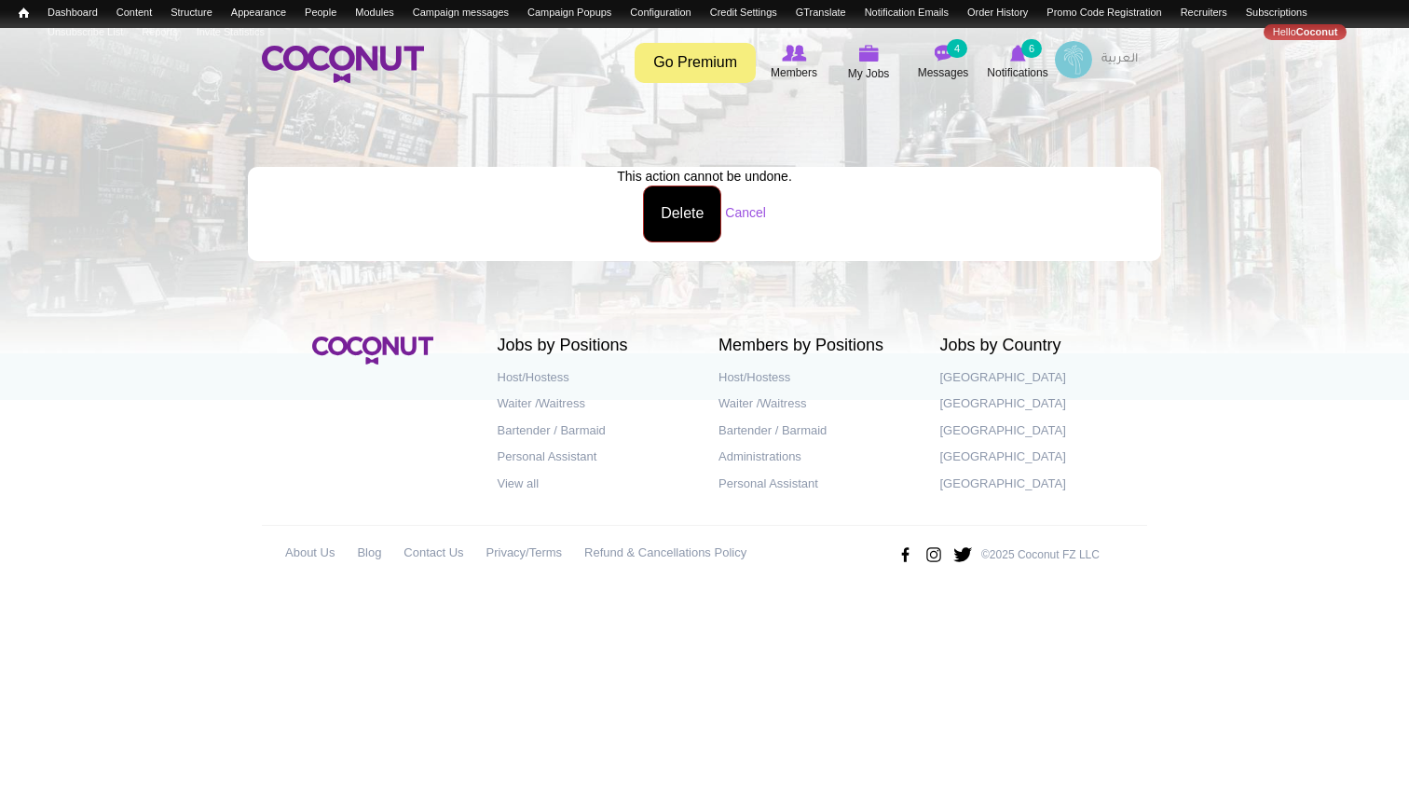
click at [669, 209] on button "Delete" at bounding box center [682, 213] width 78 height 57
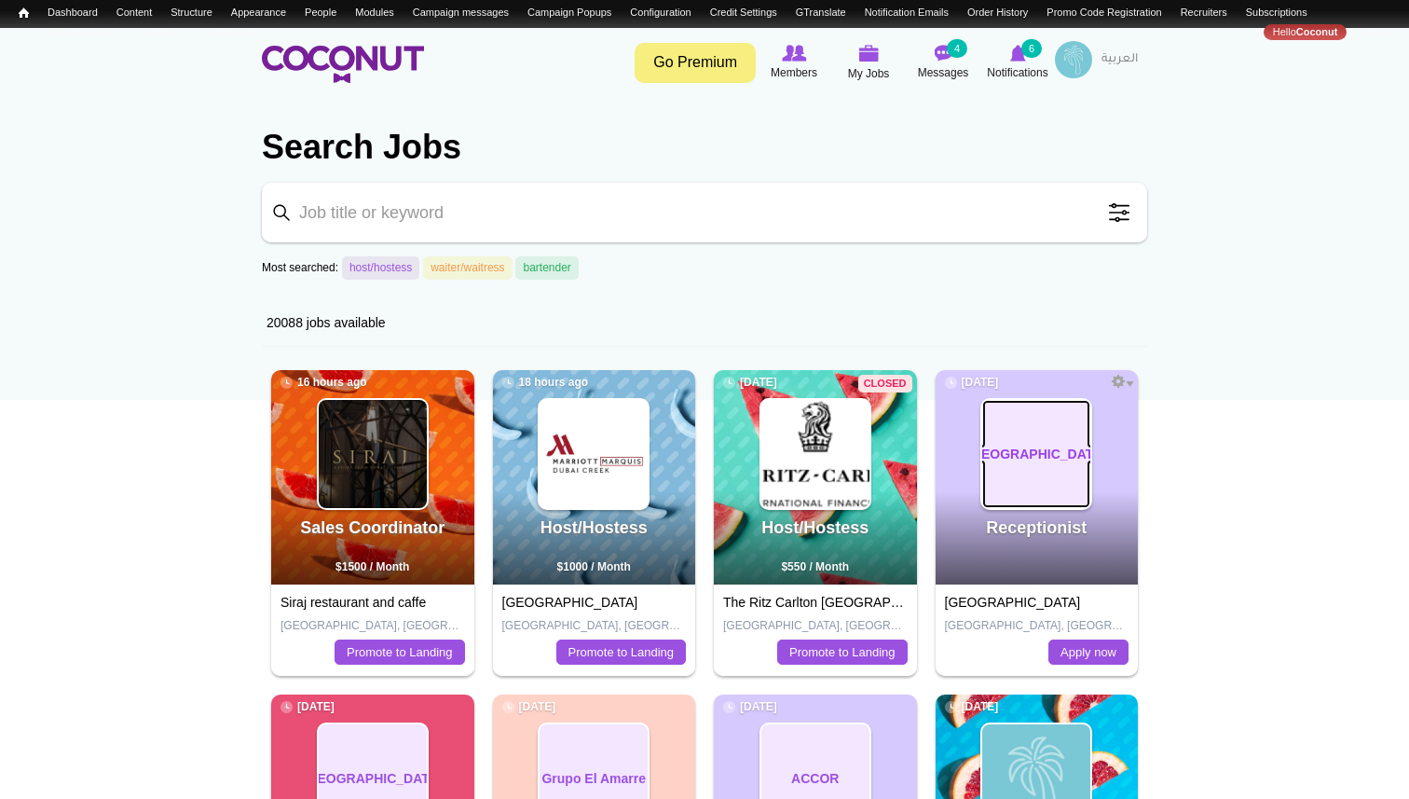
click at [1032, 472] on link "[GEOGRAPHIC_DATA]" at bounding box center [1036, 454] width 108 height 108
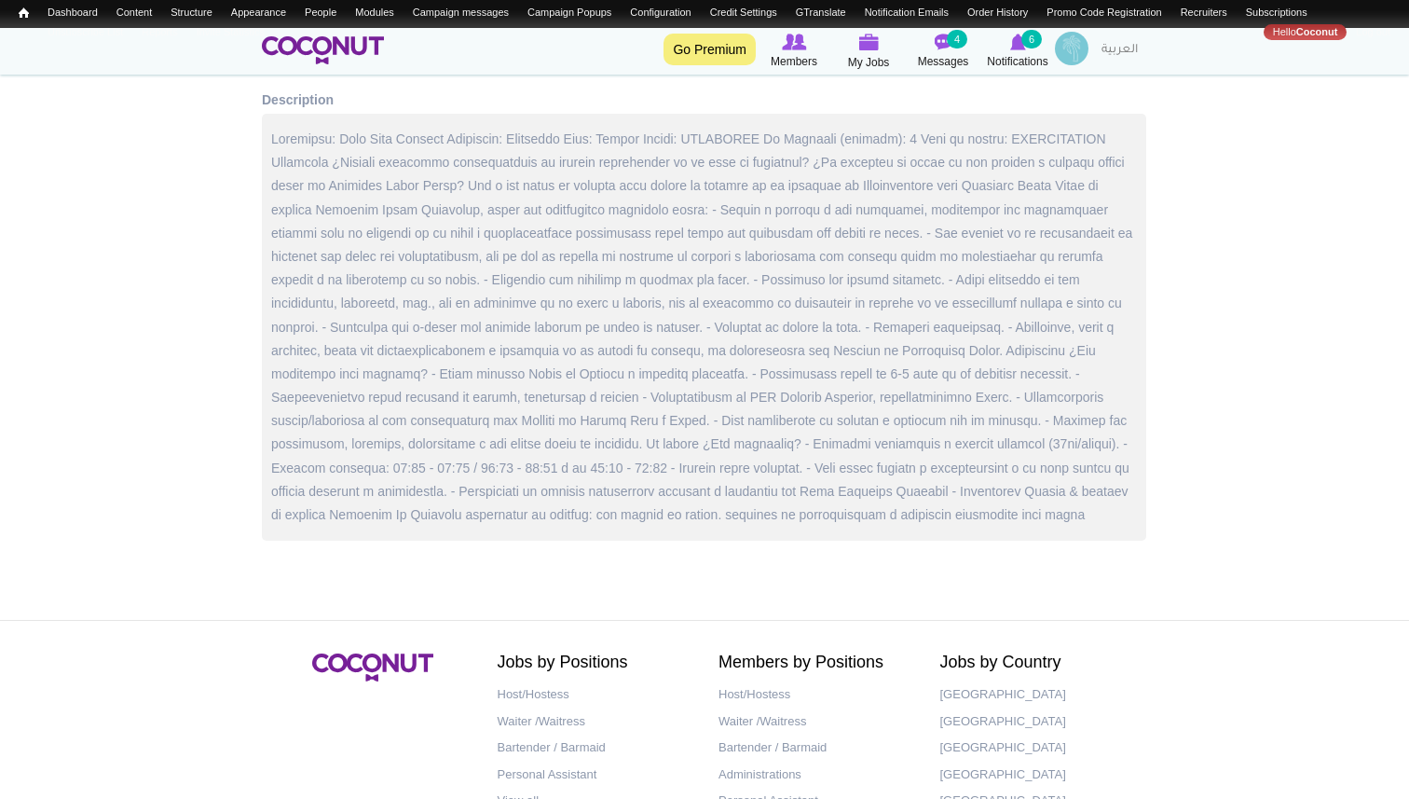
scroll to position [567, 0]
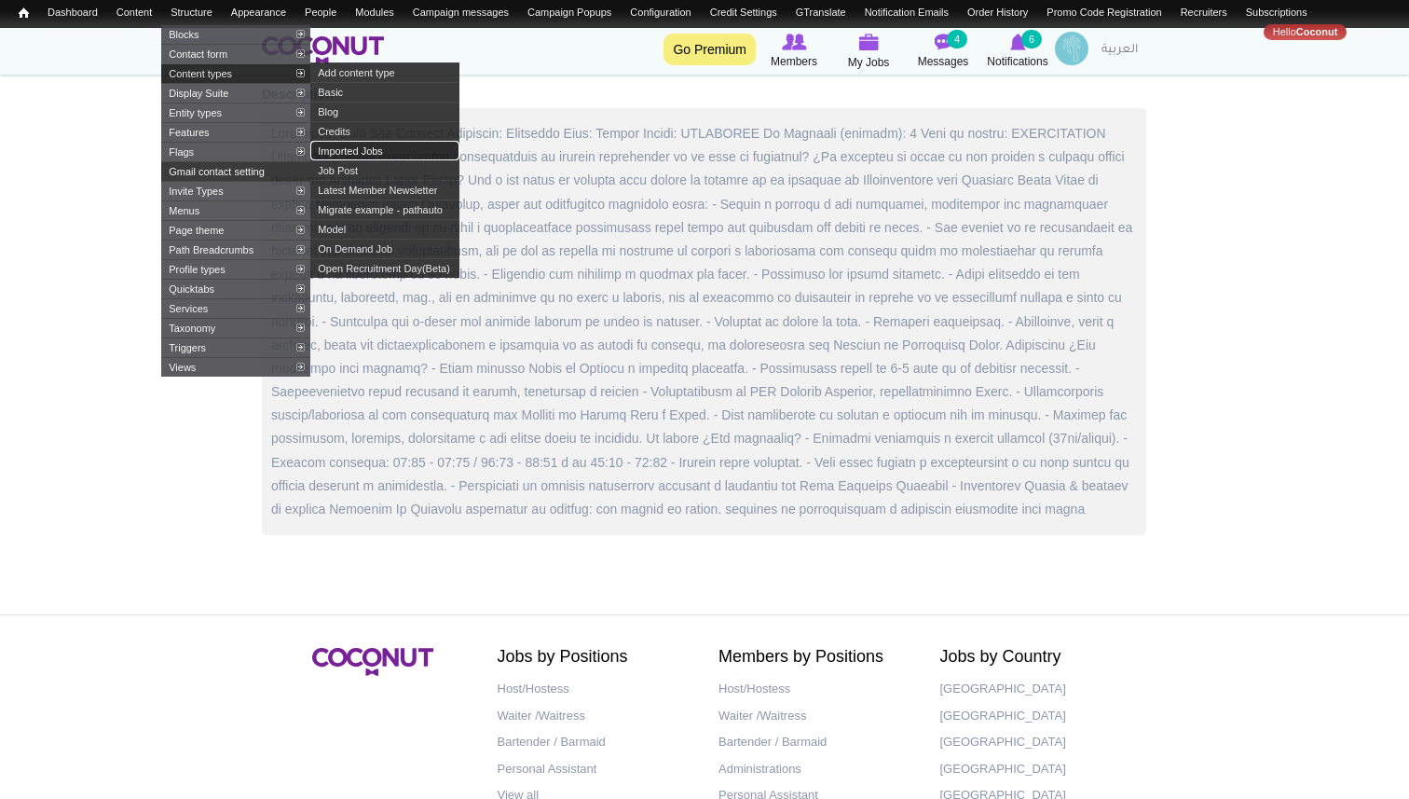
click at [362, 156] on link "Imported Jobs" at bounding box center [384, 151] width 149 height 20
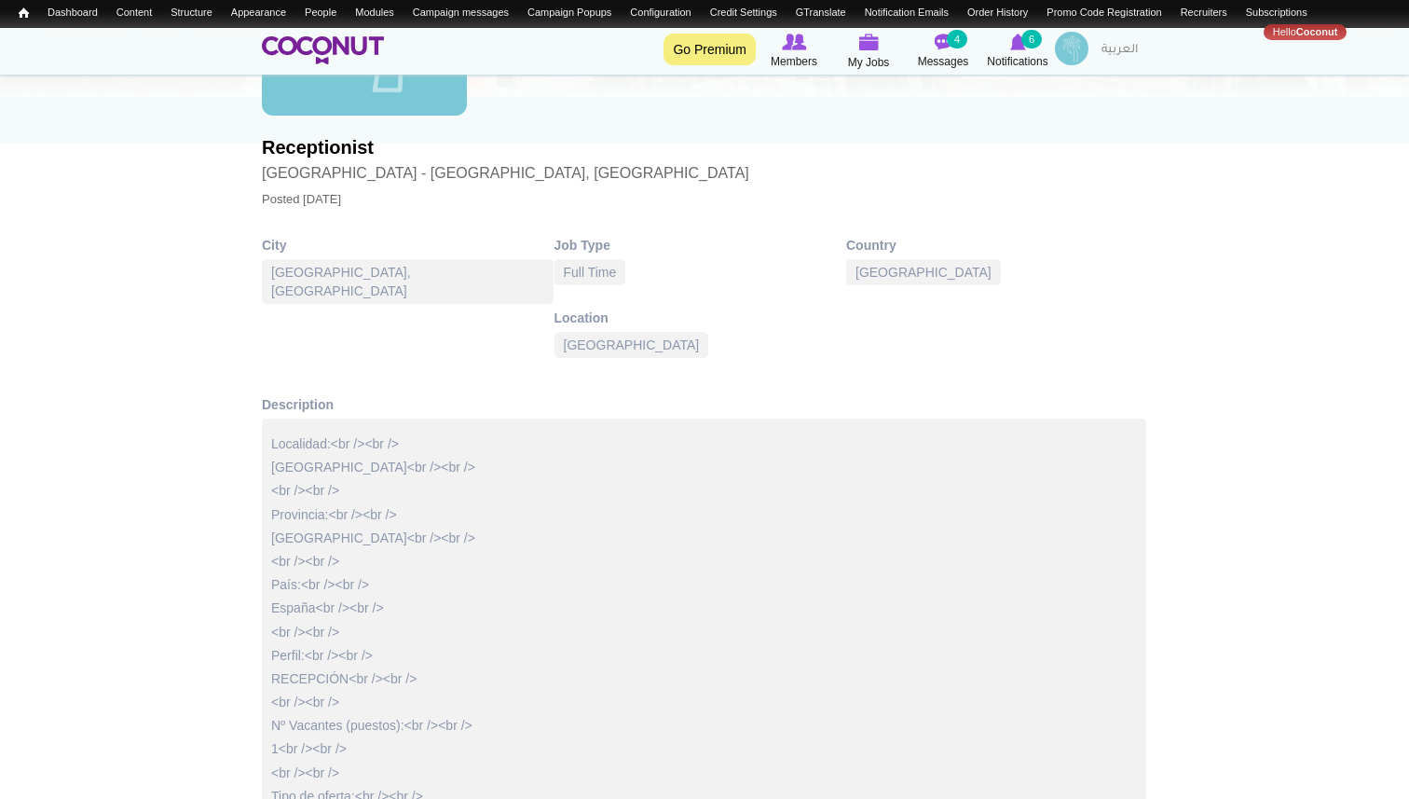
scroll to position [211, 0]
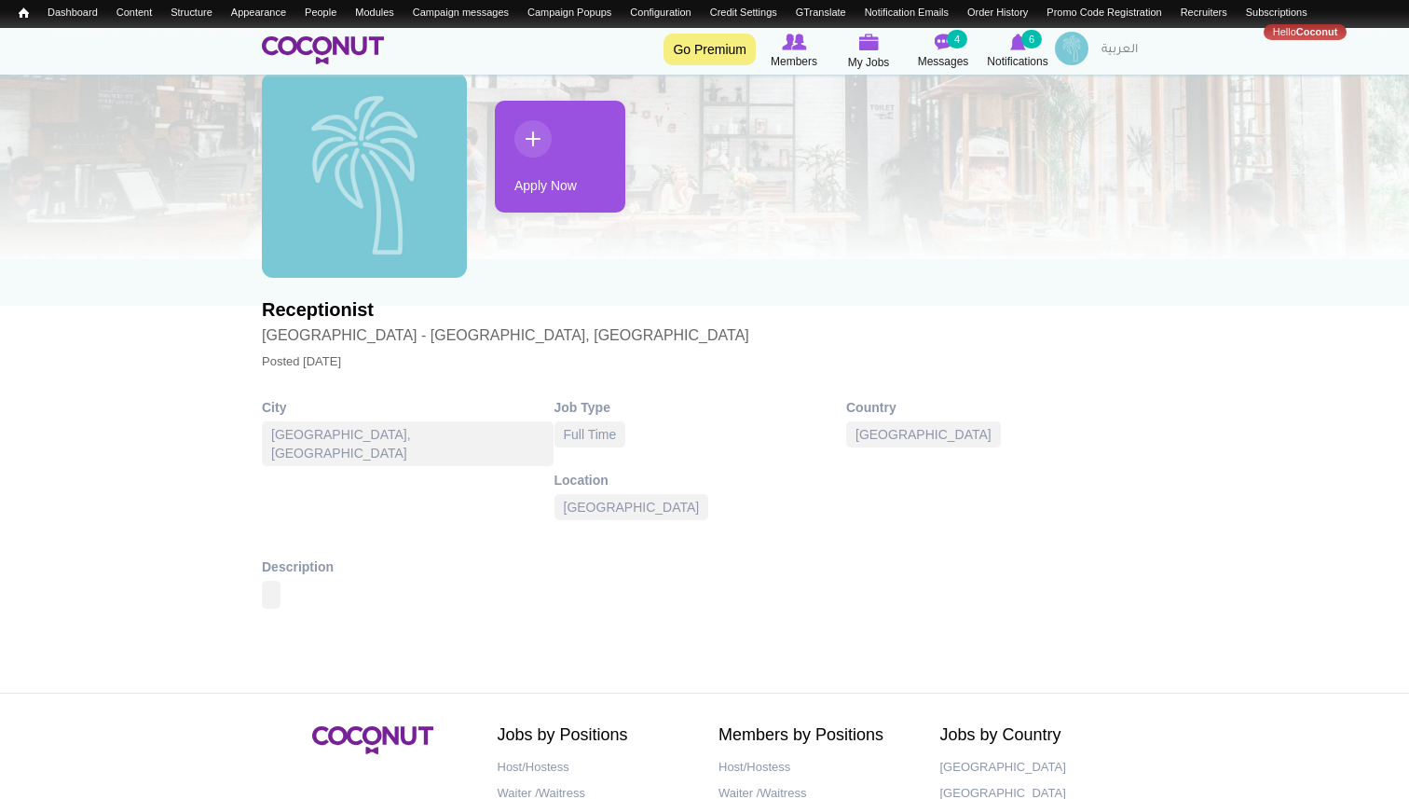
scroll to position [178, 0]
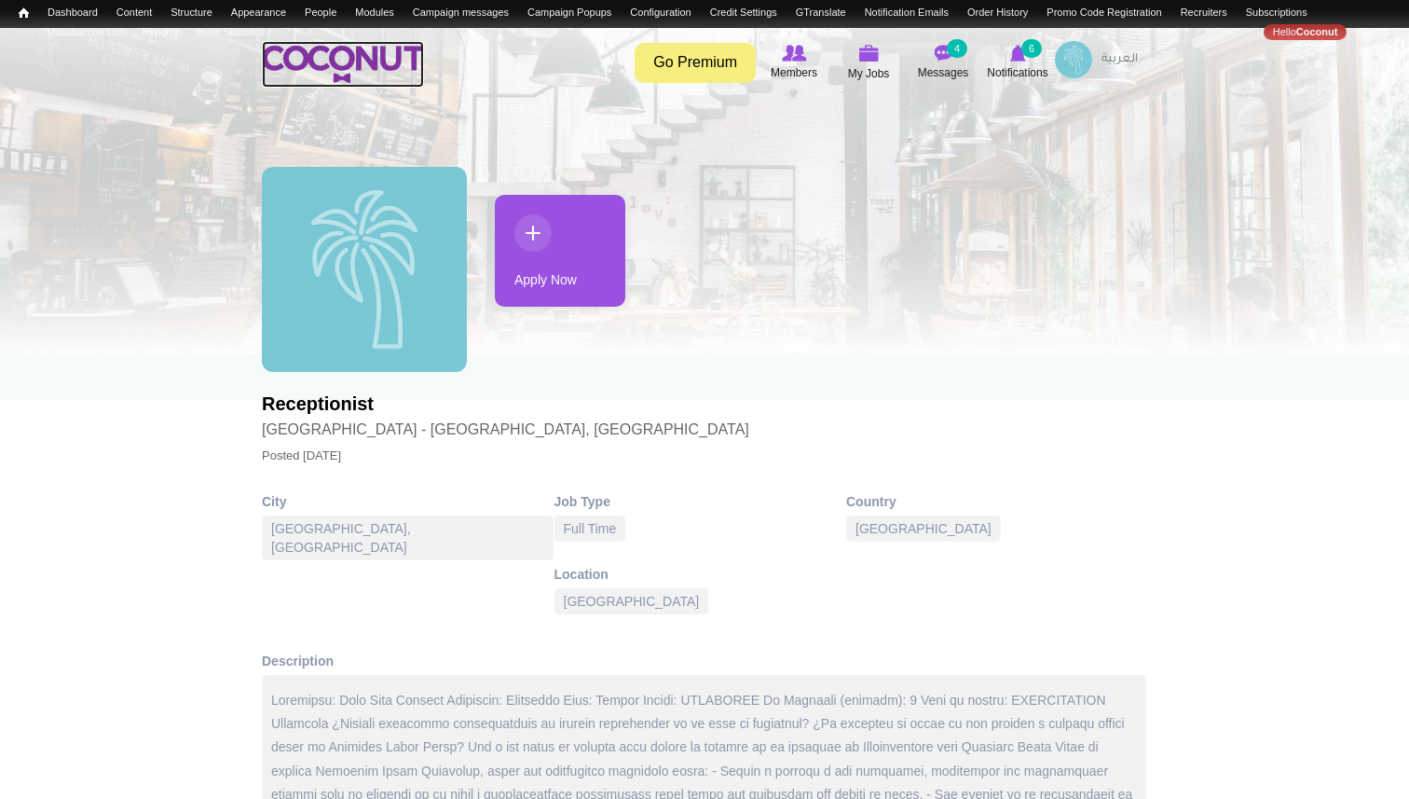
click at [326, 70] on img at bounding box center [343, 64] width 162 height 37
